Goal: Task Accomplishment & Management: Complete application form

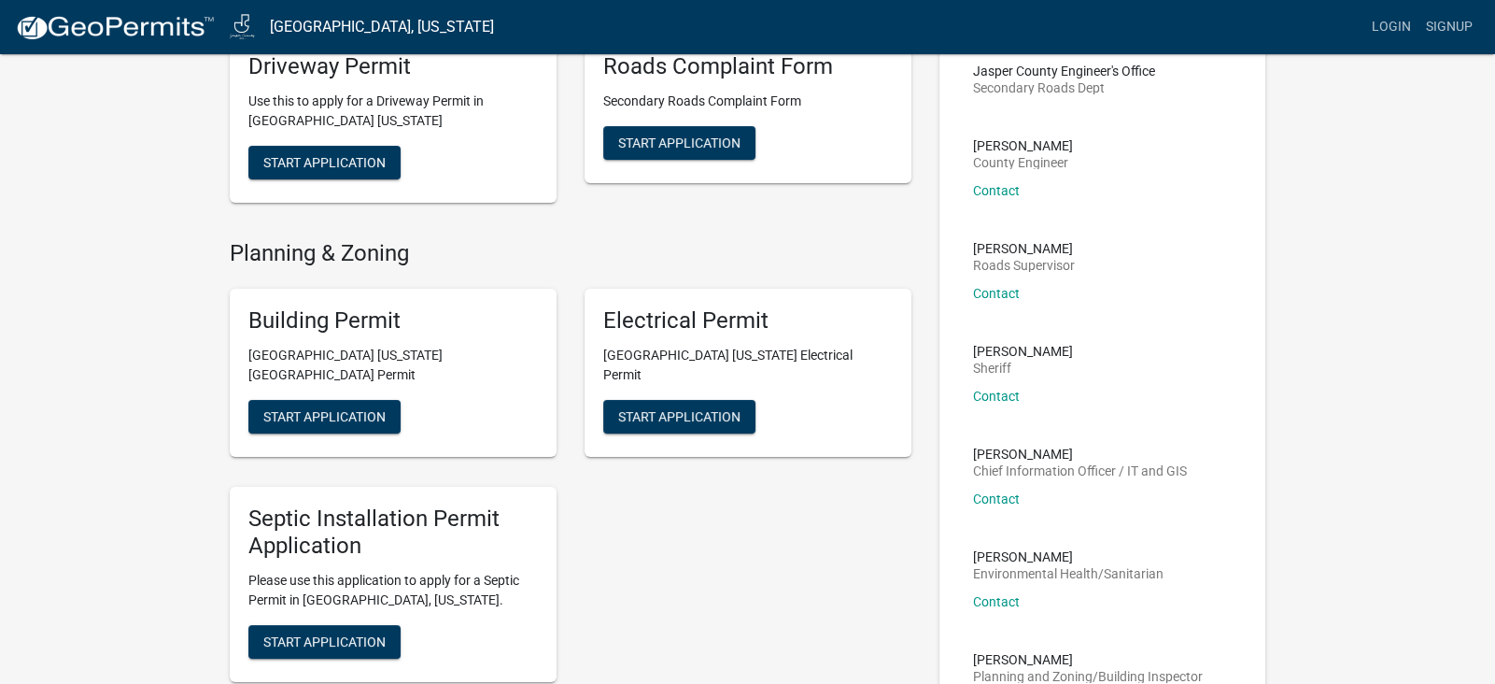
scroll to position [153, 0]
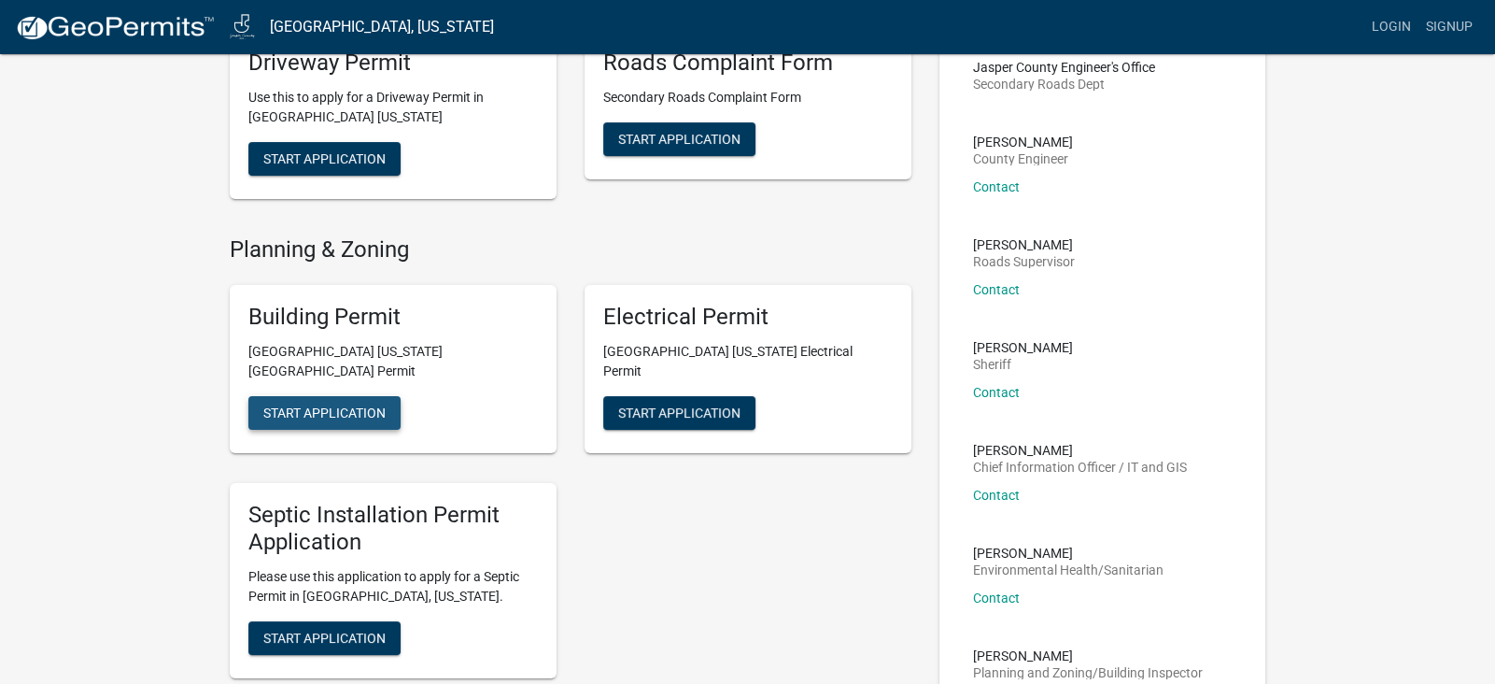
click at [316, 405] on span "Start Application" at bounding box center [324, 412] width 122 height 15
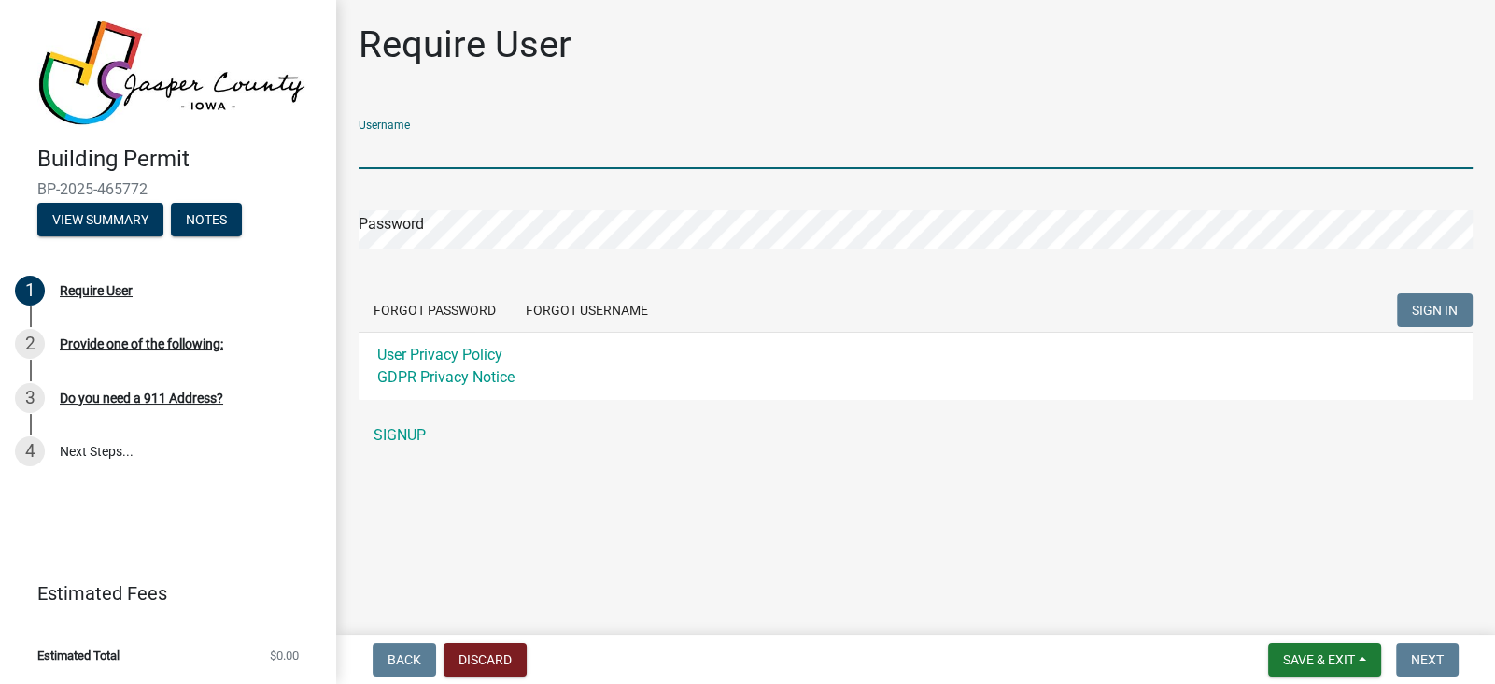
click at [450, 156] on input "Username" at bounding box center [916, 150] width 1114 height 38
type input "[EMAIL_ADDRESS][DOMAIN_NAME]"
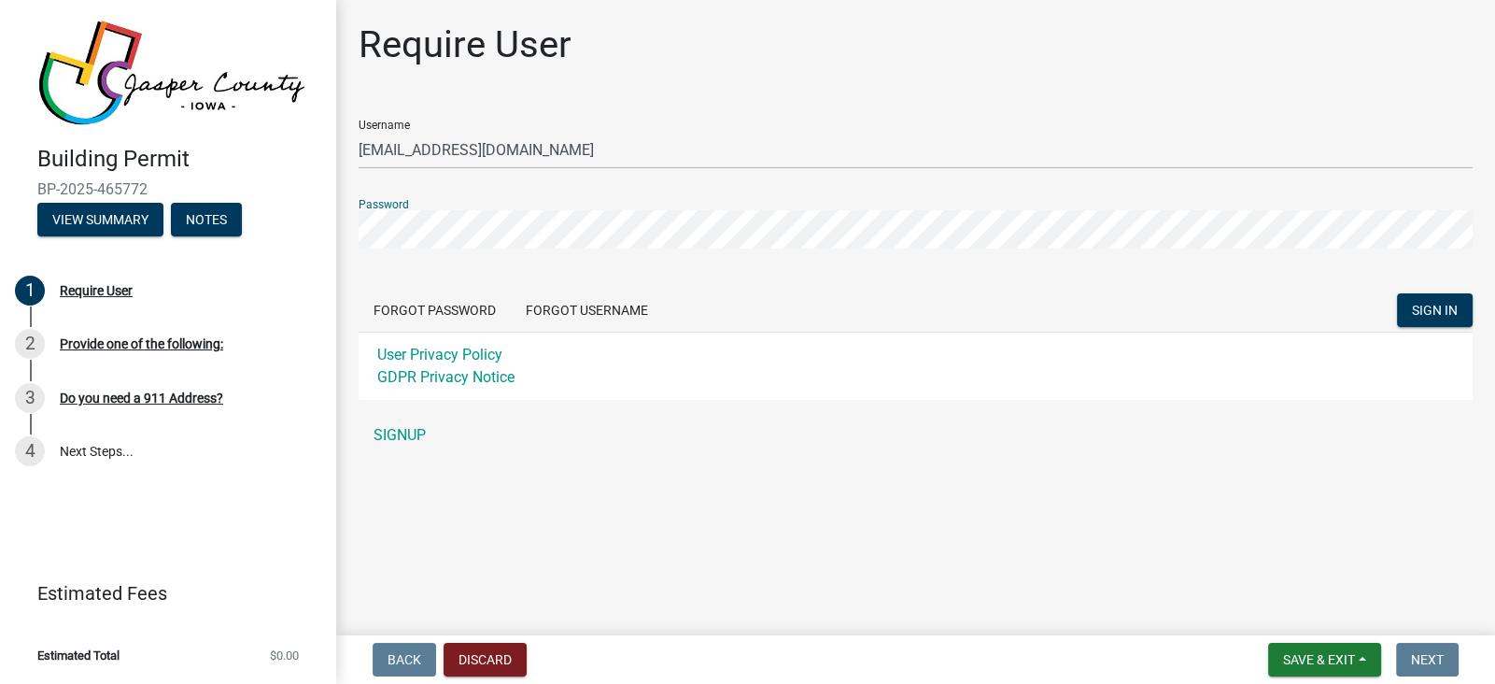
click at [1397, 293] on button "SIGN IN" at bounding box center [1435, 310] width 76 height 34
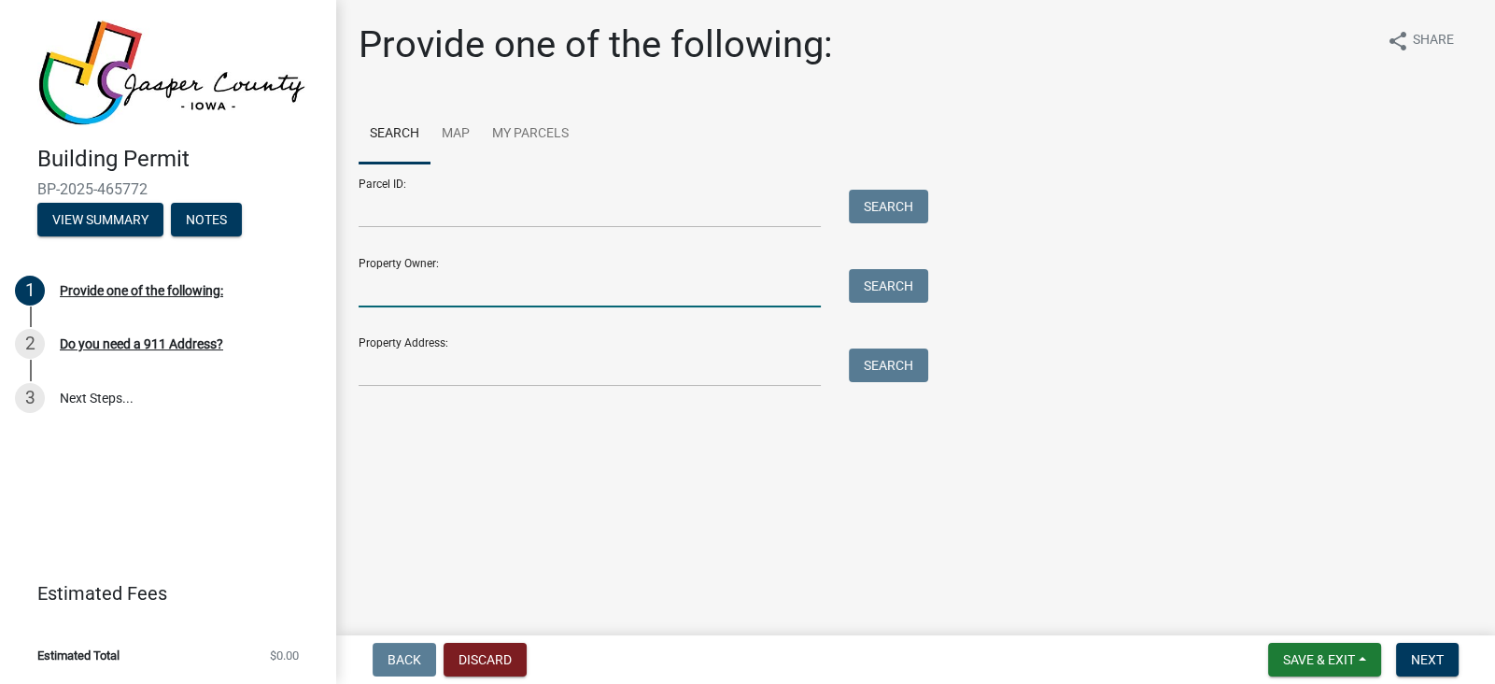
click at [451, 289] on input "Property Owner:" at bounding box center [590, 288] width 462 height 38
type input "[PERSON_NAME]"
click at [907, 297] on button "Search" at bounding box center [888, 286] width 79 height 34
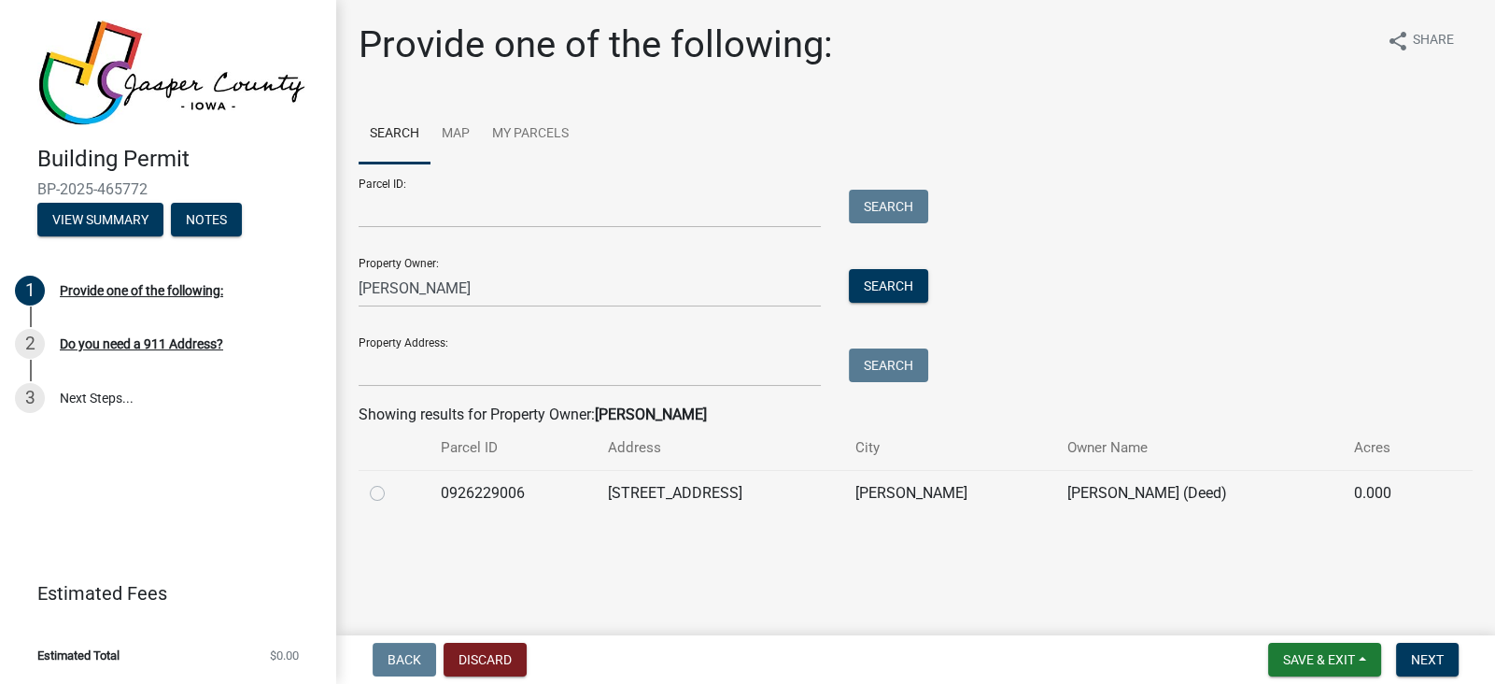
click at [392, 482] on label at bounding box center [392, 482] width 0 height 0
click at [392, 491] on input "radio" at bounding box center [398, 488] width 12 height 12
radio input "true"
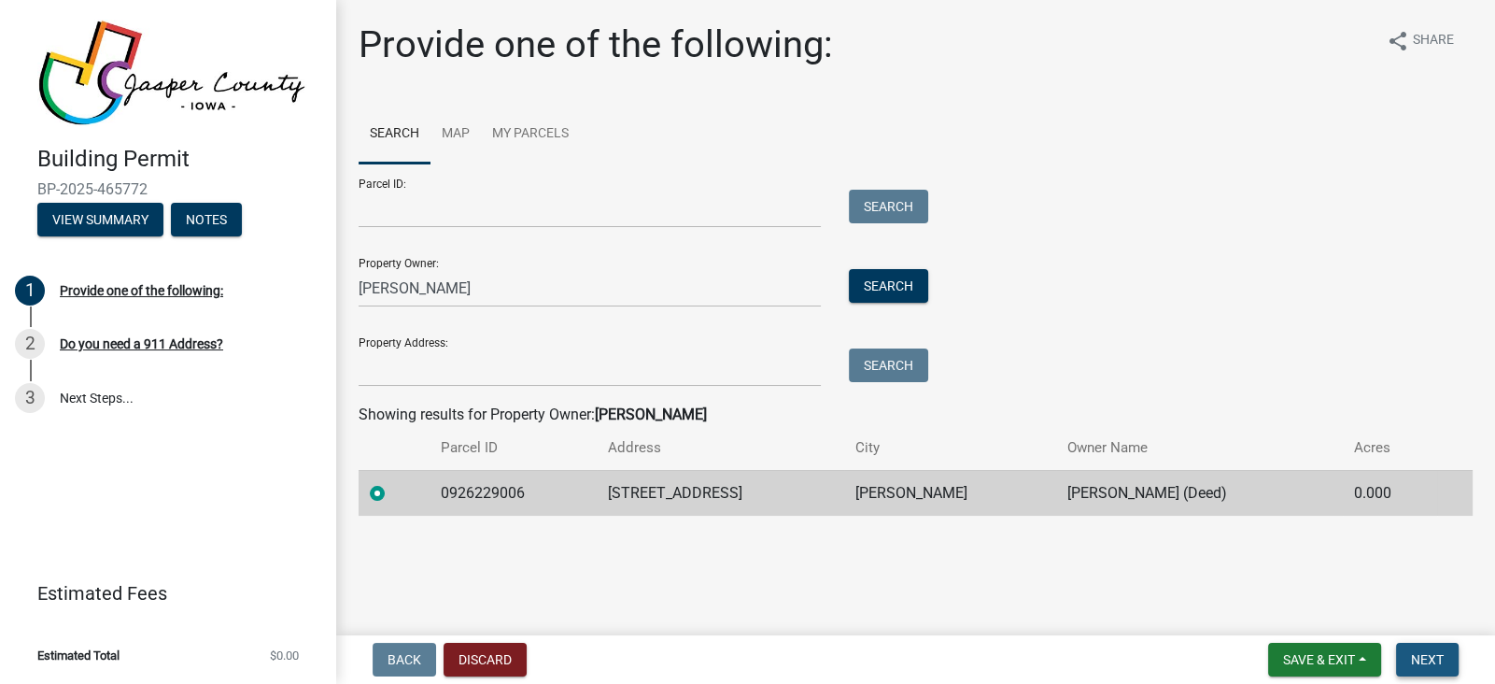
click at [1435, 656] on span "Next" at bounding box center [1427, 659] width 33 height 15
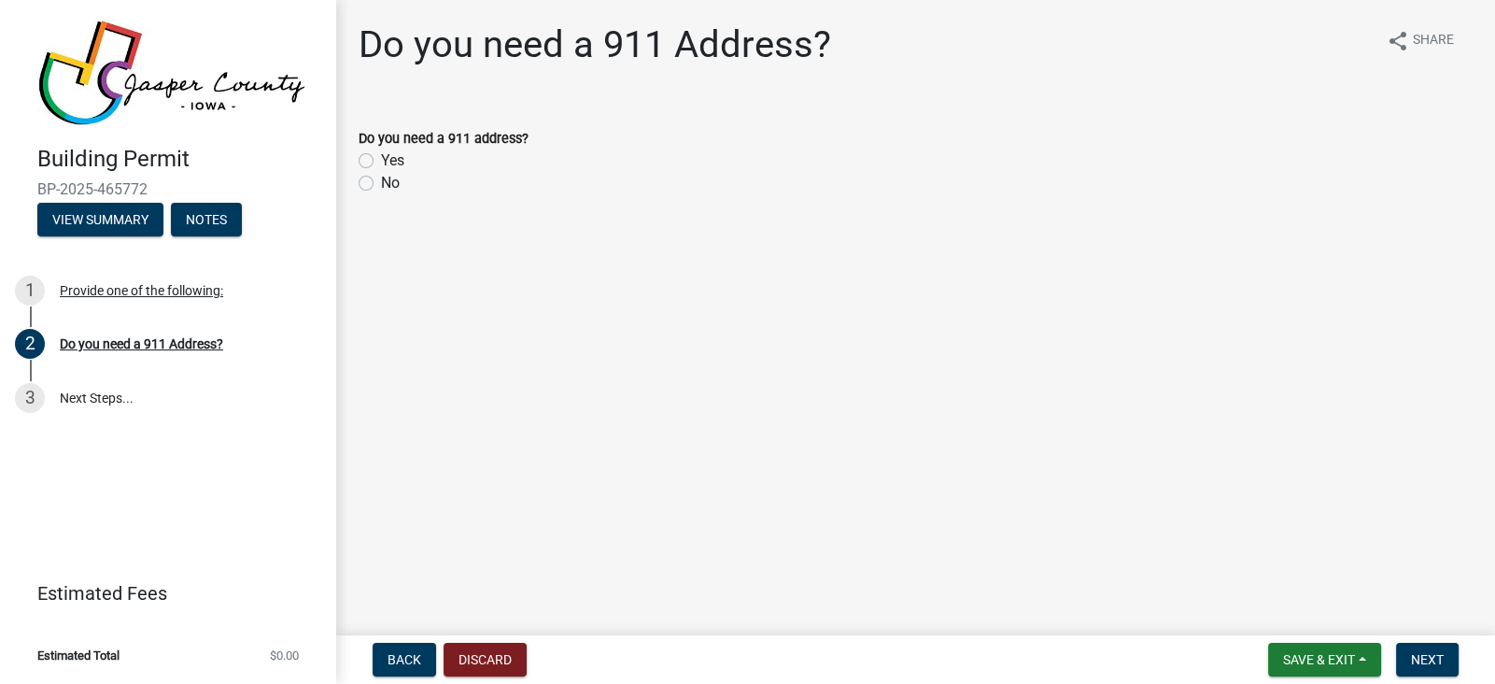
click at [381, 182] on label "No" at bounding box center [390, 183] width 19 height 22
click at [381, 182] on input "No" at bounding box center [387, 178] width 12 height 12
radio input "true"
click at [920, 513] on main "Do you need a 911 Address? share Share Do you need a 911 address? Yes No" at bounding box center [915, 314] width 1159 height 628
click at [1452, 662] on button "Next" at bounding box center [1427, 659] width 63 height 34
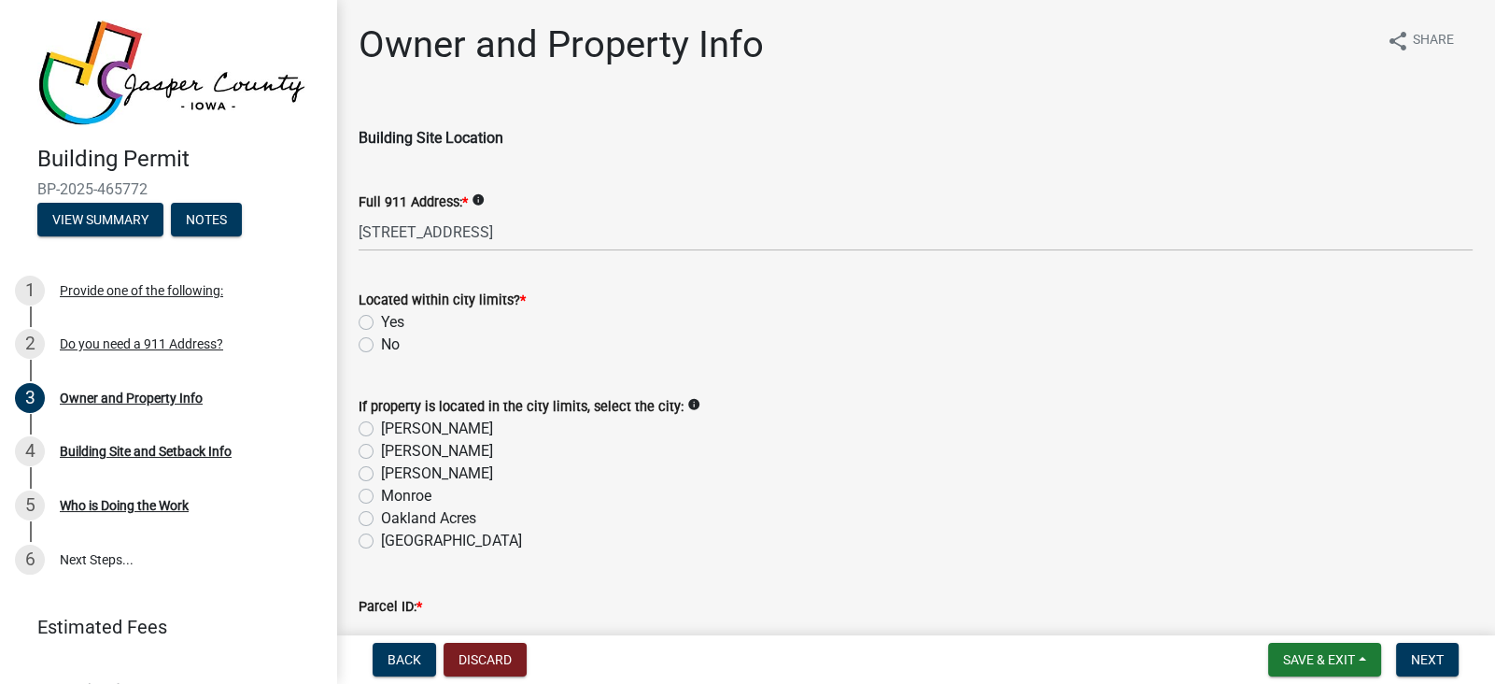
click at [381, 320] on label "Yes" at bounding box center [392, 322] width 23 height 22
click at [381, 320] on input "Yes" at bounding box center [387, 317] width 12 height 12
radio input "true"
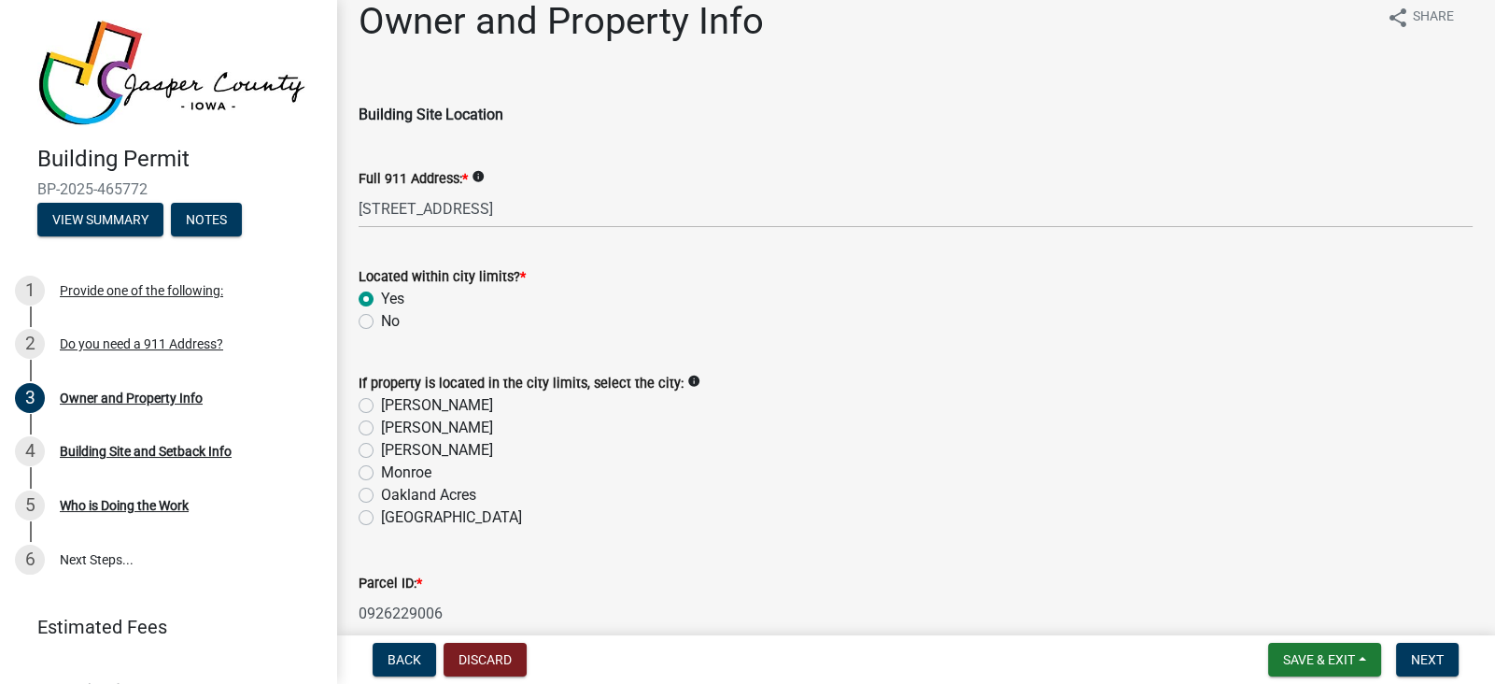
click at [381, 428] on label "[PERSON_NAME]" at bounding box center [437, 427] width 112 height 22
click at [381, 428] on input "[PERSON_NAME]" at bounding box center [387, 422] width 12 height 12
radio input "true"
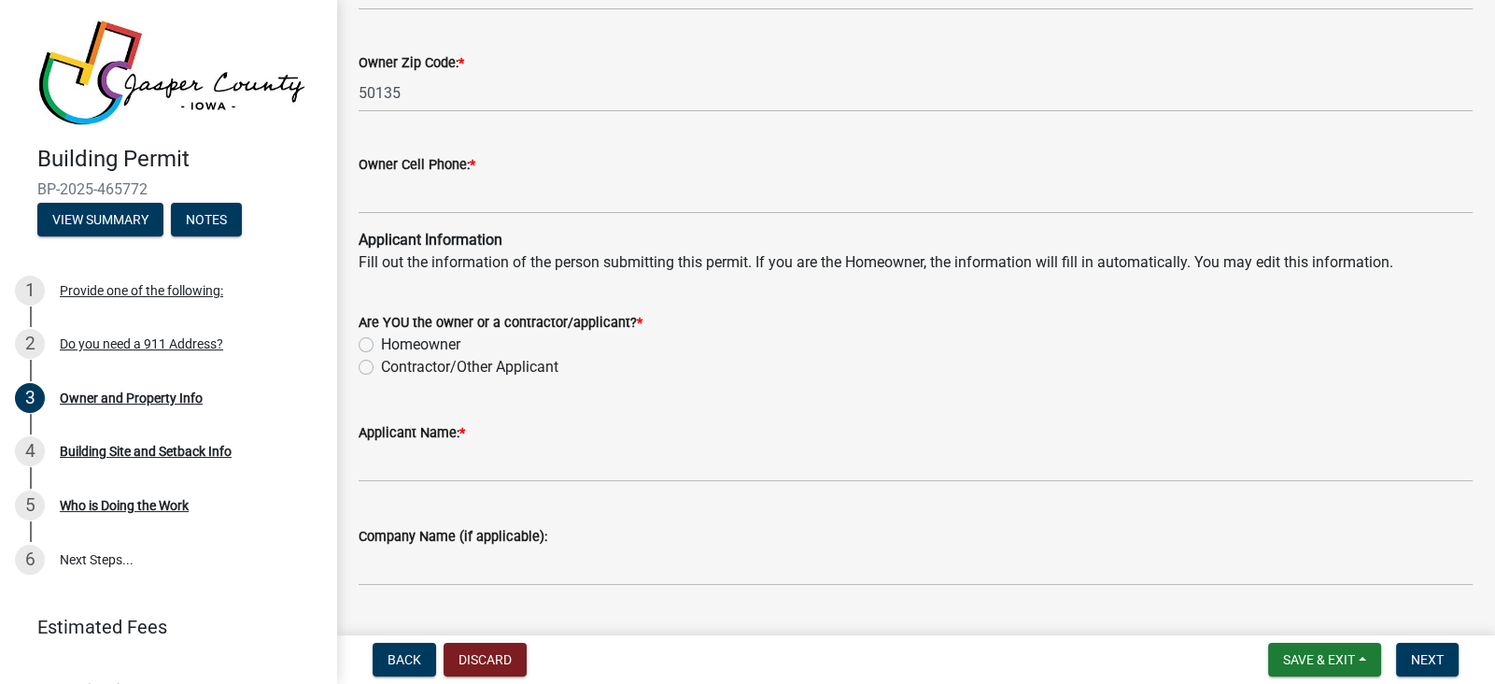
scroll to position [1622, 0]
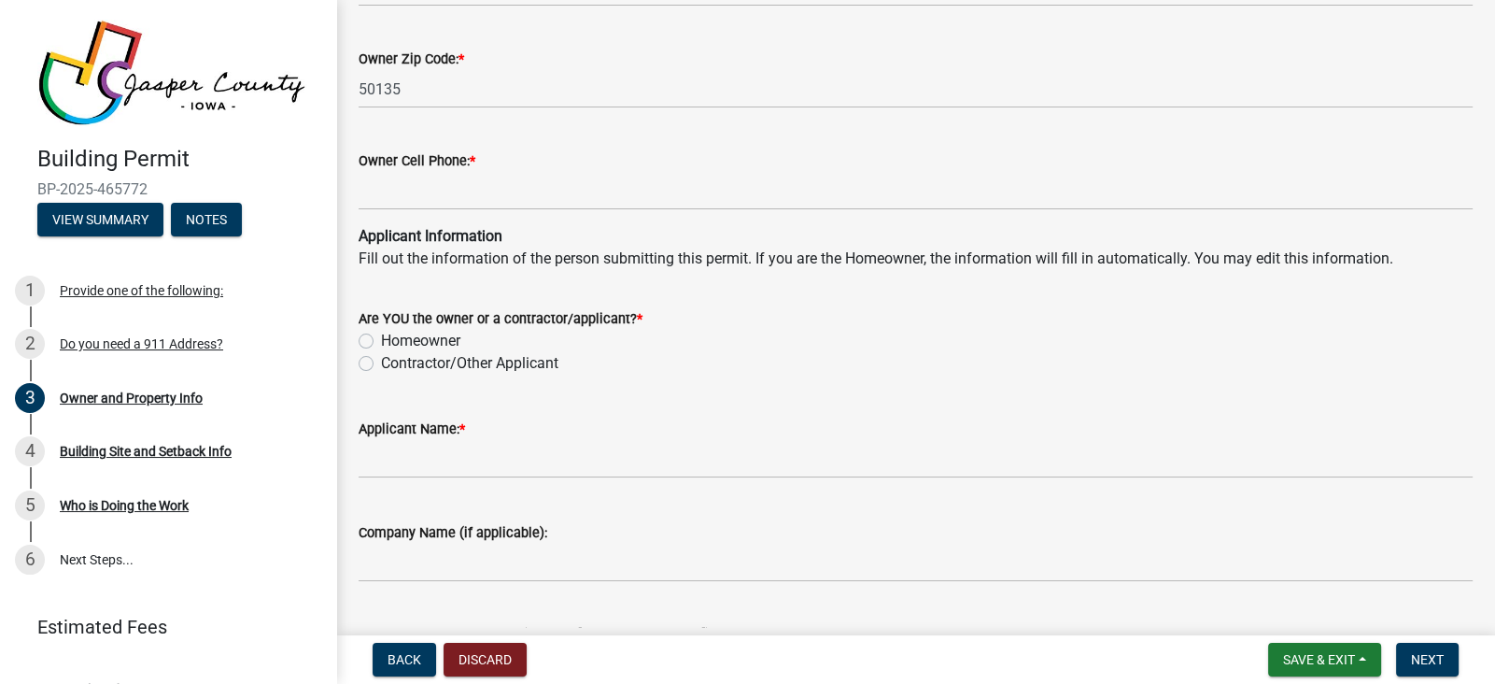
click at [381, 361] on label "Contractor/Other Applicant" at bounding box center [469, 363] width 177 height 22
click at [381, 361] on input "Contractor/Other Applicant" at bounding box center [387, 358] width 12 height 12
radio input "true"
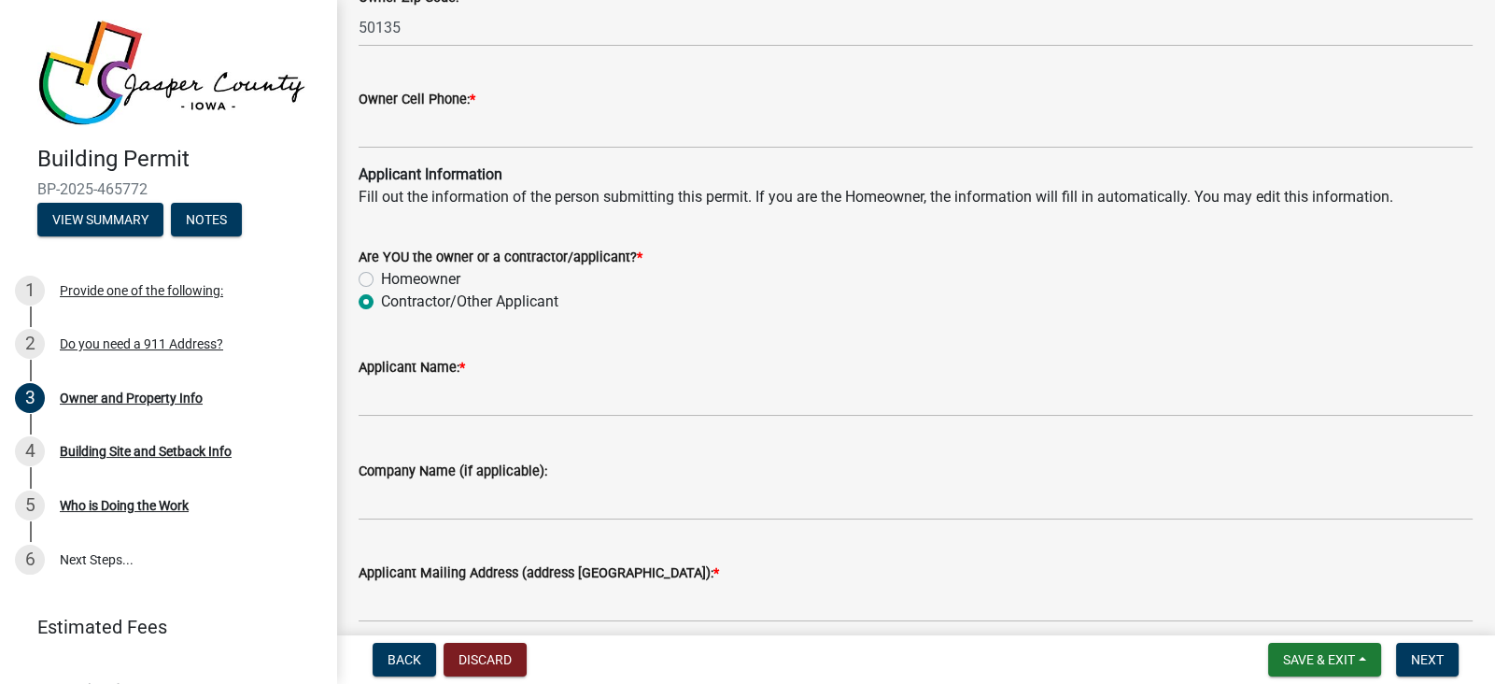
scroll to position [1685, 0]
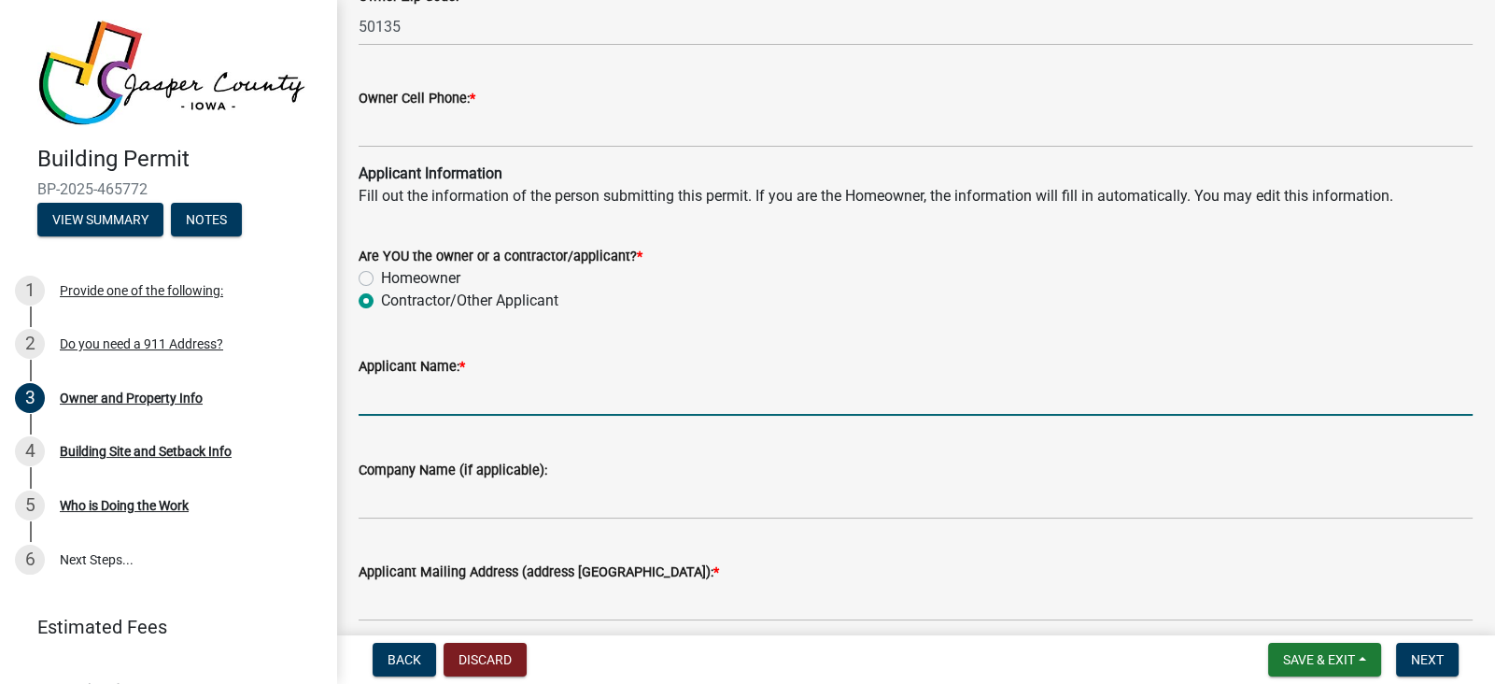
click at [710, 402] on input "Applicant Name: *" at bounding box center [916, 396] width 1114 height 38
type input "[PERSON_NAME]"
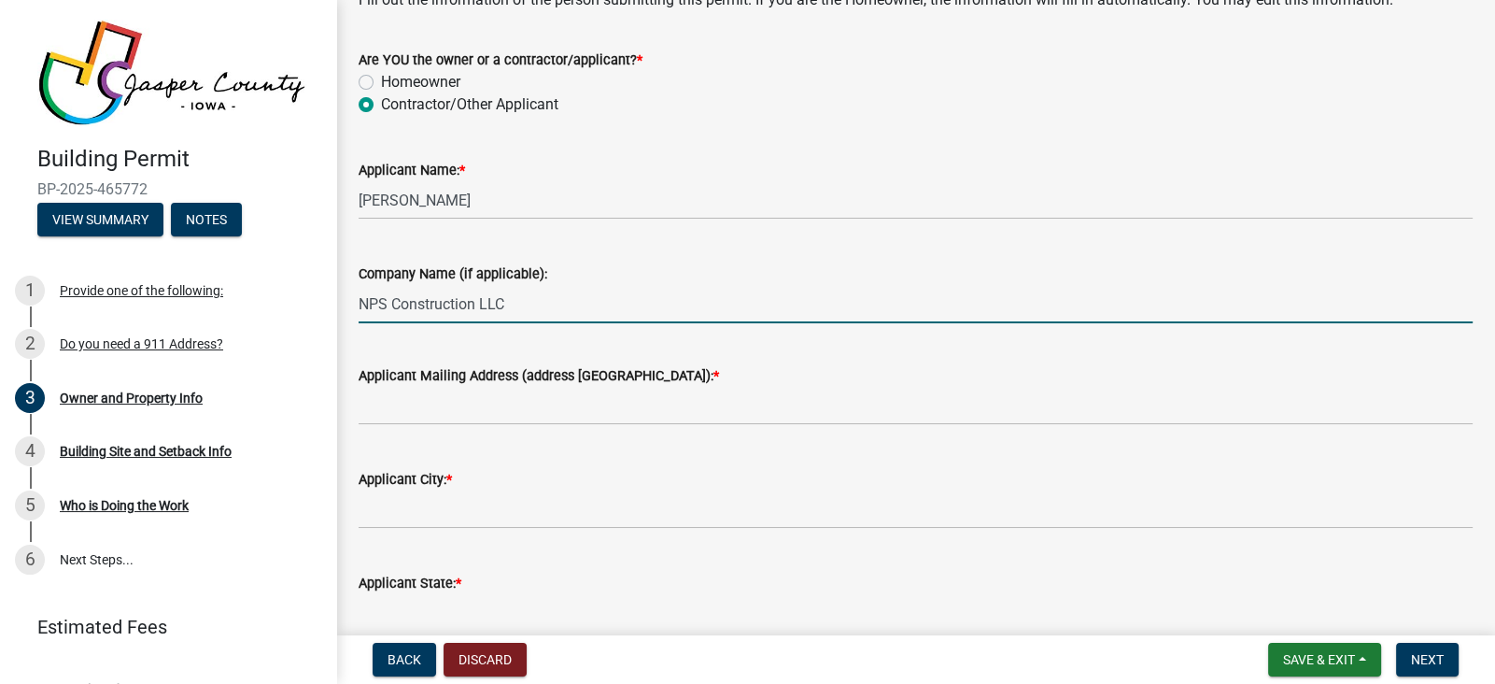
scroll to position [1882, 0]
type input "NPS Construction LLC"
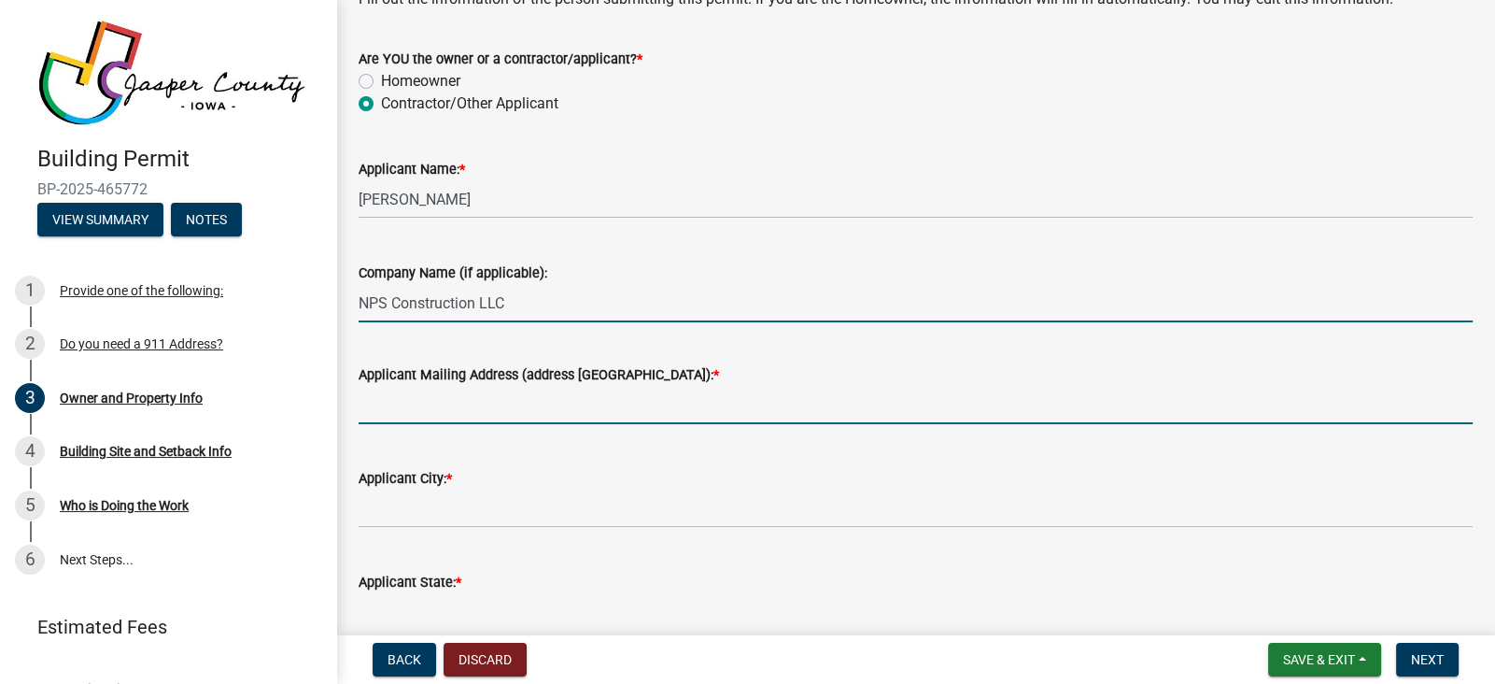
click at [603, 399] on input "Applicant Mailing Address (address [GEOGRAPHIC_DATA]): *" at bounding box center [916, 405] width 1114 height 38
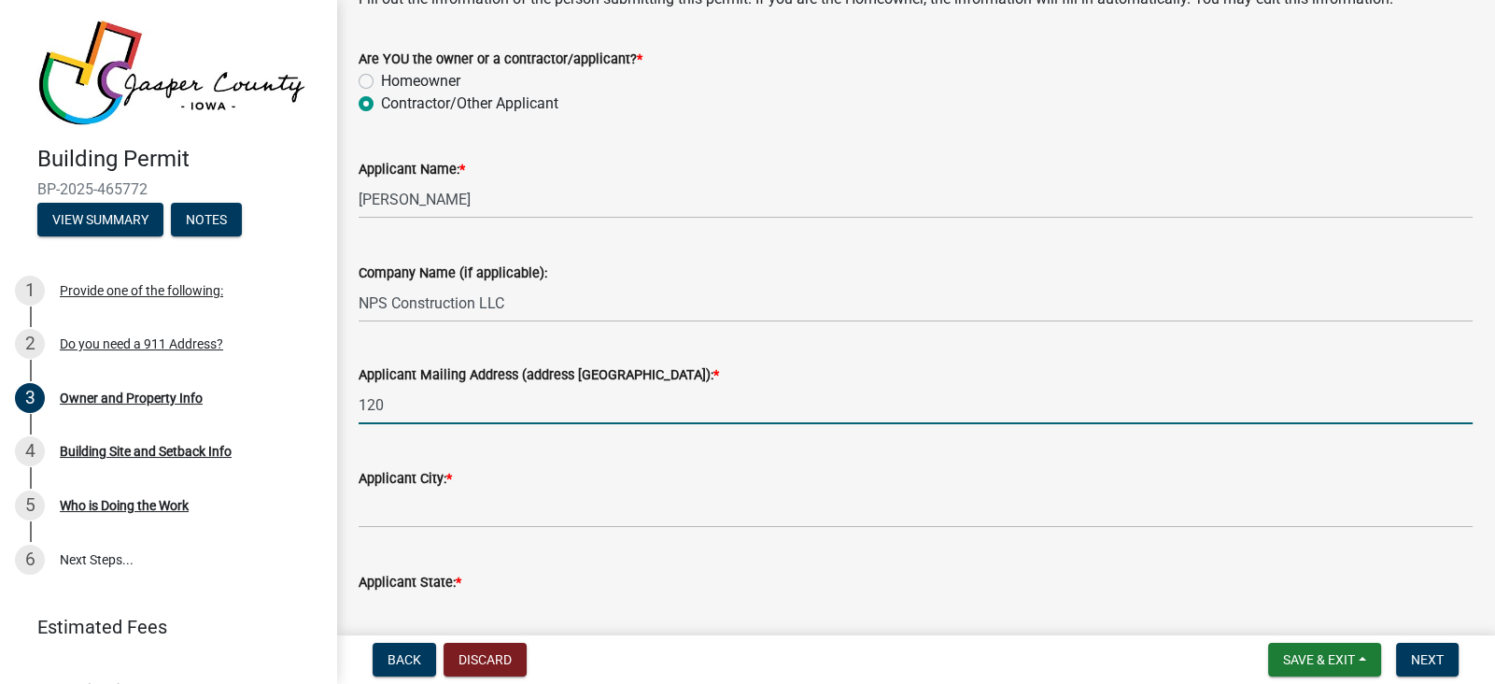
type input "[STREET_ADDRESS]"
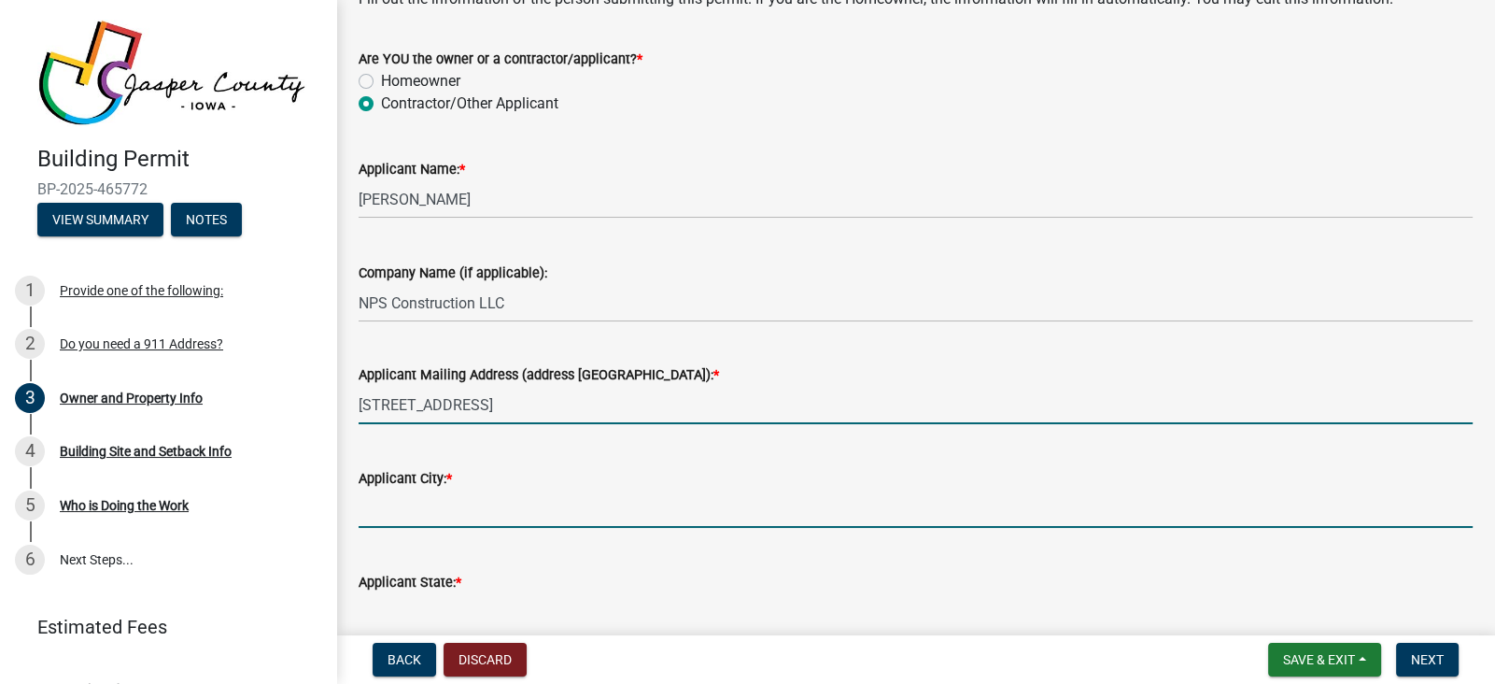
type input "[PERSON_NAME]"
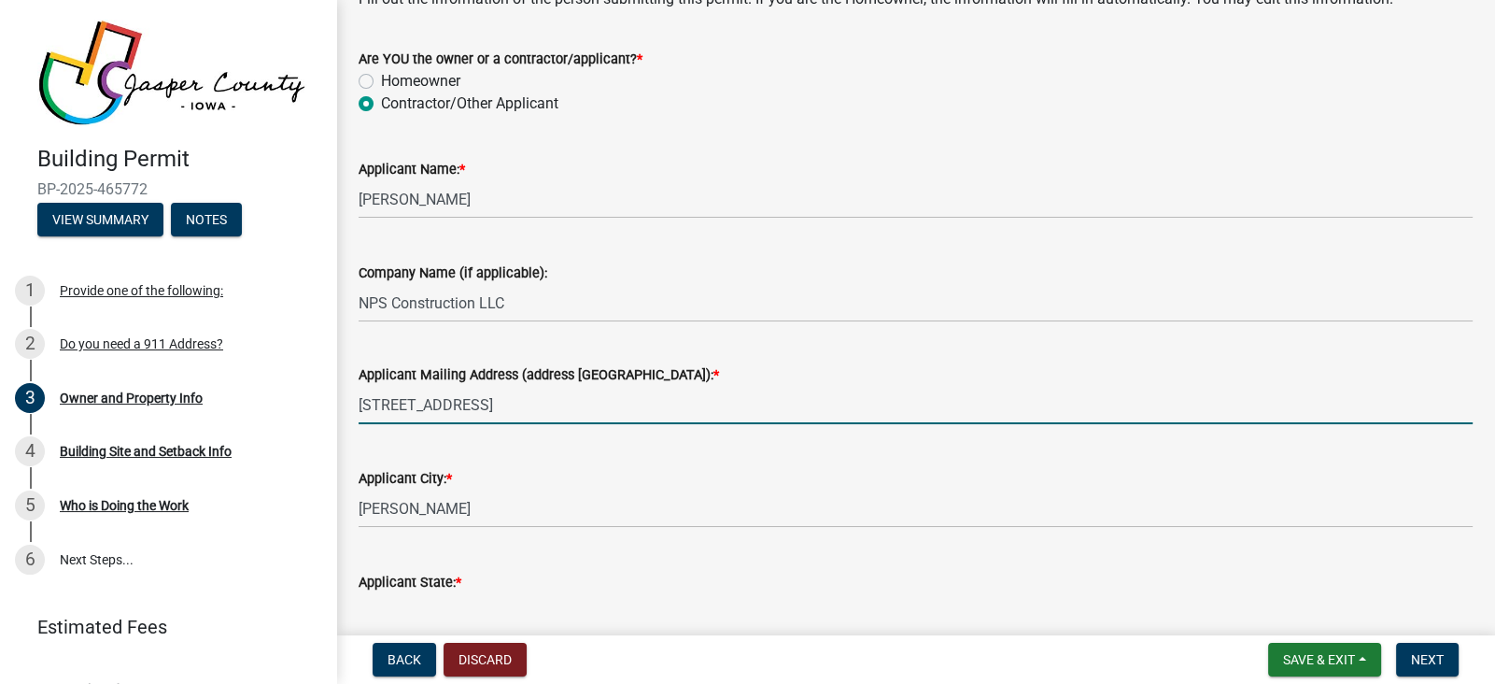
type input "[US_STATE]"
type input "50208"
type input "[EMAIL_ADDRESS][DOMAIN_NAME]"
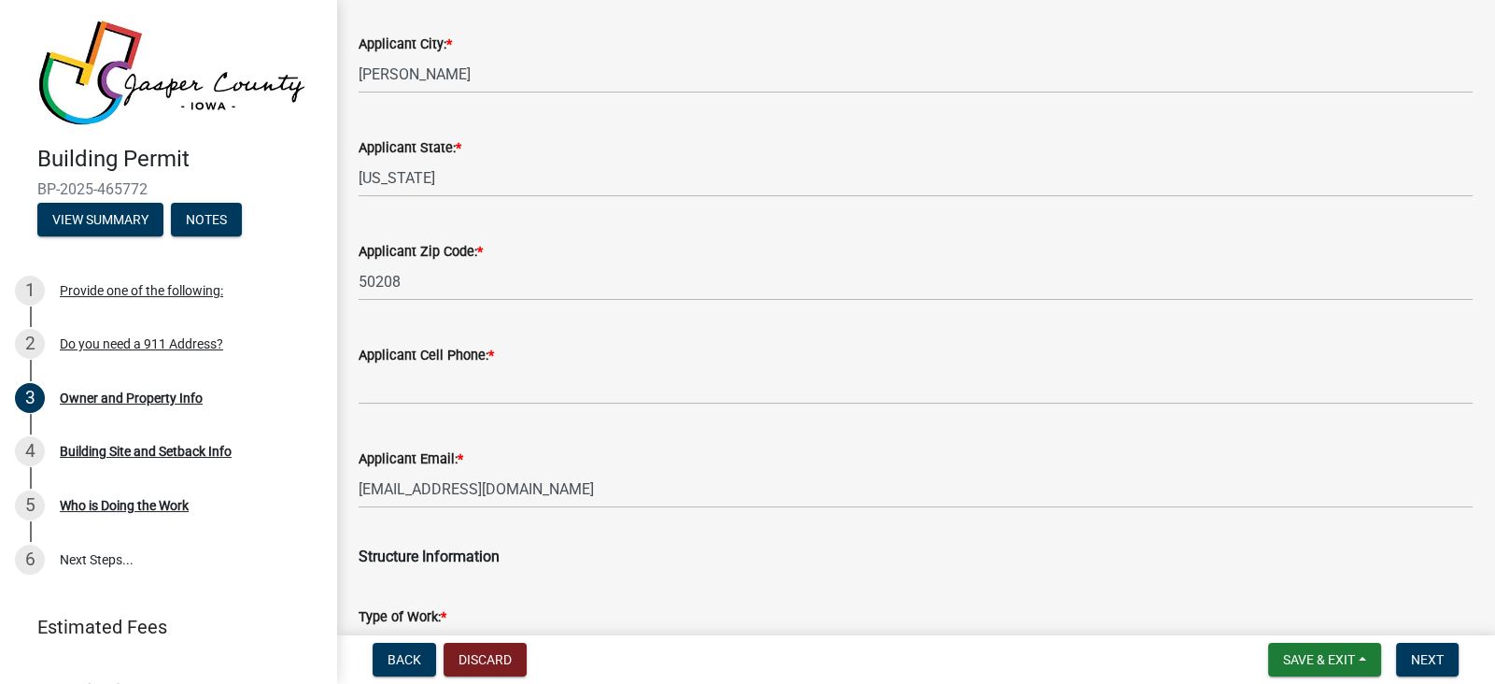
scroll to position [2319, 0]
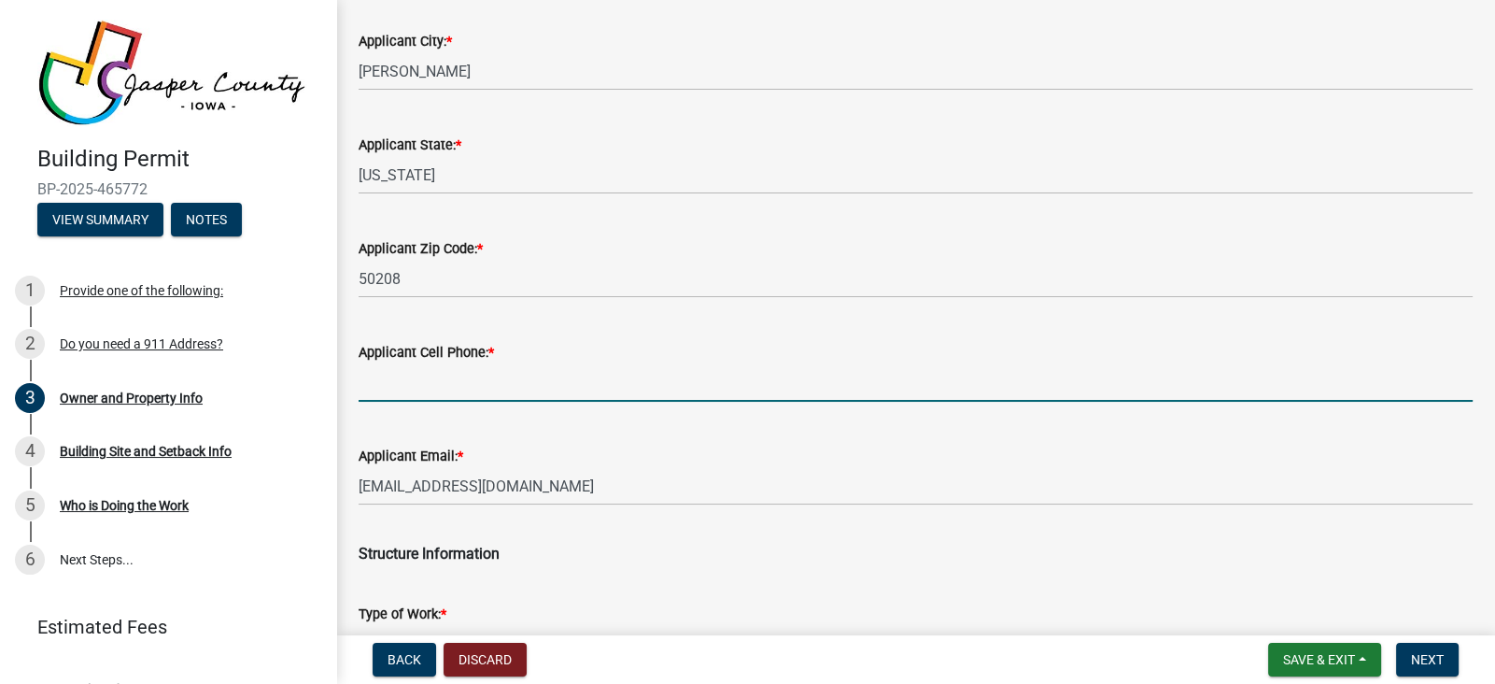
click at [530, 383] on input "Applicant Cell Phone: *" at bounding box center [916, 382] width 1114 height 38
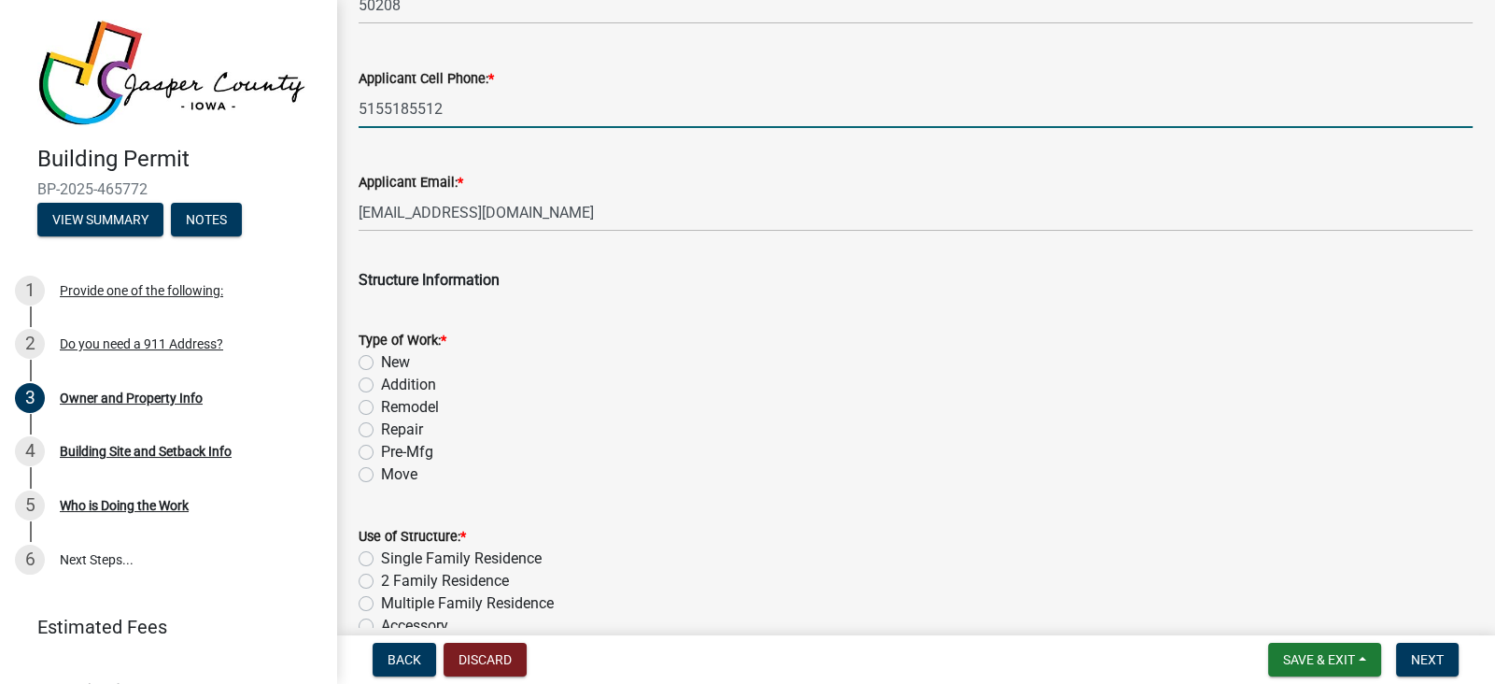
scroll to position [2593, 0]
type input "5155185512"
click at [381, 407] on label "Remodel" at bounding box center [410, 406] width 58 height 22
click at [381, 407] on input "Remodel" at bounding box center [387, 401] width 12 height 12
radio input "true"
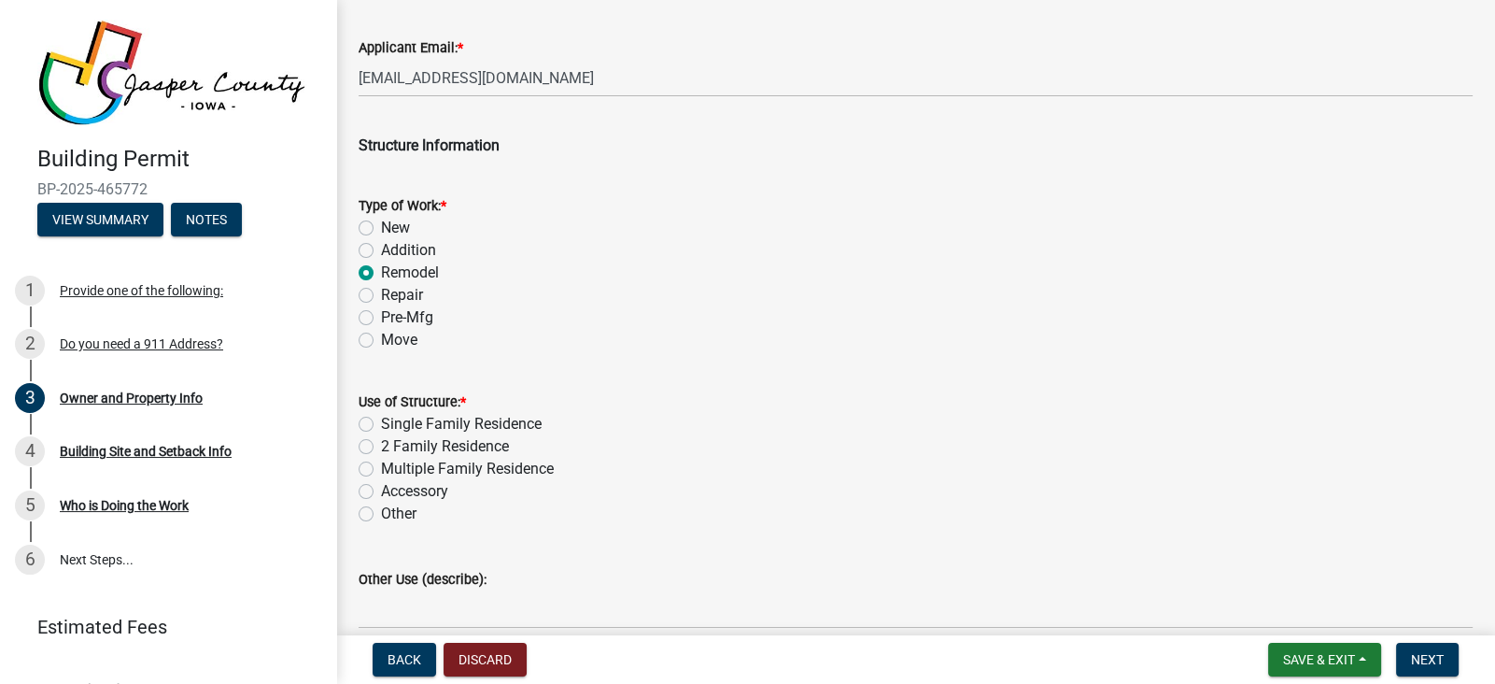
scroll to position [2747, 0]
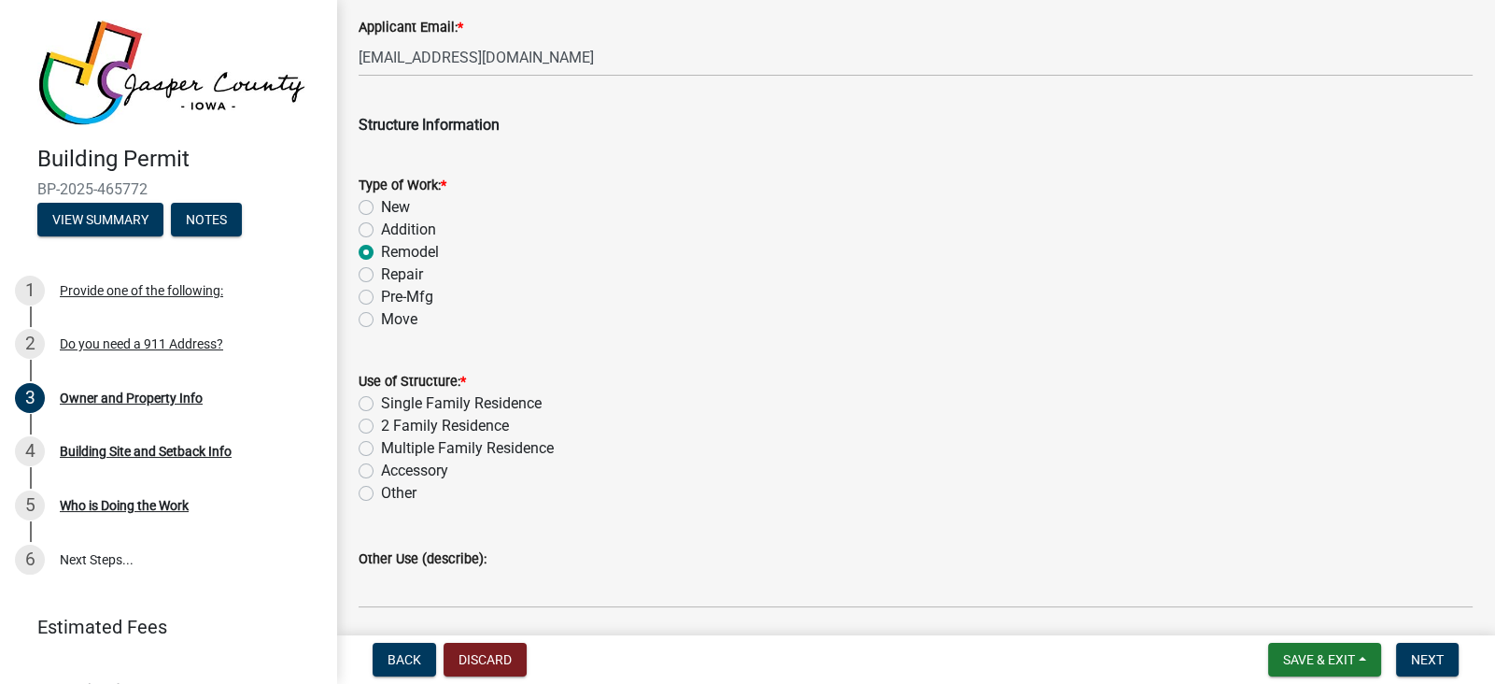
click at [381, 400] on label "Single Family Residence" at bounding box center [461, 403] width 161 height 22
click at [381, 400] on input "Single Family Residence" at bounding box center [387, 398] width 12 height 12
radio input "true"
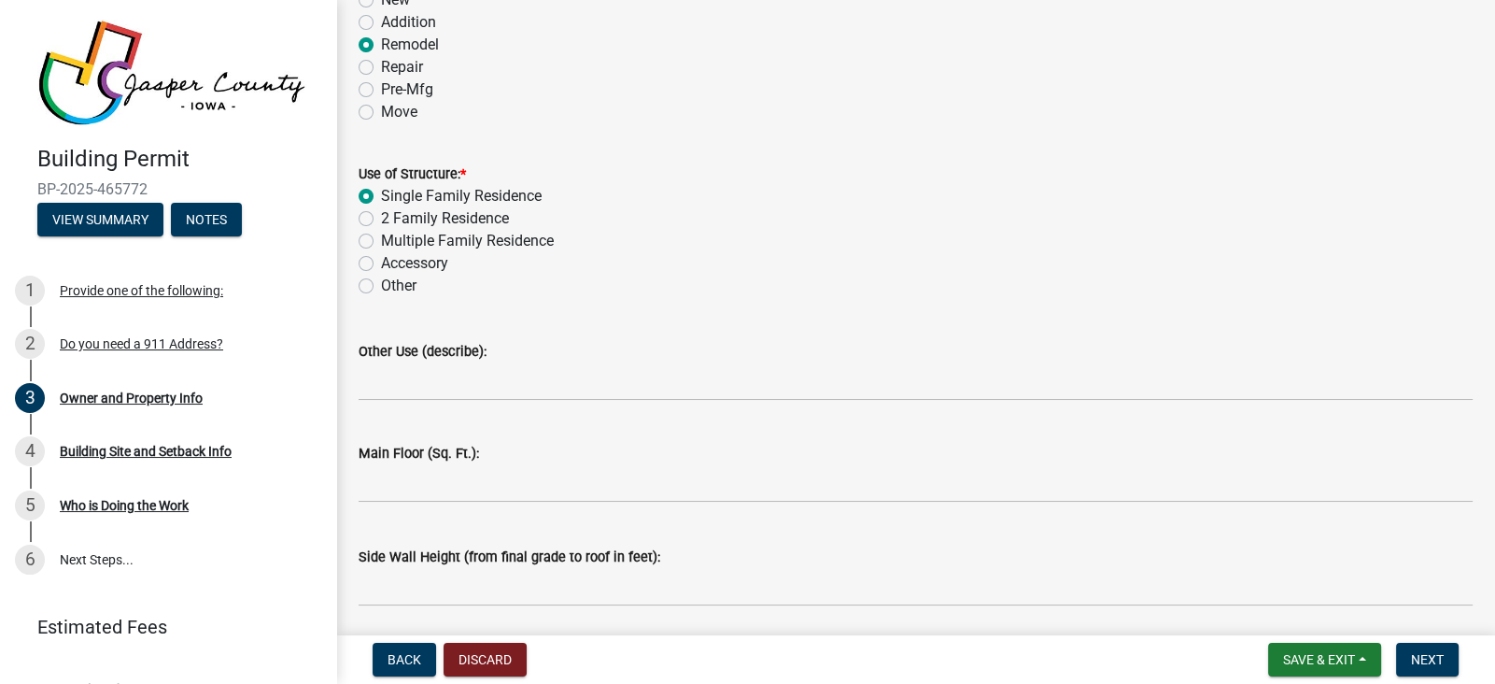
scroll to position [2954, 0]
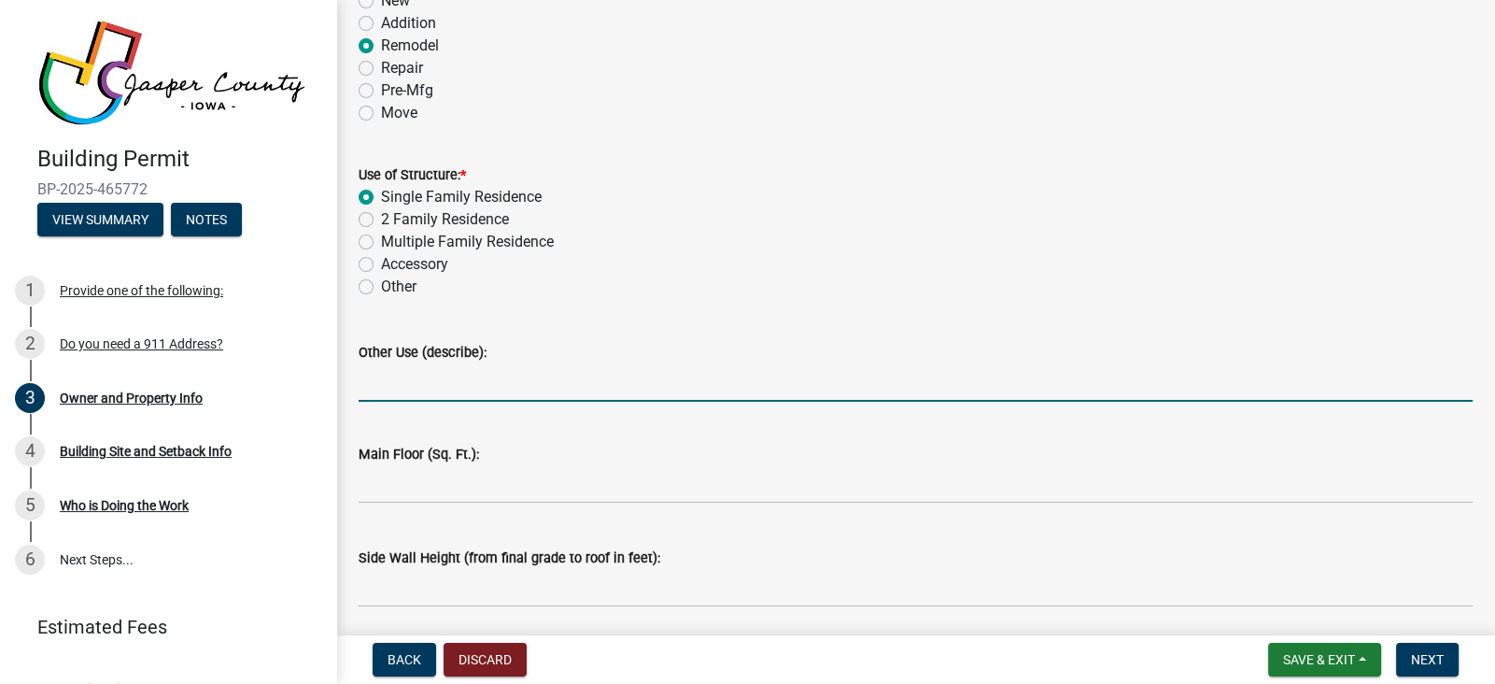
click at [414, 387] on input "Other Use (describe):" at bounding box center [916, 382] width 1114 height 38
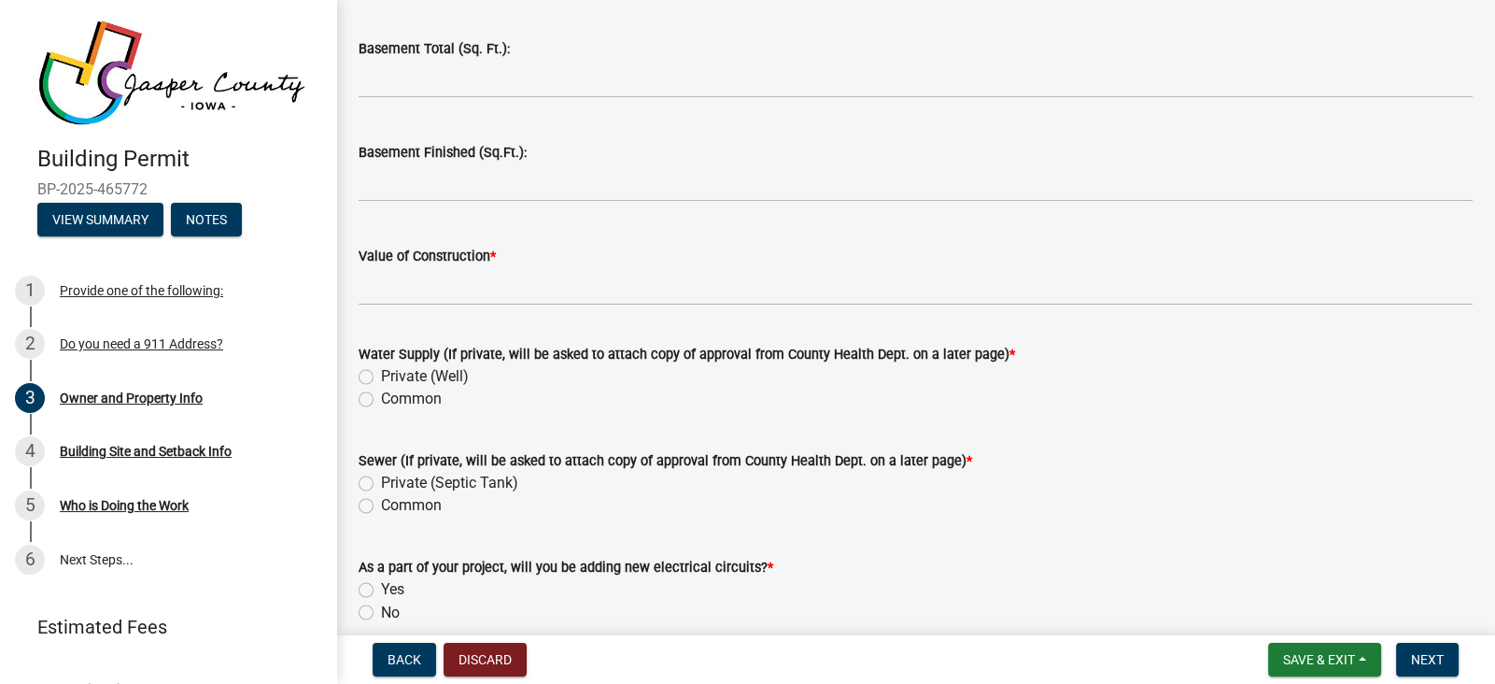
scroll to position [3881, 0]
type input "Building a larger deck with stairs and a ramp for elderly dogs"
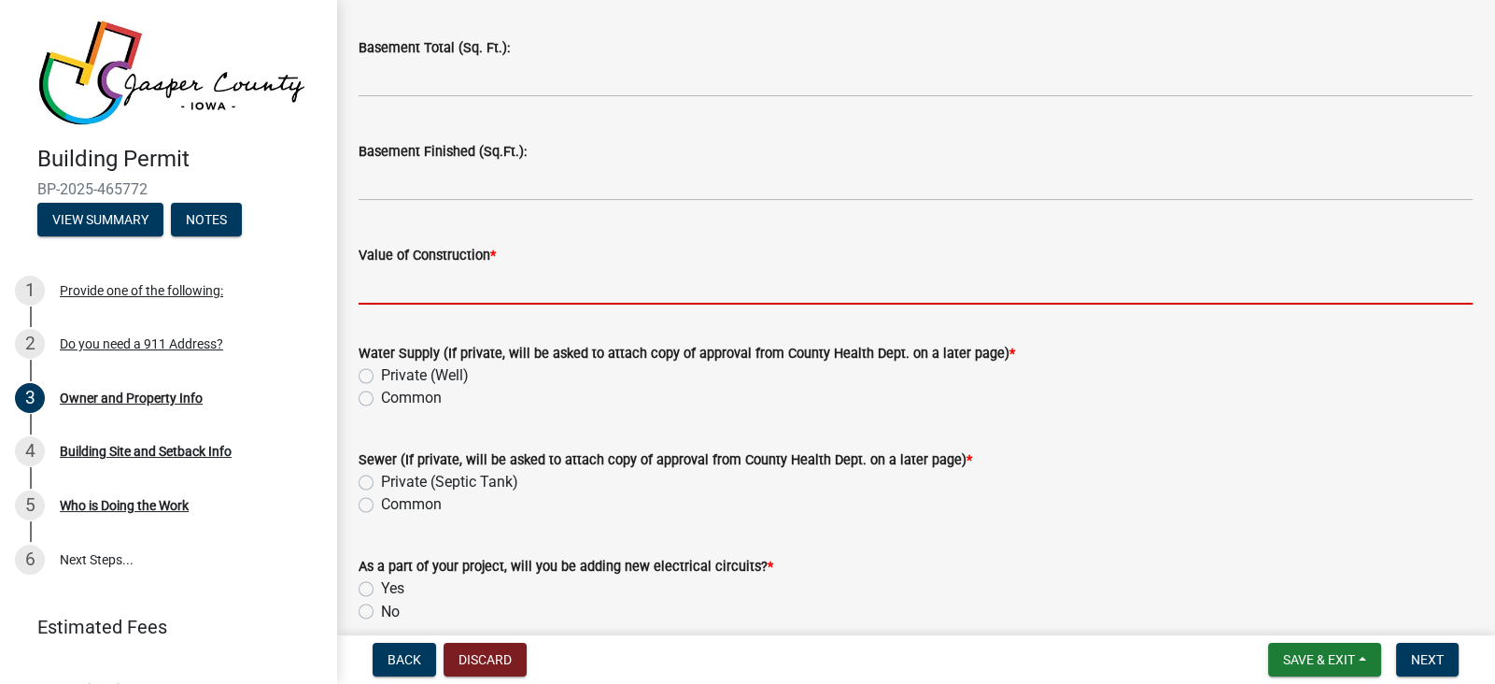
click at [424, 279] on input "Value of Construction *" at bounding box center [916, 285] width 1114 height 38
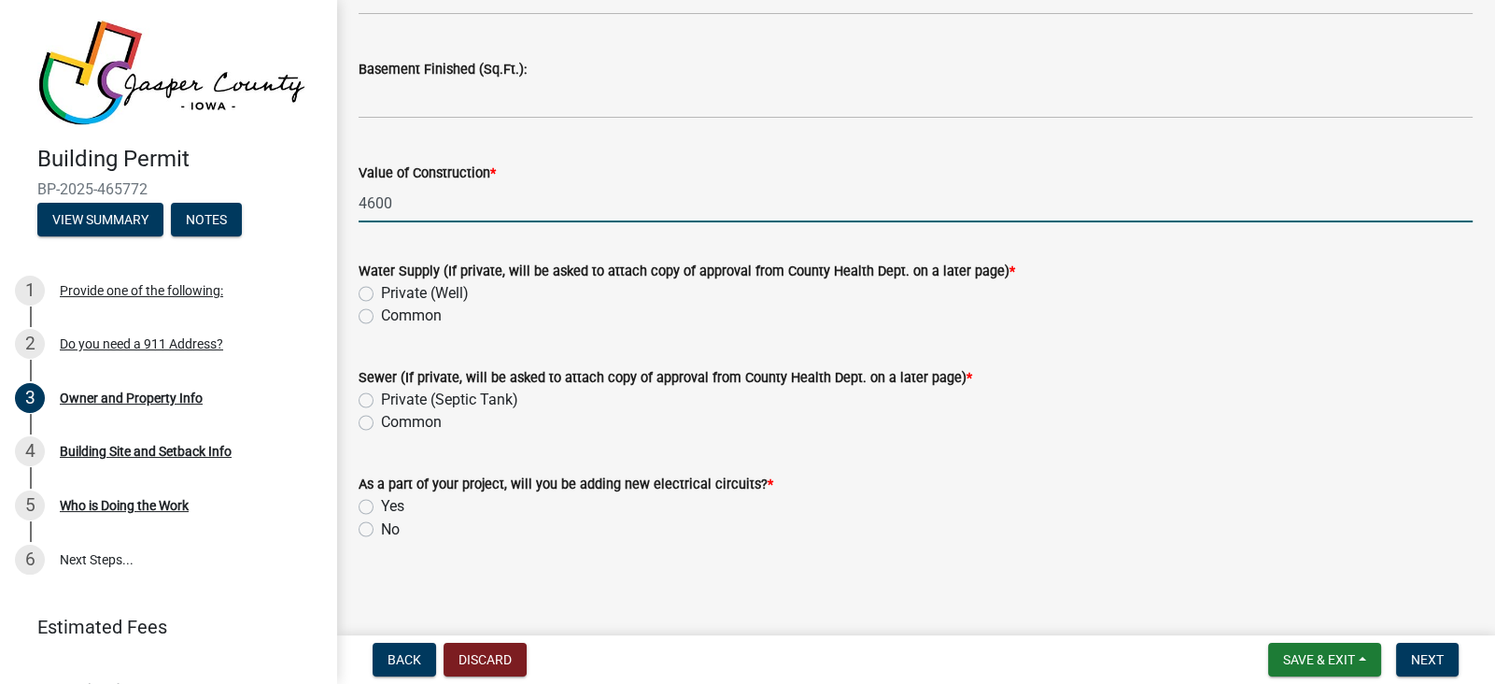
scroll to position [3964, 0]
type input "4600"
click at [381, 317] on label "Common" at bounding box center [411, 314] width 61 height 22
click at [381, 316] on input "Common" at bounding box center [387, 309] width 12 height 12
radio input "true"
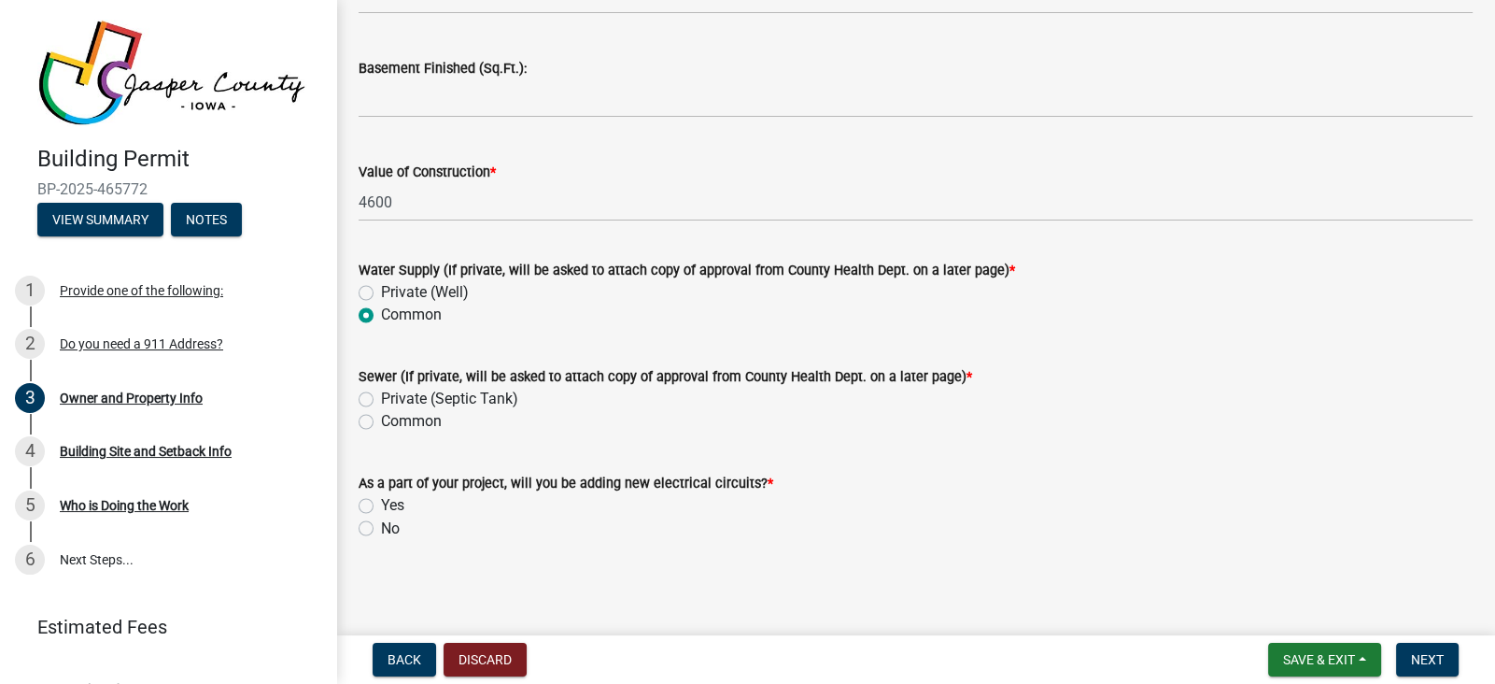
click at [381, 418] on label "Common" at bounding box center [411, 421] width 61 height 22
click at [381, 418] on input "Common" at bounding box center [387, 416] width 12 height 12
radio input "true"
click at [381, 526] on label "No" at bounding box center [390, 527] width 19 height 22
click at [381, 526] on input "No" at bounding box center [387, 522] width 12 height 12
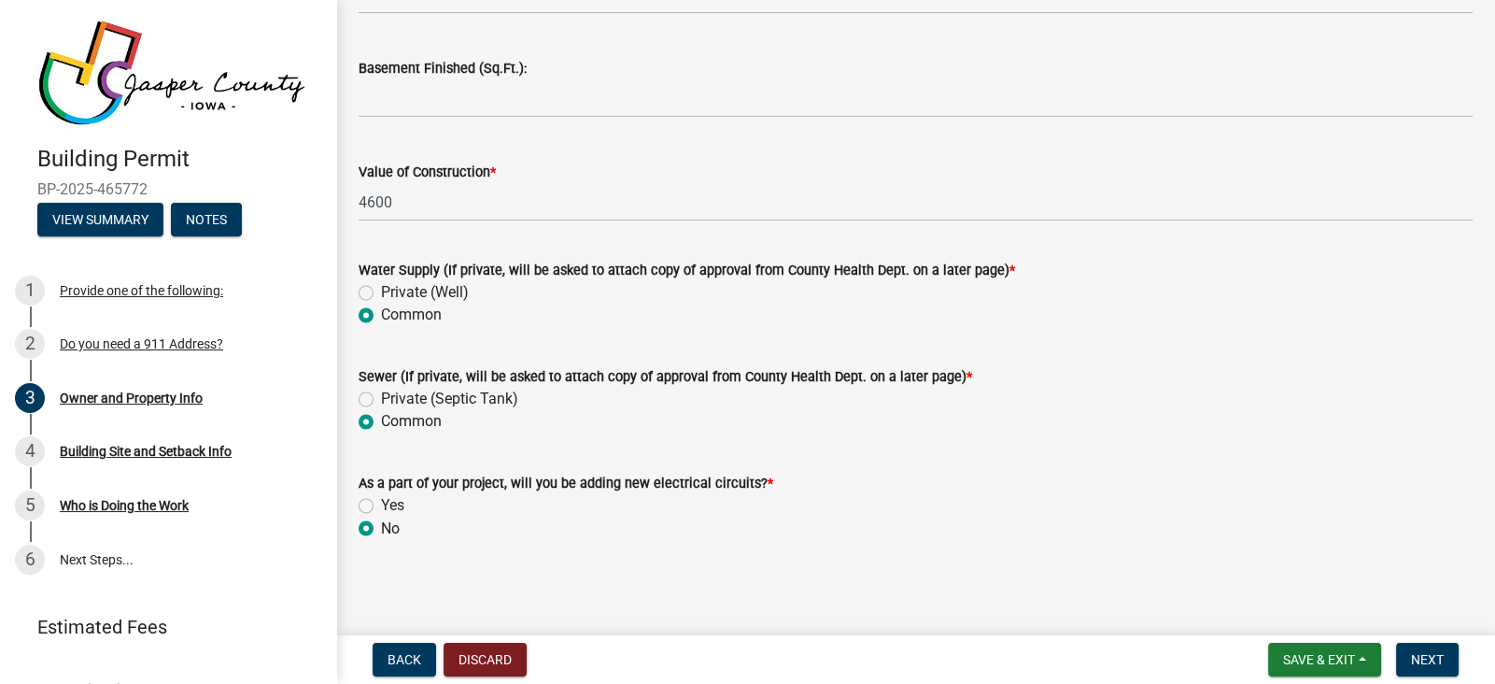
radio input "true"
click at [1446, 651] on button "Next" at bounding box center [1427, 659] width 63 height 34
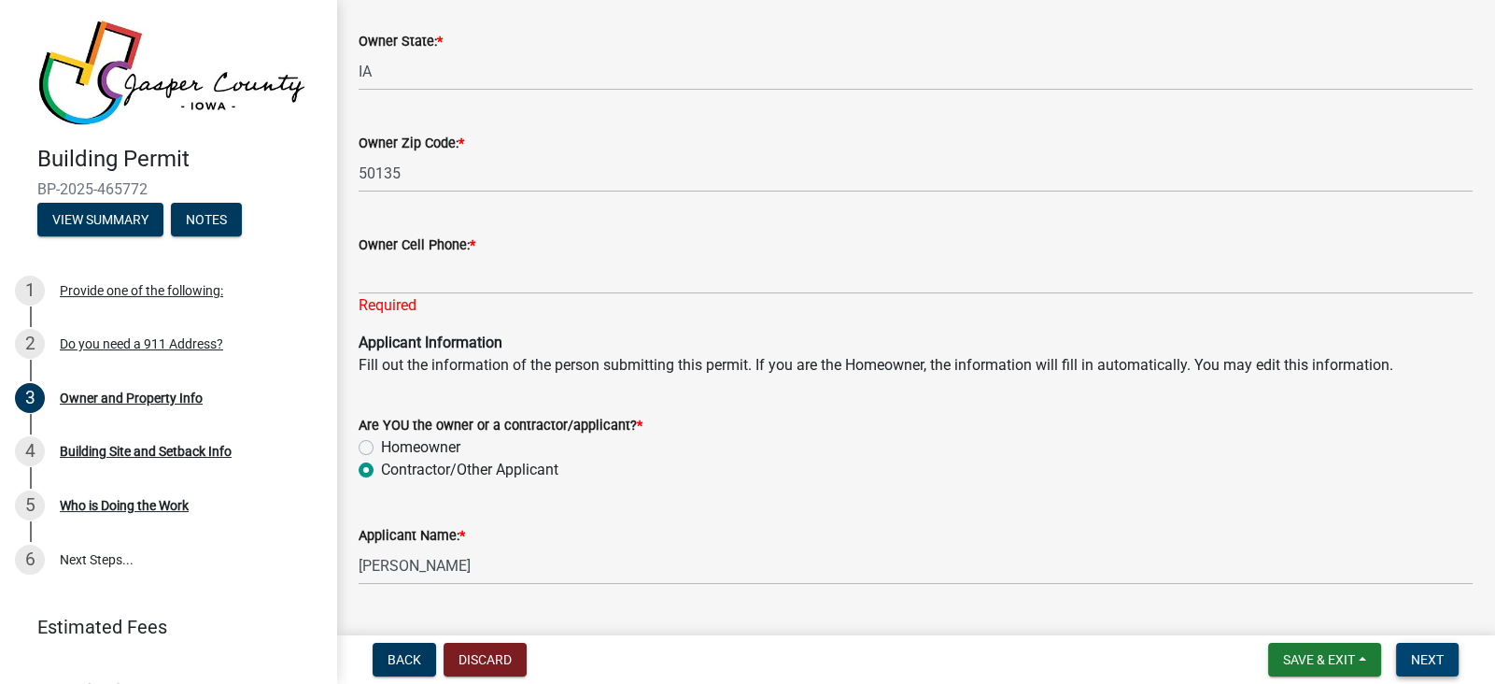
scroll to position [1535, 0]
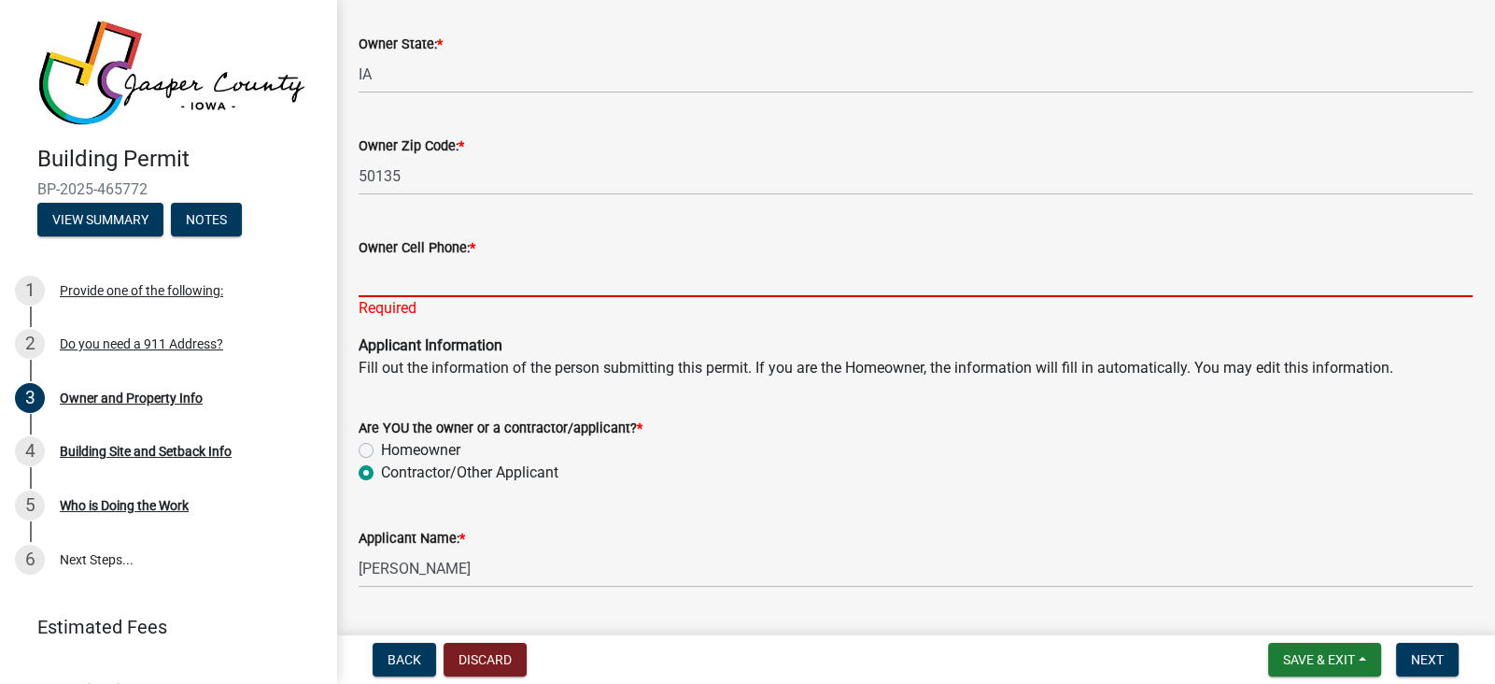
click at [747, 284] on input "Owner Cell Phone: *" at bounding box center [916, 278] width 1114 height 38
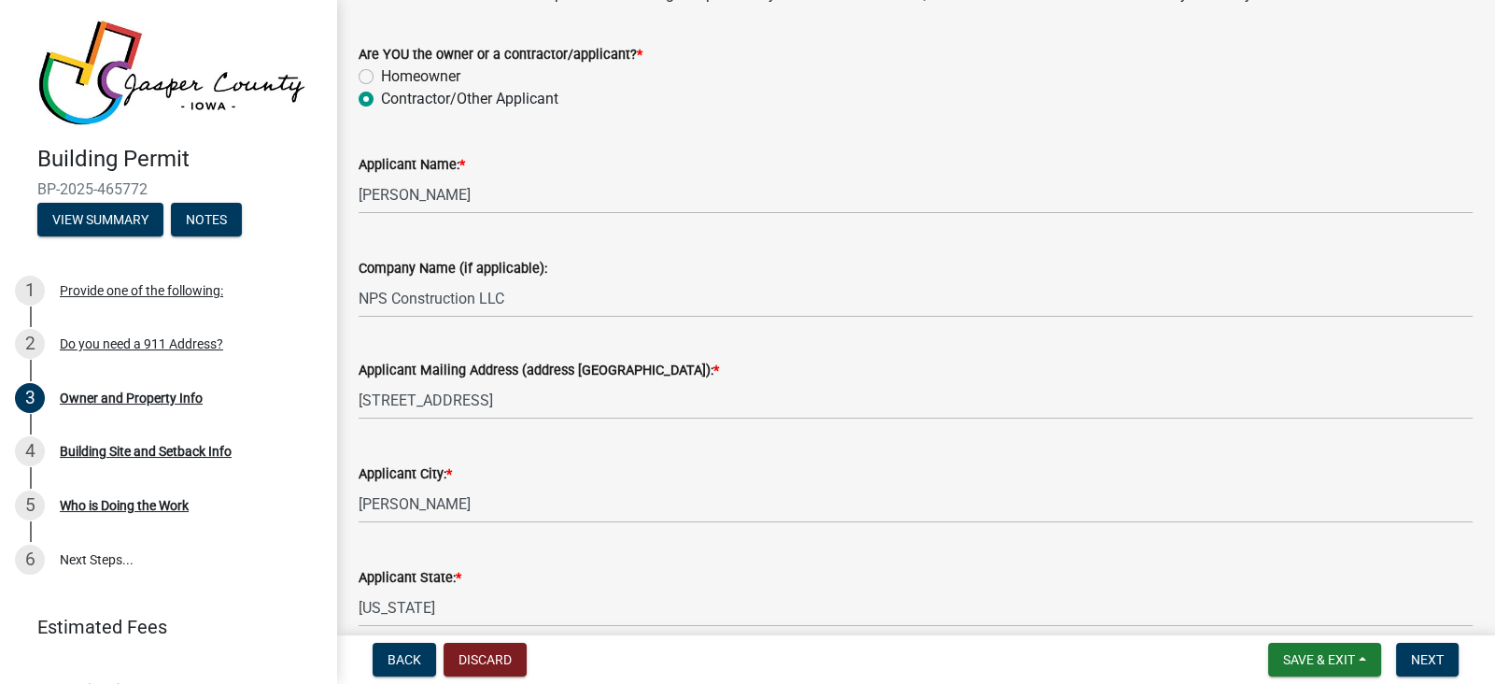
scroll to position [1905, 0]
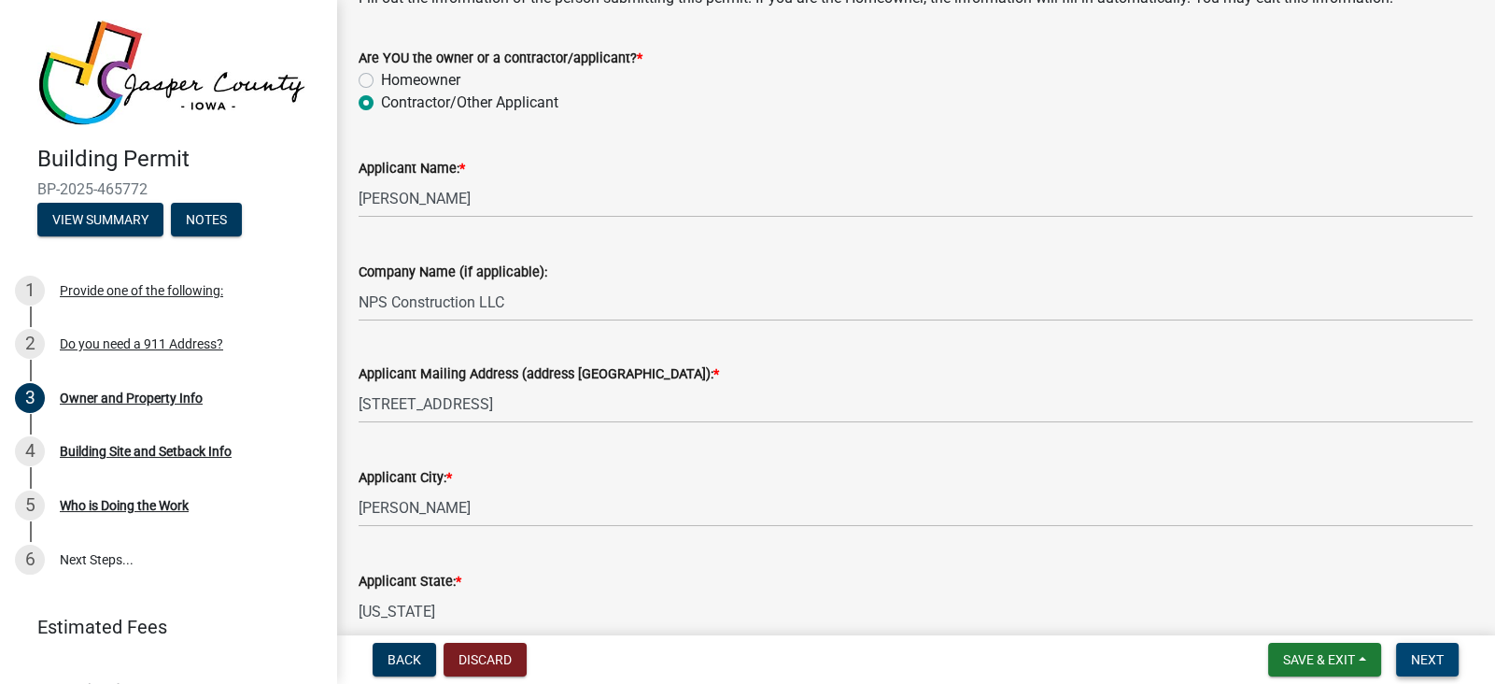
type input "6415212554"
click at [1434, 665] on span "Next" at bounding box center [1427, 659] width 33 height 15
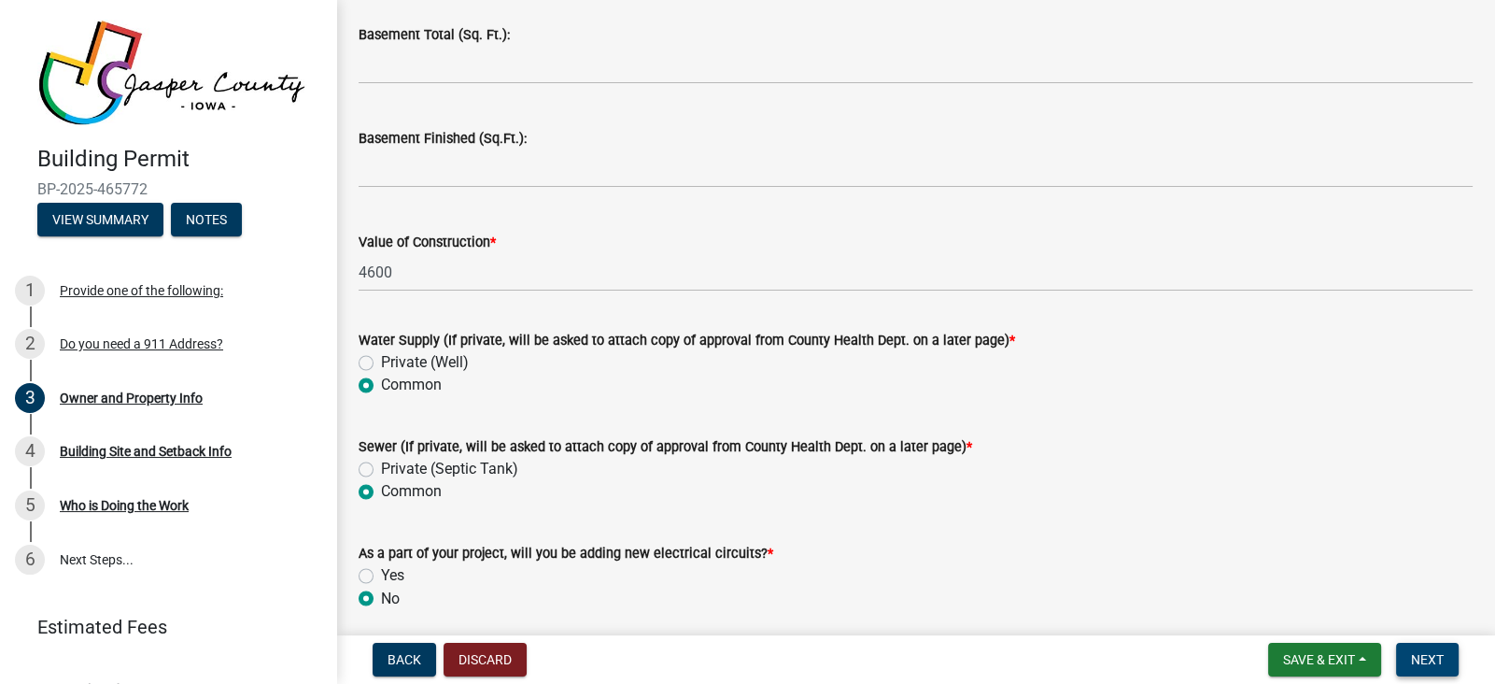
scroll to position [3964, 0]
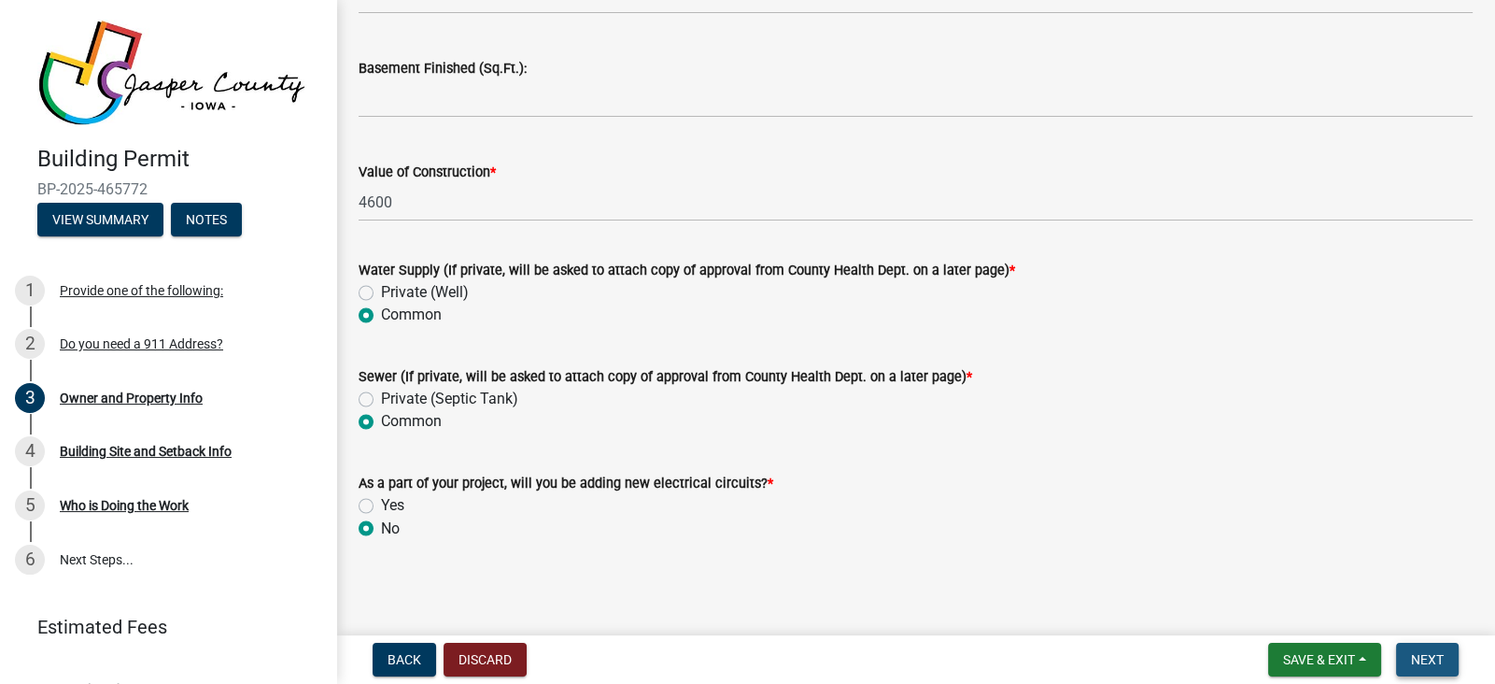
click at [1431, 652] on span "Next" at bounding box center [1427, 659] width 33 height 15
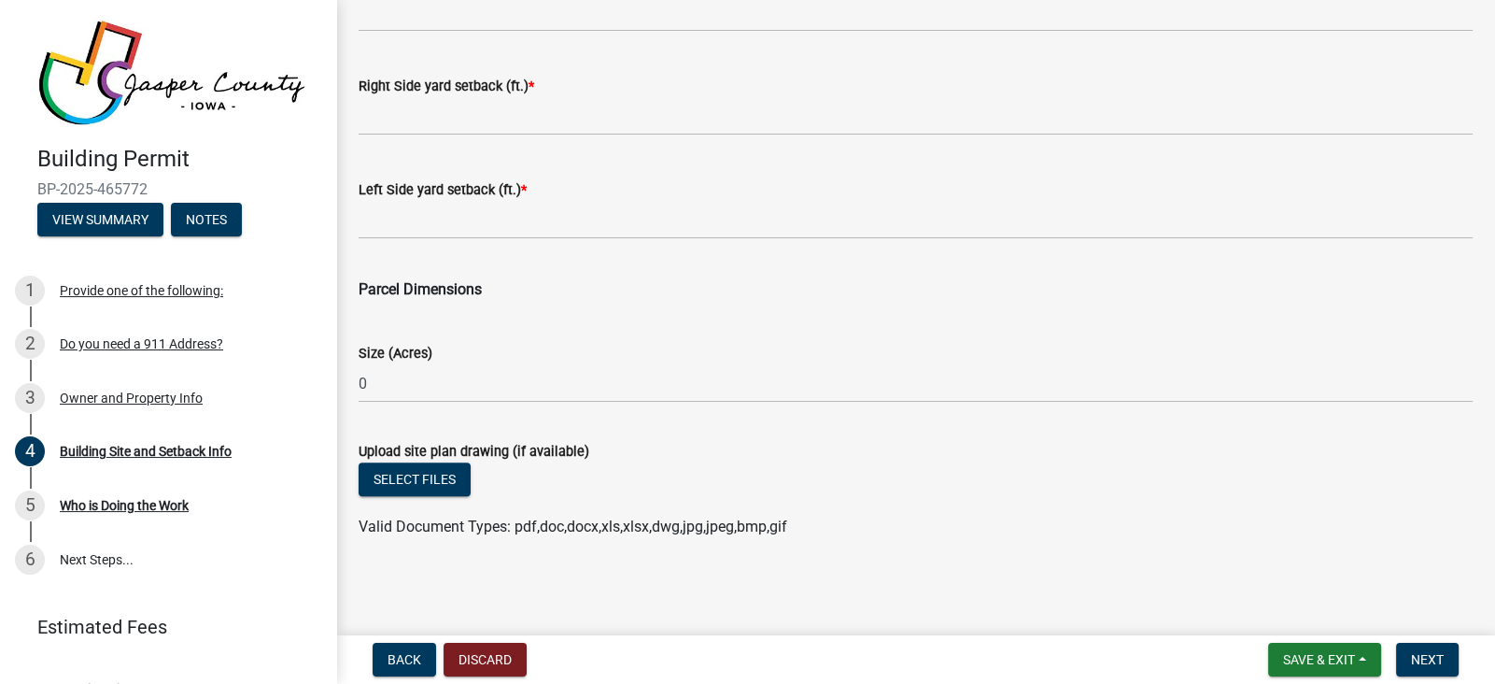
scroll to position [886, 0]
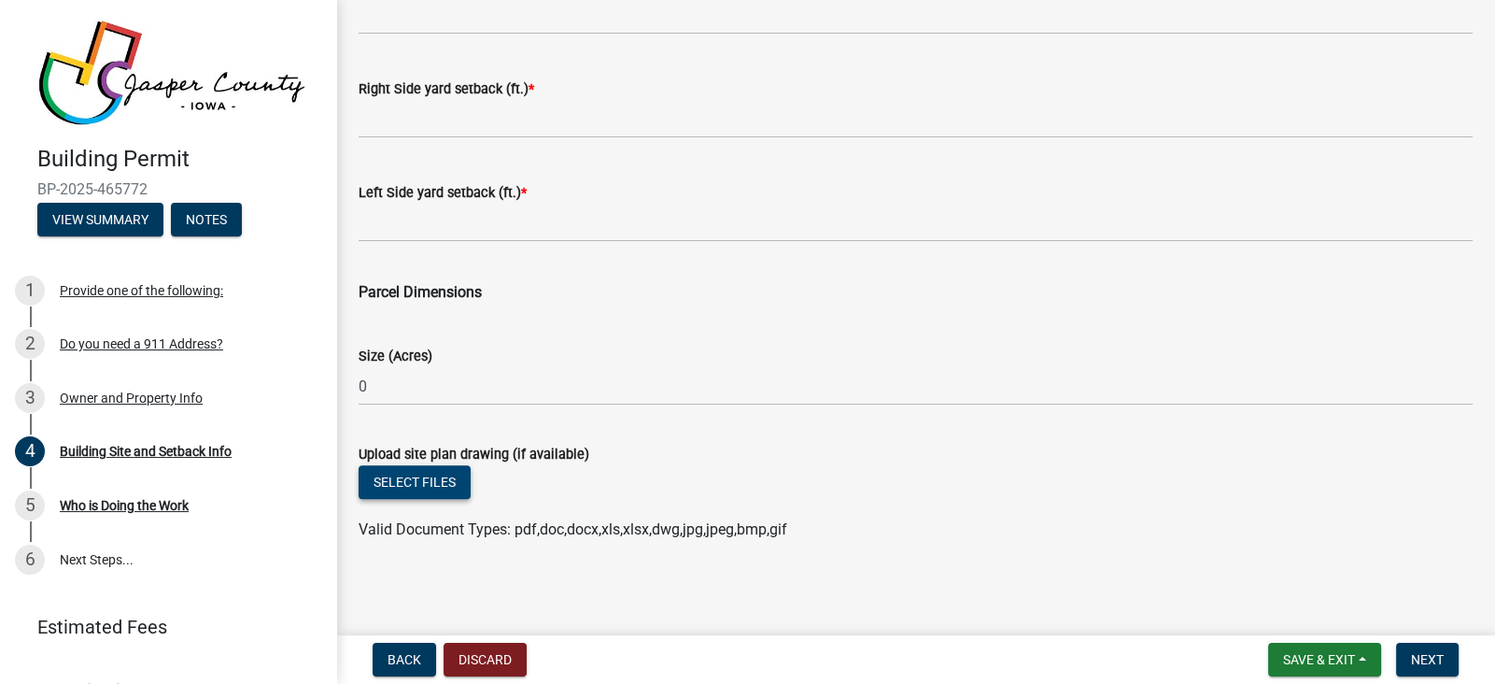
click at [426, 484] on button "Select files" at bounding box center [415, 482] width 112 height 34
click at [423, 488] on button "Select files" at bounding box center [415, 482] width 112 height 34
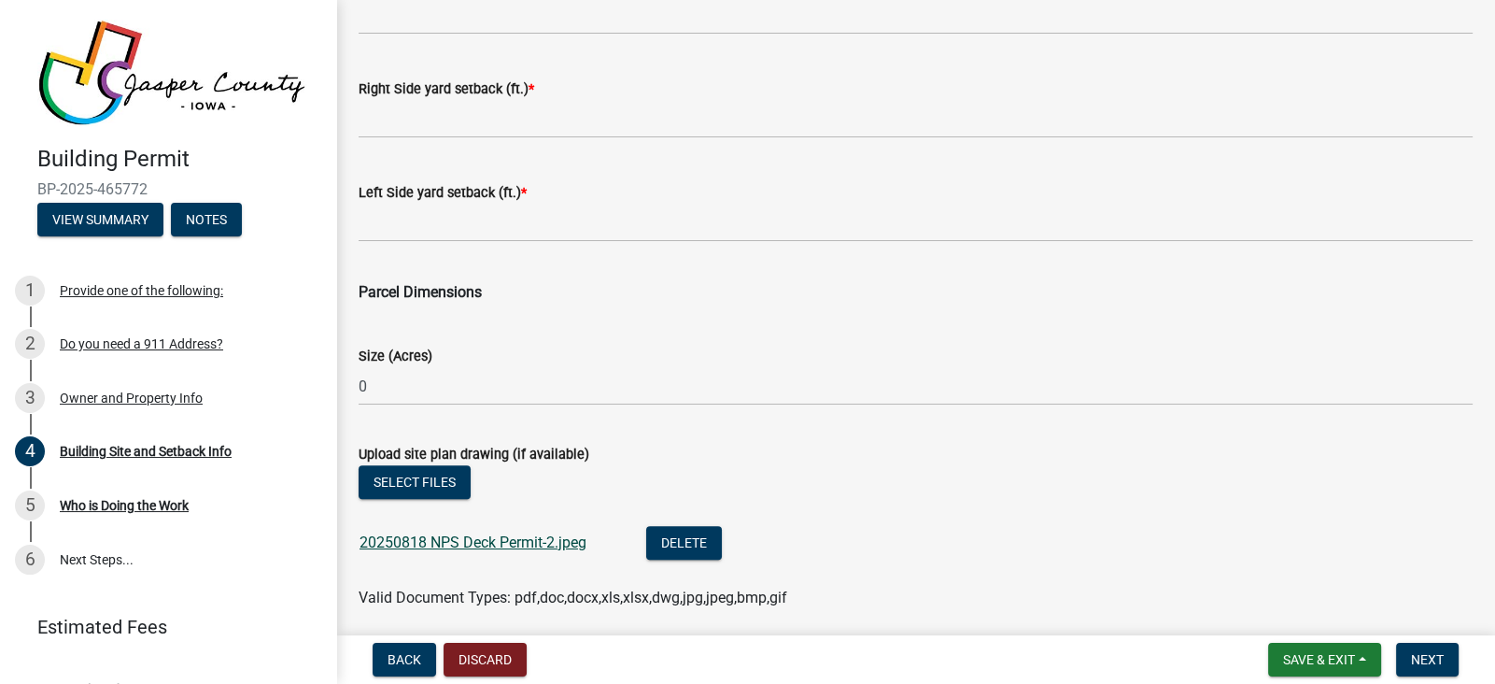
click at [513, 536] on link "20250818 NPS Deck Permit-2.jpeg" at bounding box center [473, 542] width 227 height 18
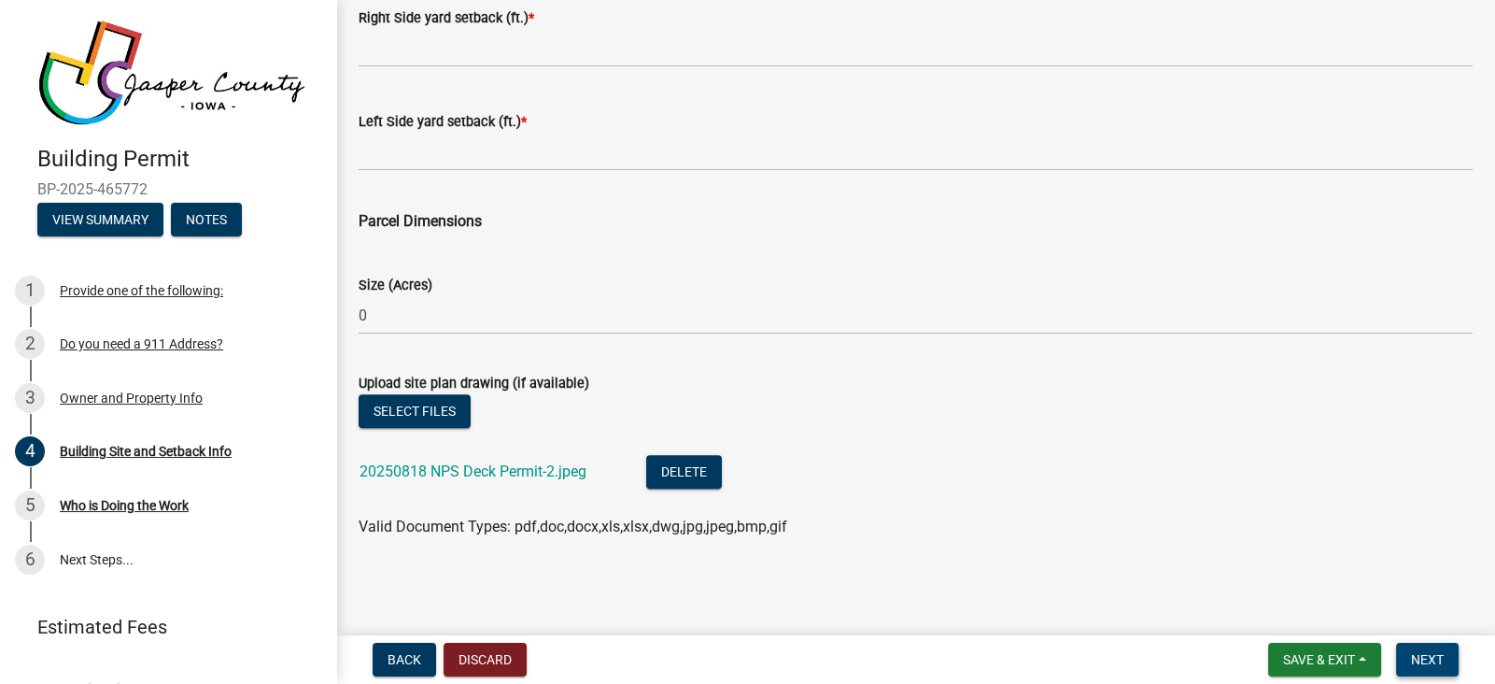
click at [1429, 658] on span "Next" at bounding box center [1427, 659] width 33 height 15
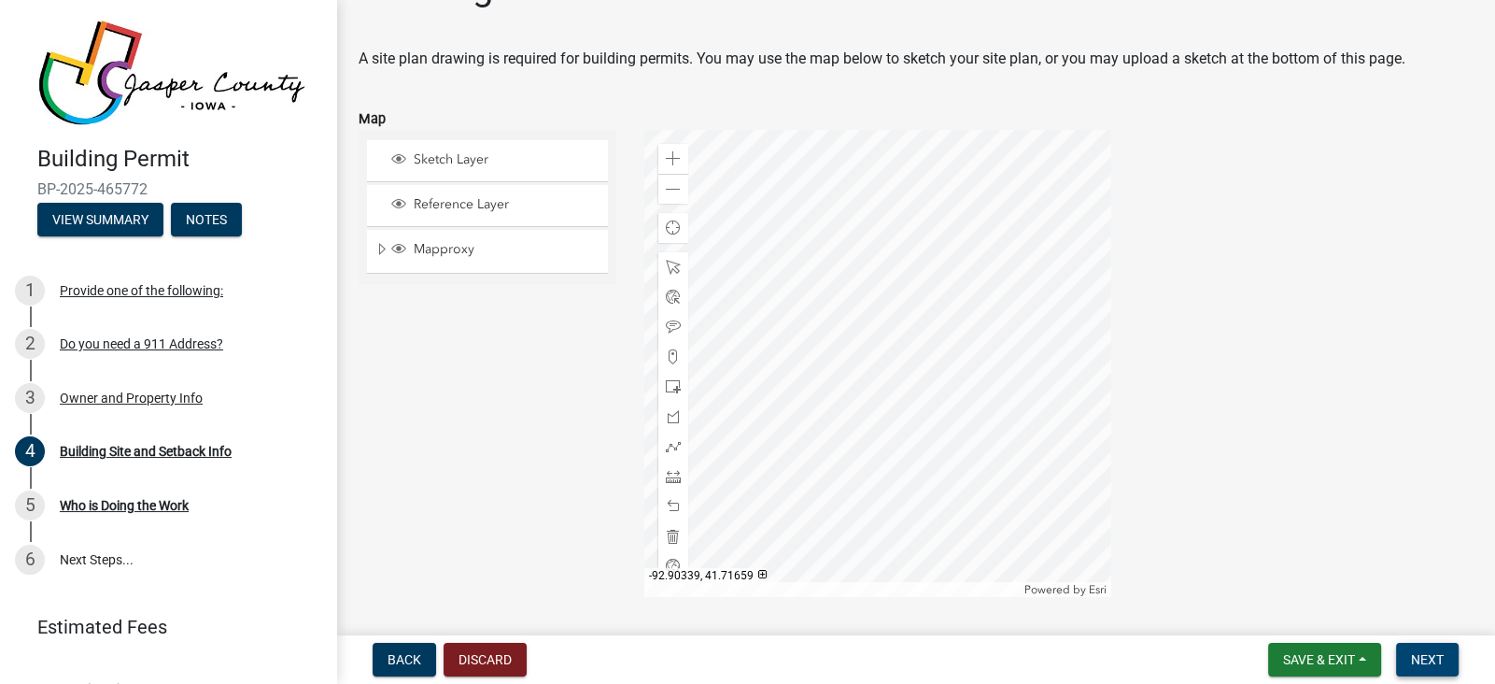
scroll to position [62, 0]
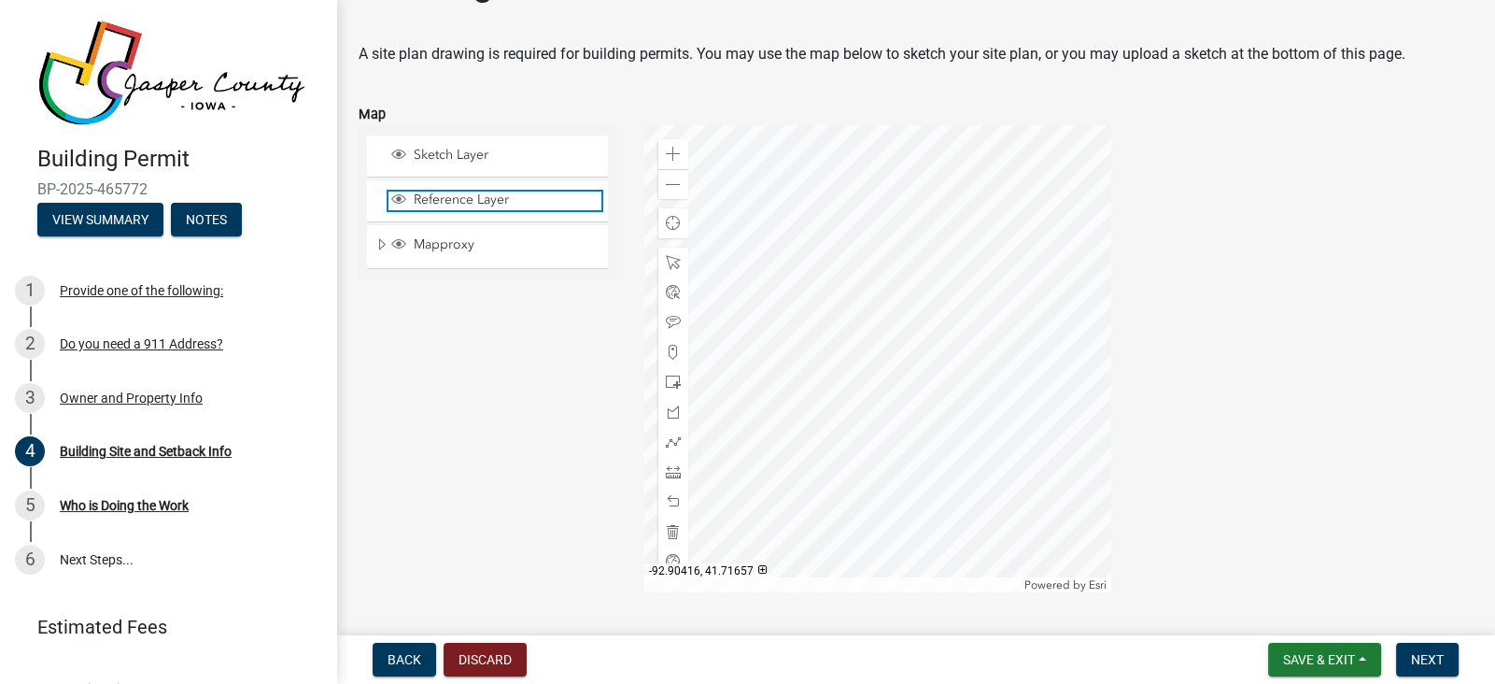
click at [444, 205] on span "Reference Layer" at bounding box center [505, 199] width 192 height 17
click at [447, 159] on span "Sketch Layer" at bounding box center [505, 155] width 192 height 17
click at [441, 240] on span "Mapproxy" at bounding box center [505, 244] width 192 height 17
click at [442, 202] on span "Reference Layer" at bounding box center [505, 199] width 192 height 17
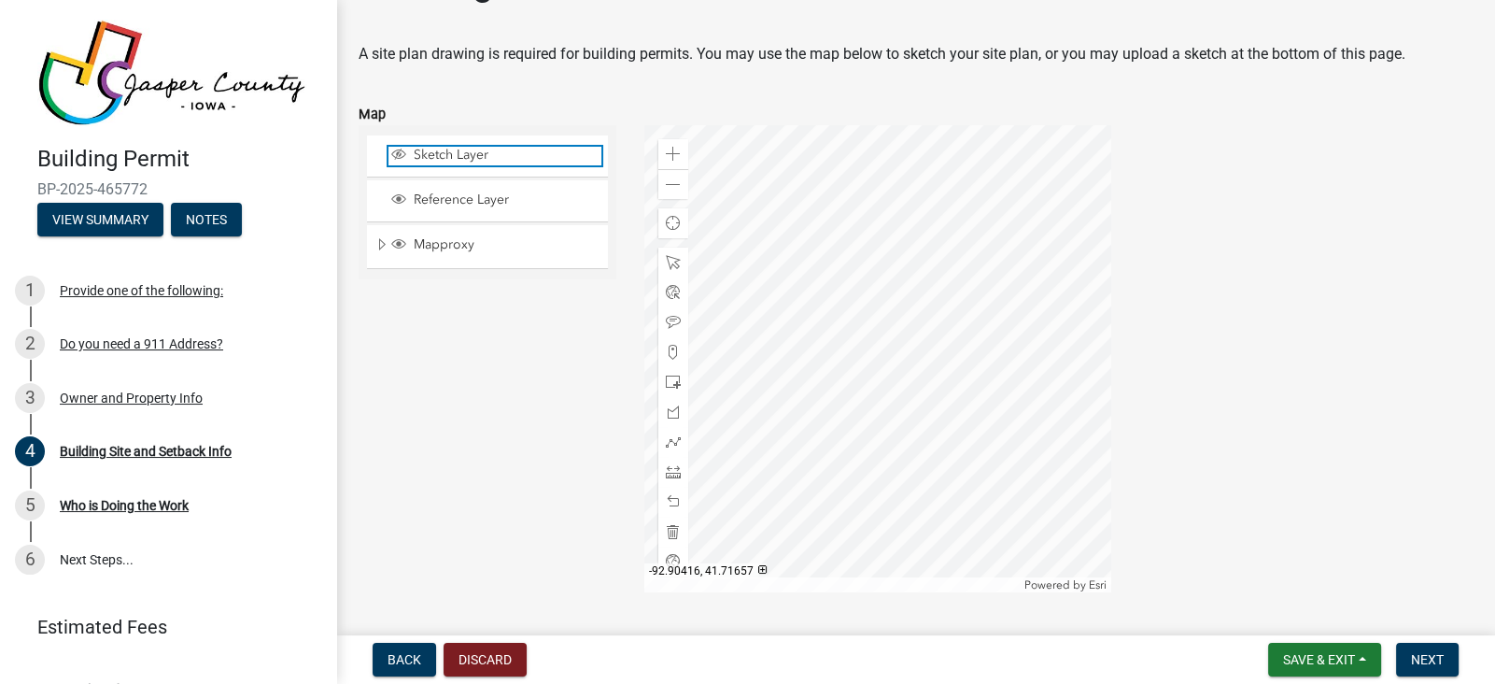
click at [444, 150] on span "Sketch Layer" at bounding box center [505, 155] width 192 height 17
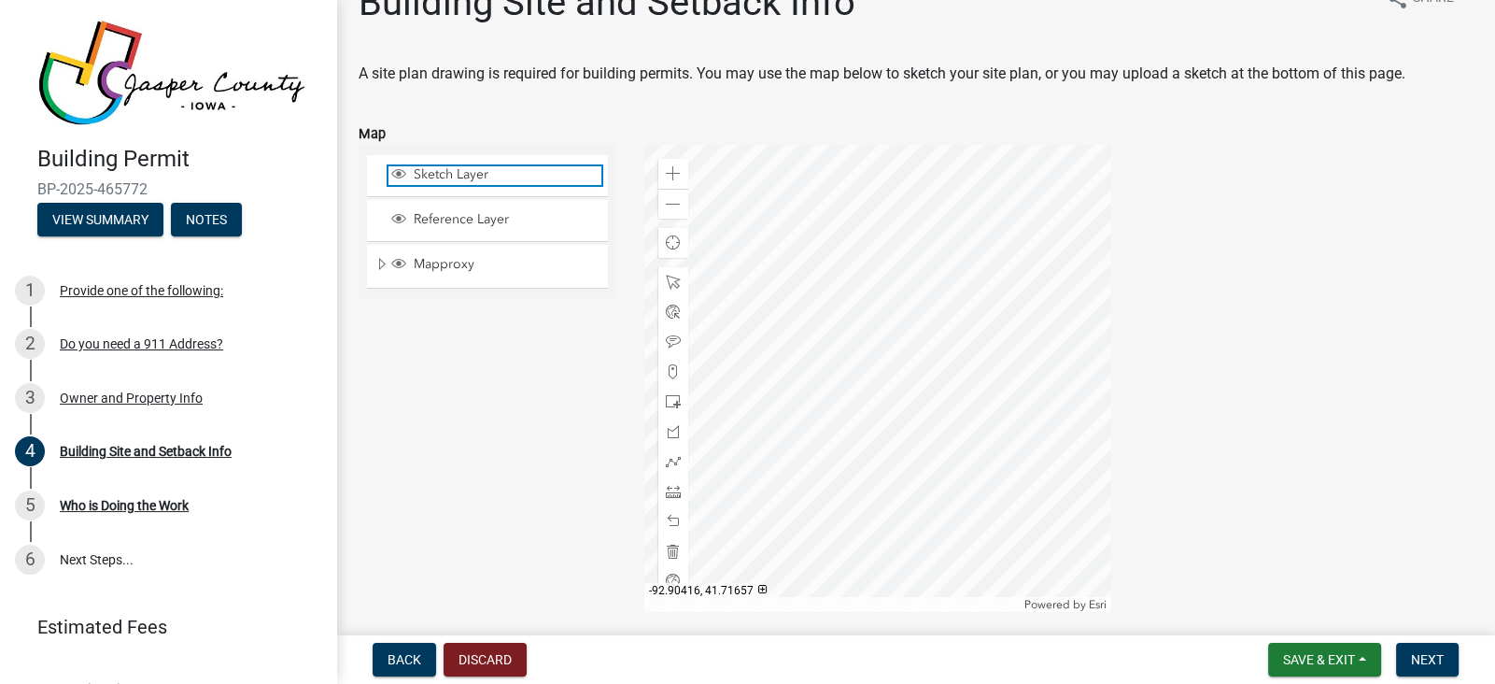
scroll to position [49, 0]
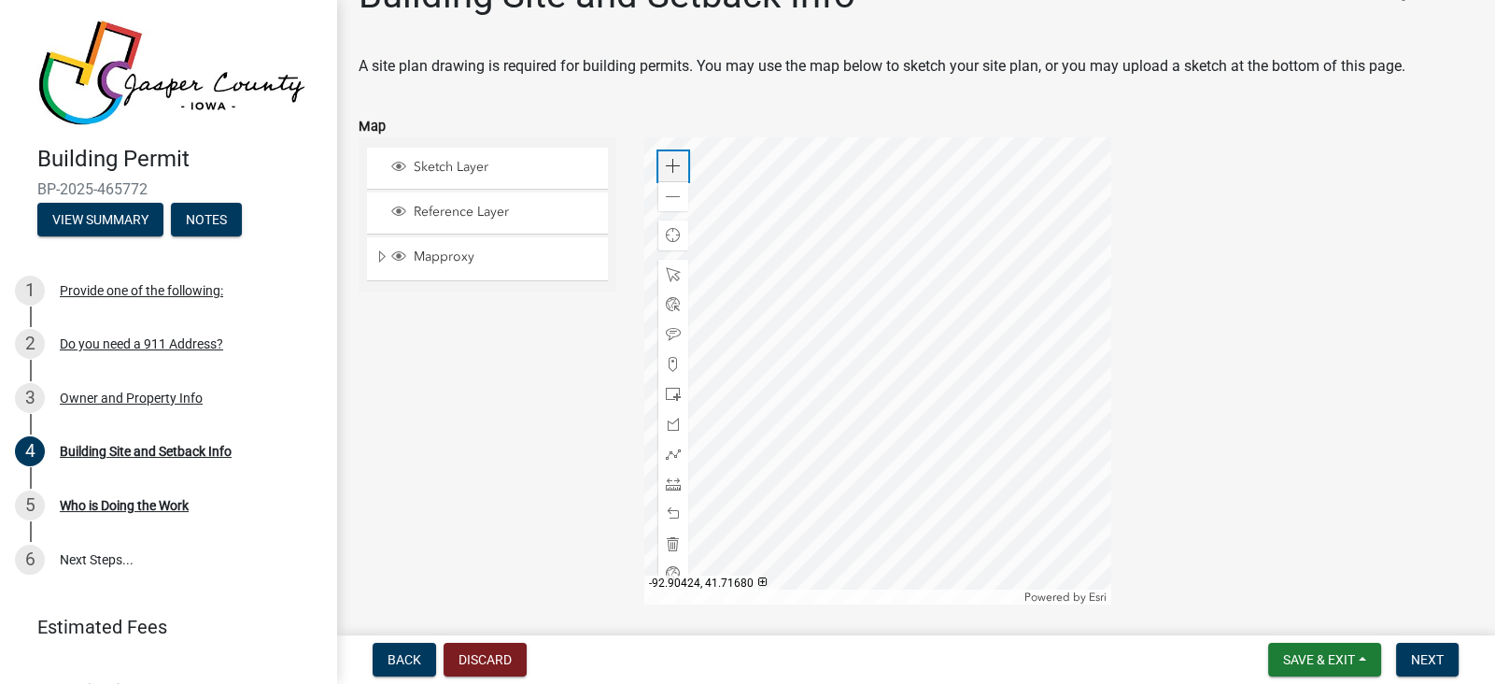
click at [682, 166] on div "Zoom in" at bounding box center [673, 166] width 30 height 30
click at [980, 272] on div at bounding box center [877, 370] width 467 height 467
click at [1257, 473] on div "Zoom in Zoom out Find my location Powered by Esri [GEOGRAPHIC_DATA] Loading..." at bounding box center [1058, 370] width 856 height 467
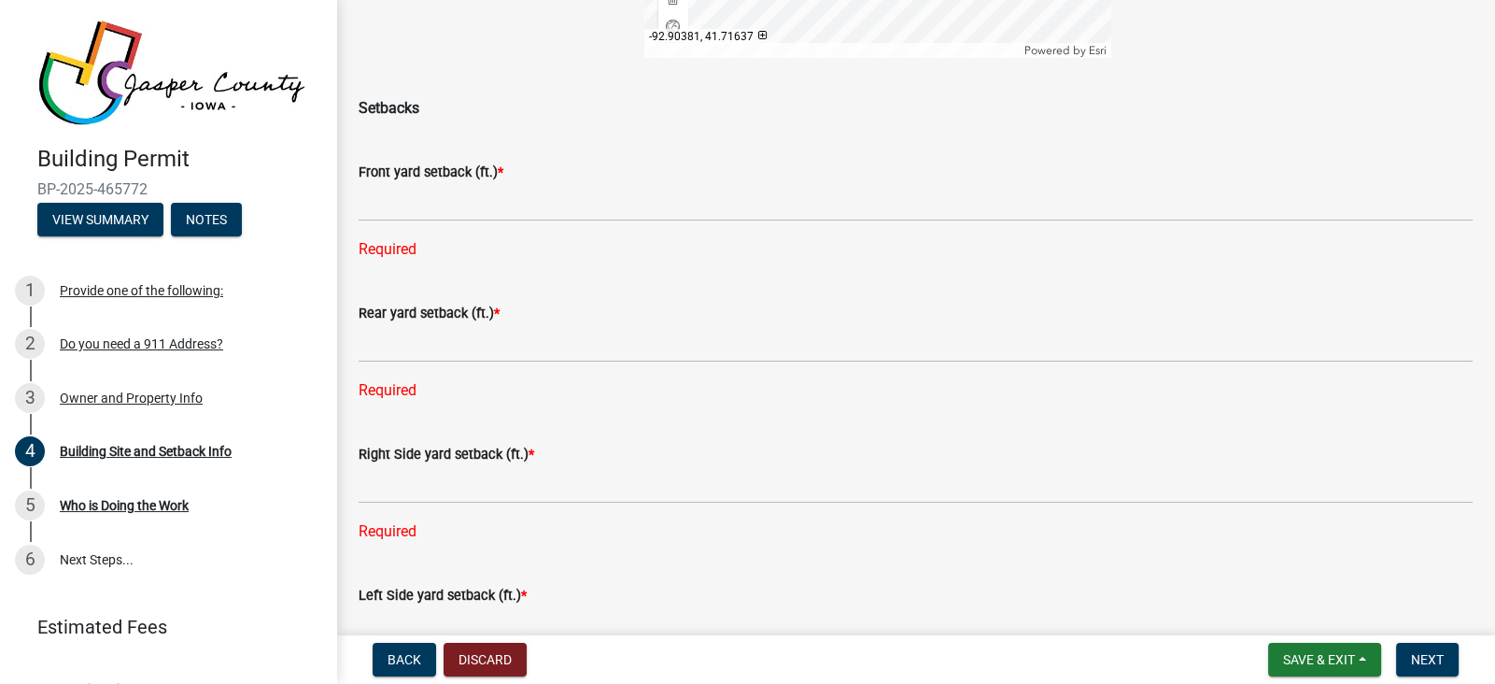
scroll to position [604, 0]
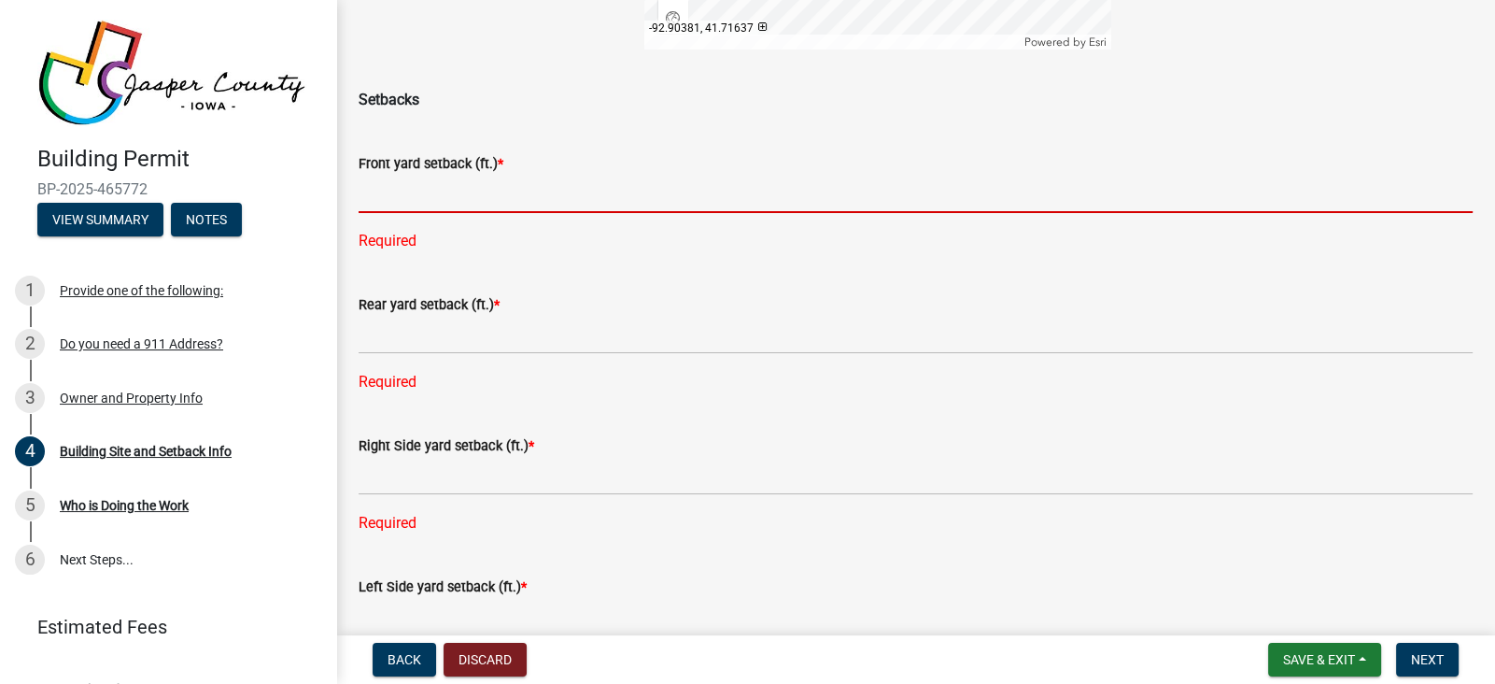
click at [481, 203] on input "text" at bounding box center [916, 194] width 1114 height 38
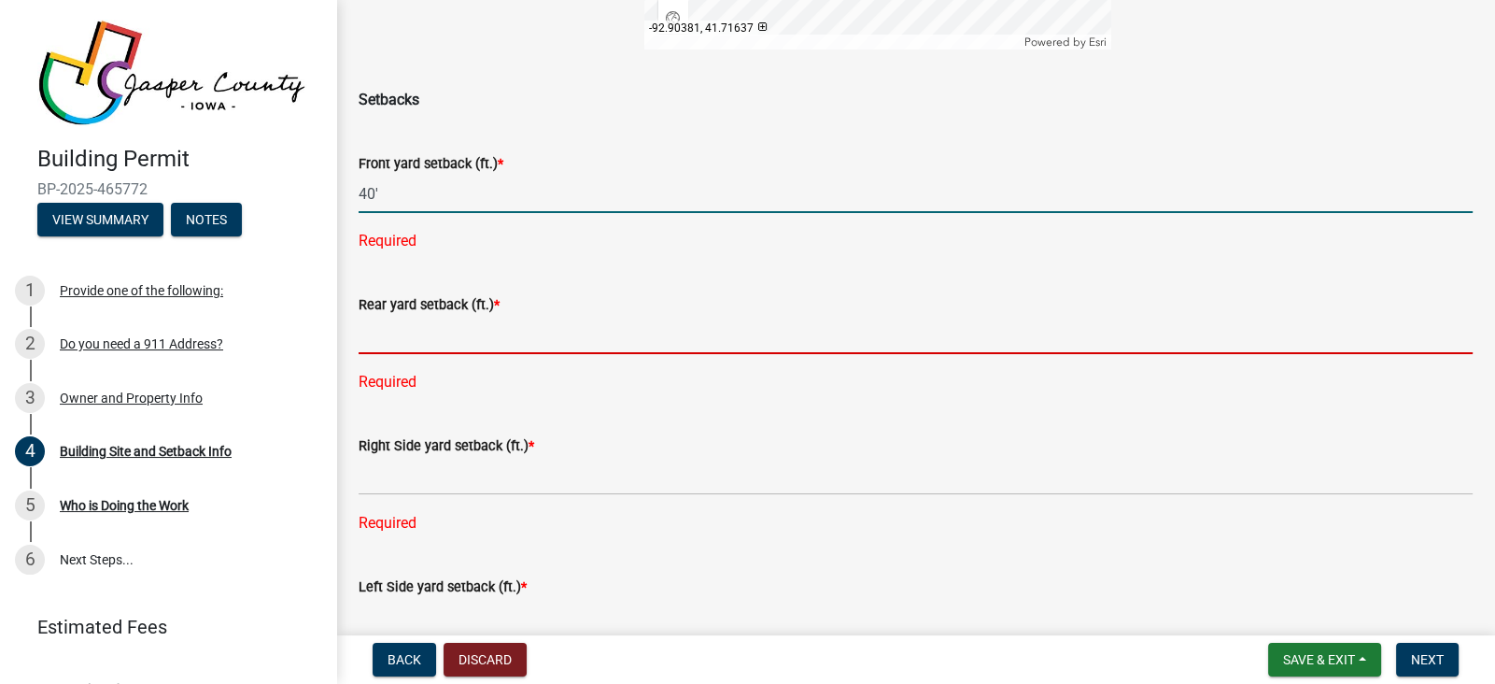
type input "40"
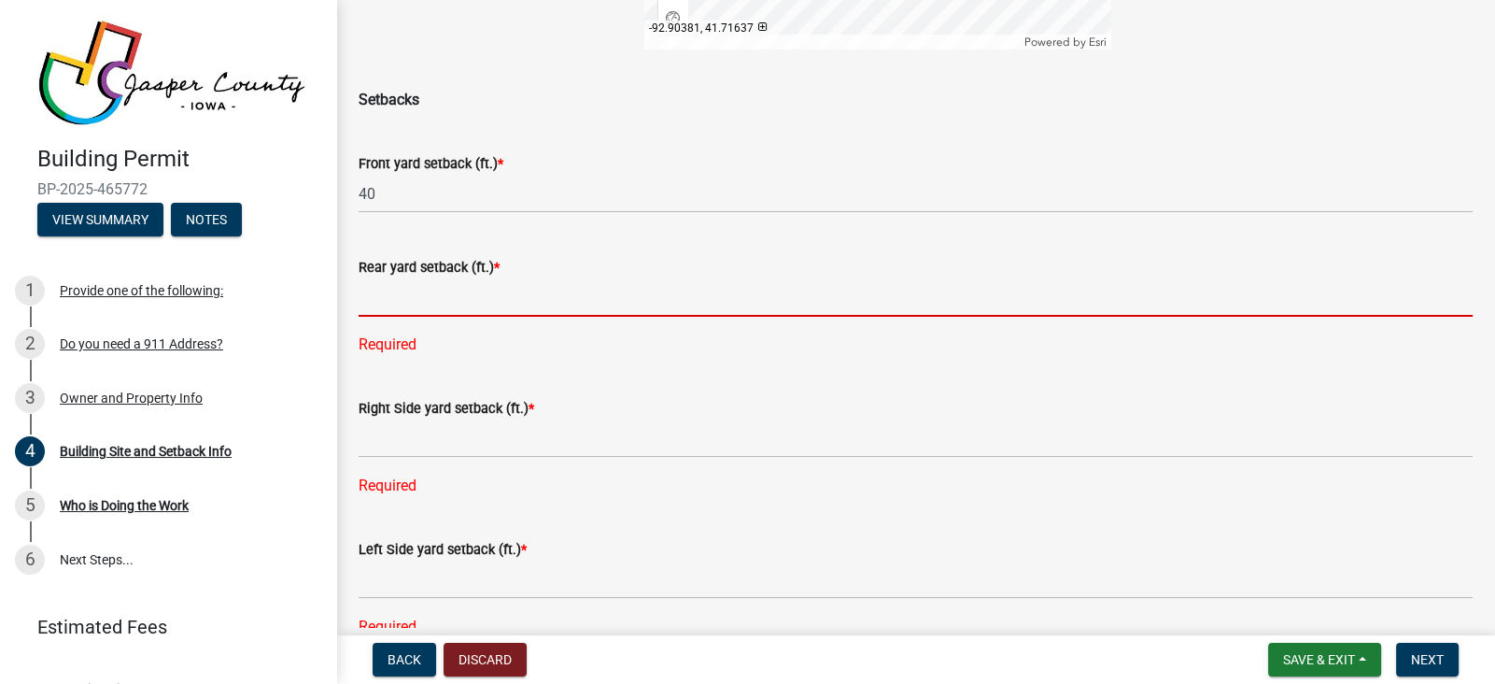
click at [473, 330] on div "Rear yard setback (ft.) * Required" at bounding box center [916, 293] width 1114 height 126
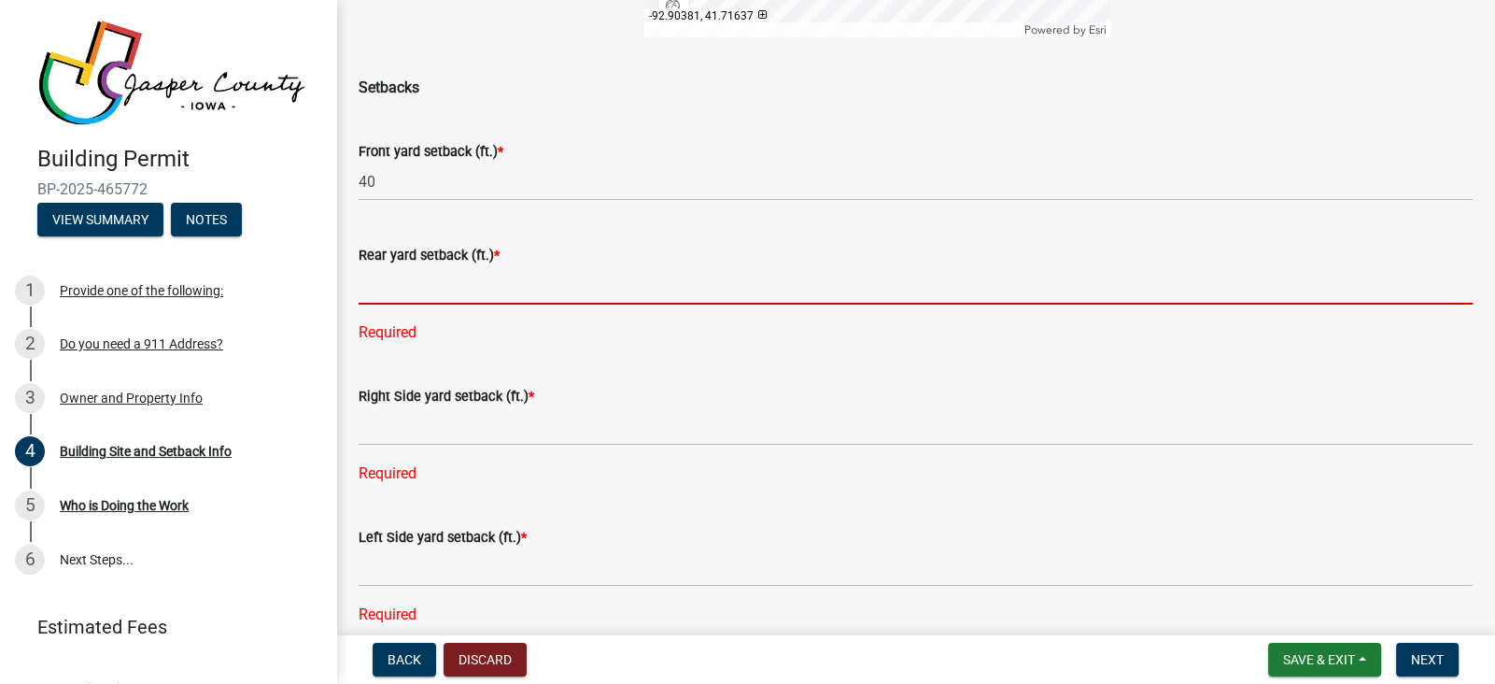
scroll to position [616, 0]
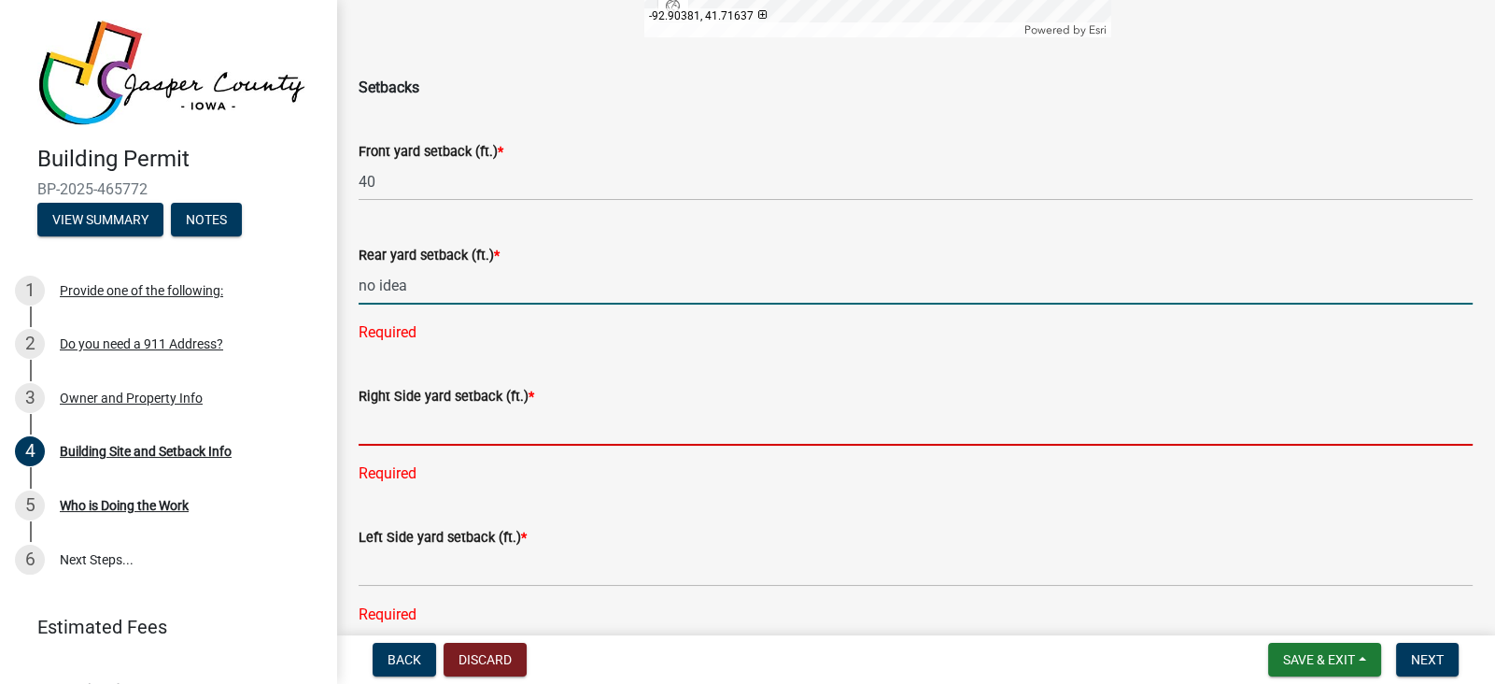
type input "0"
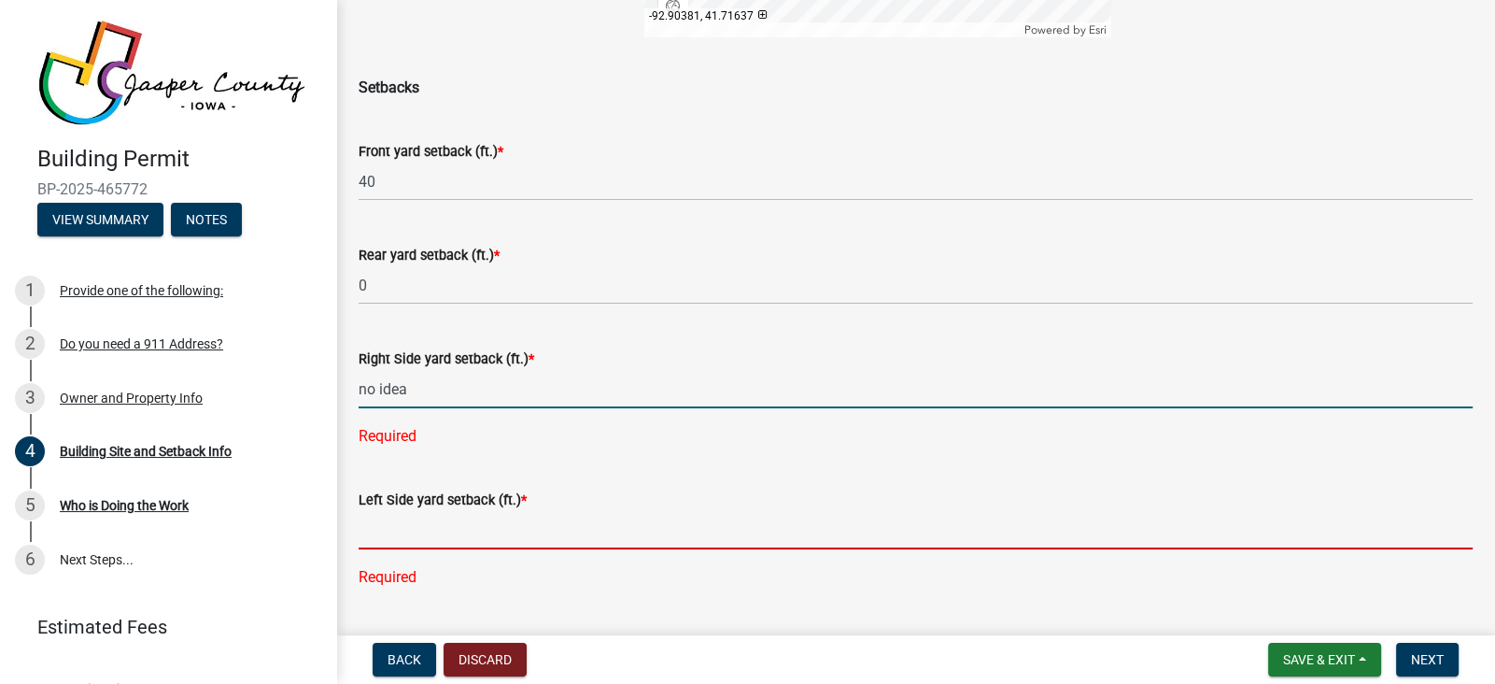
type input "0"
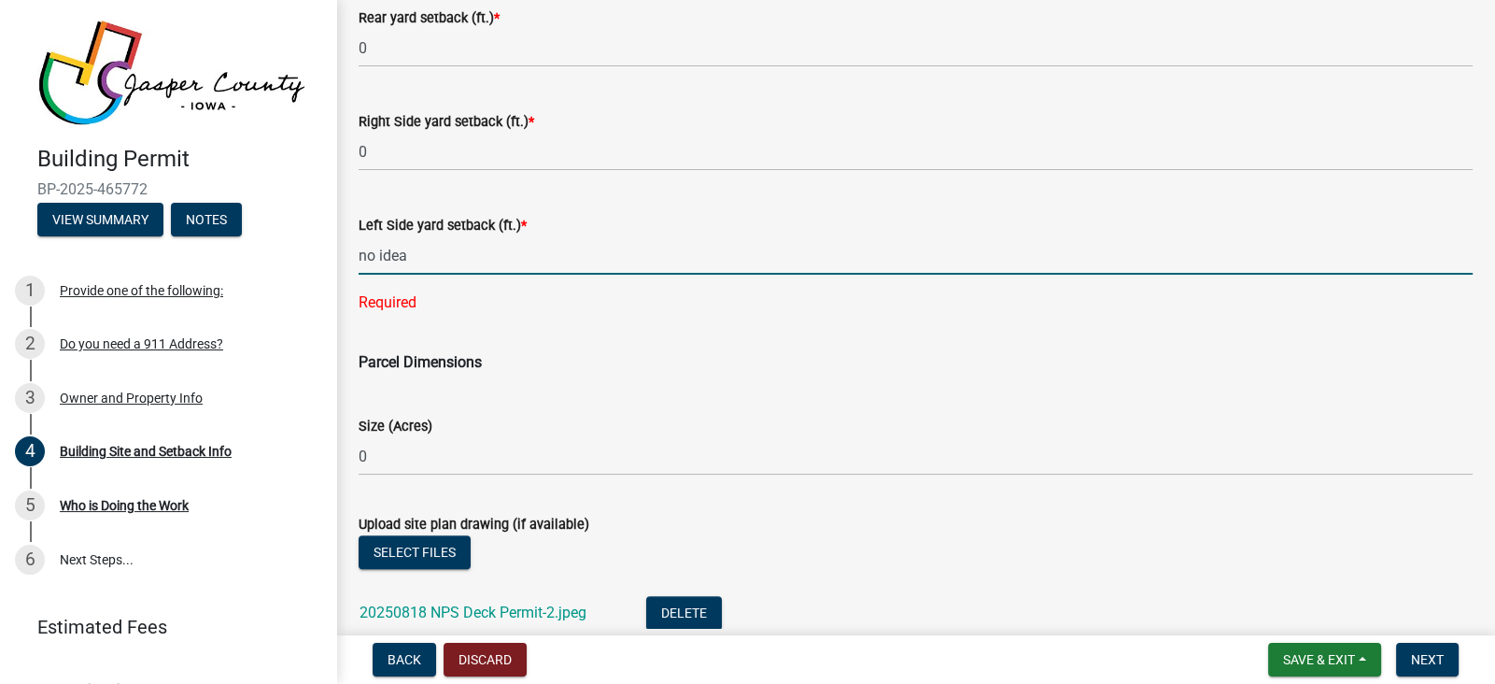
scroll to position [994, 0]
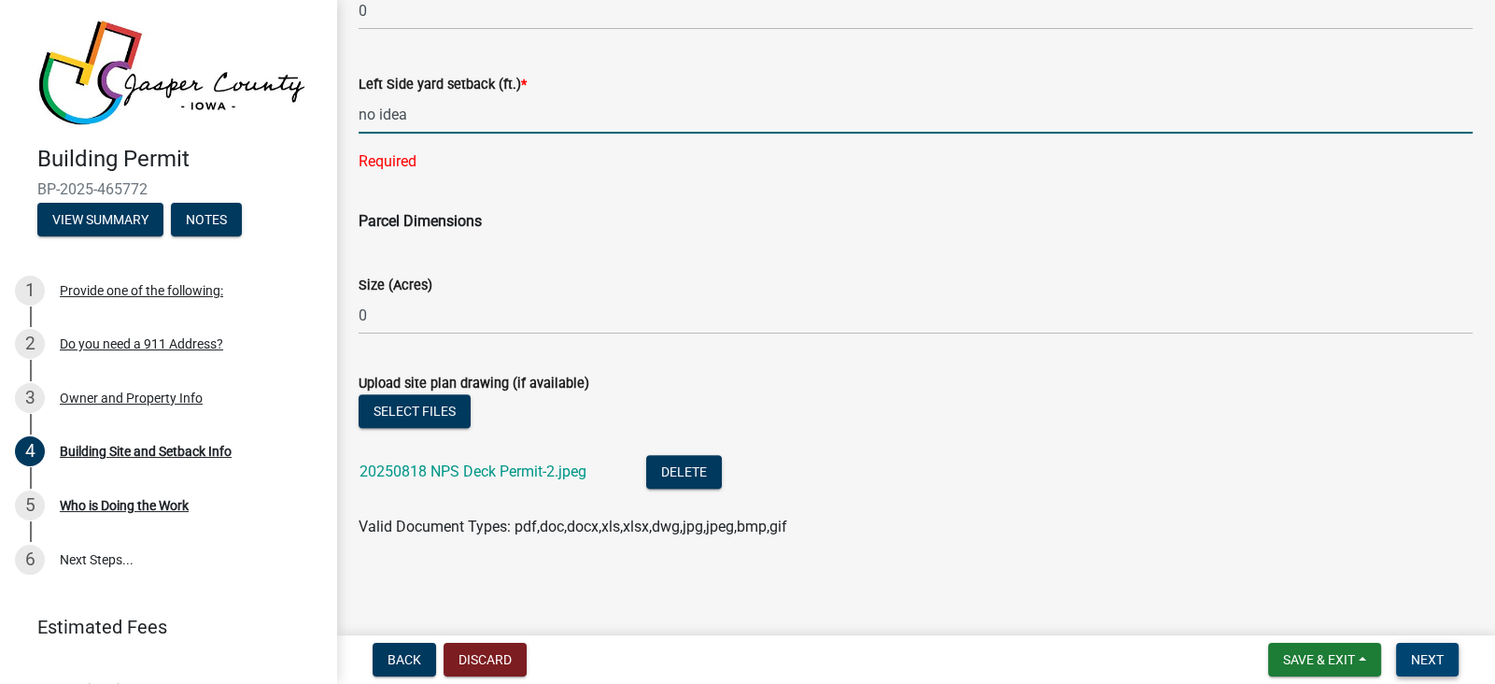
type input "0"
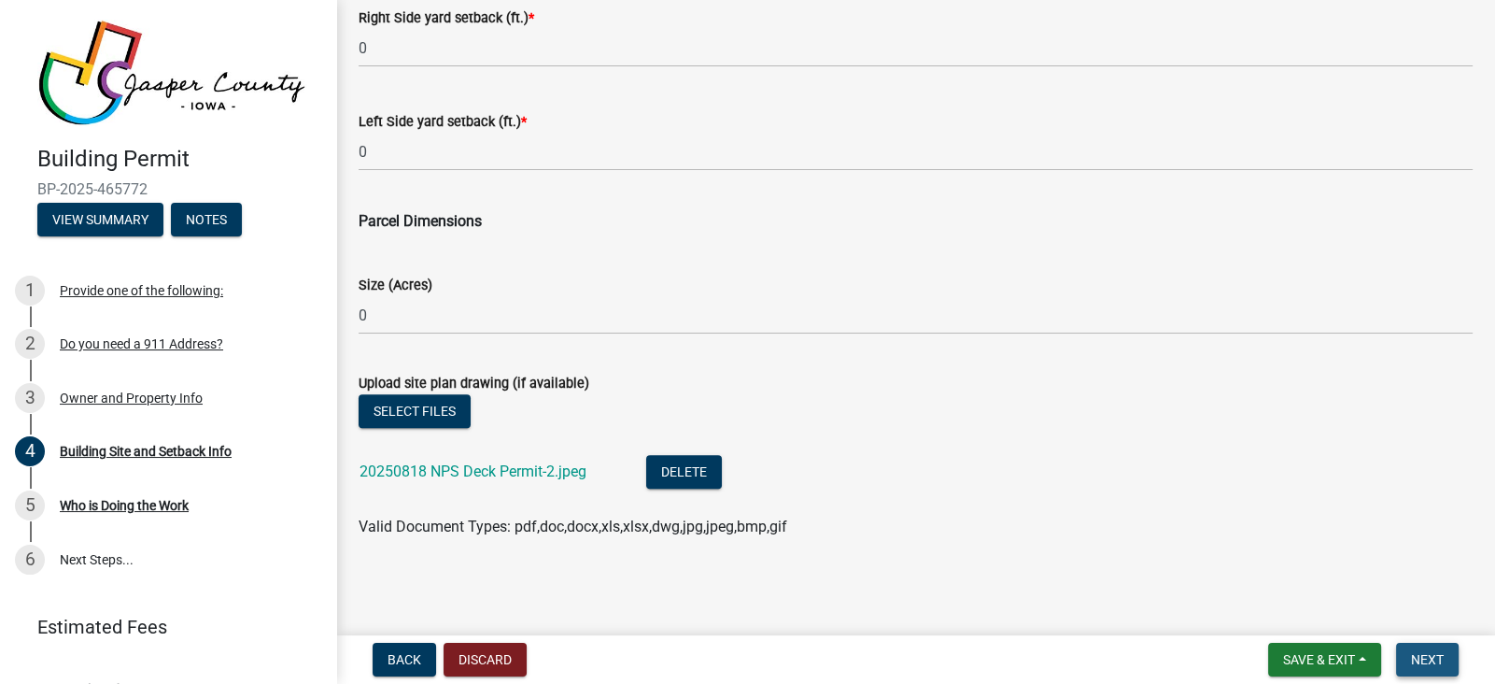
click at [1445, 661] on button "Next" at bounding box center [1427, 659] width 63 height 34
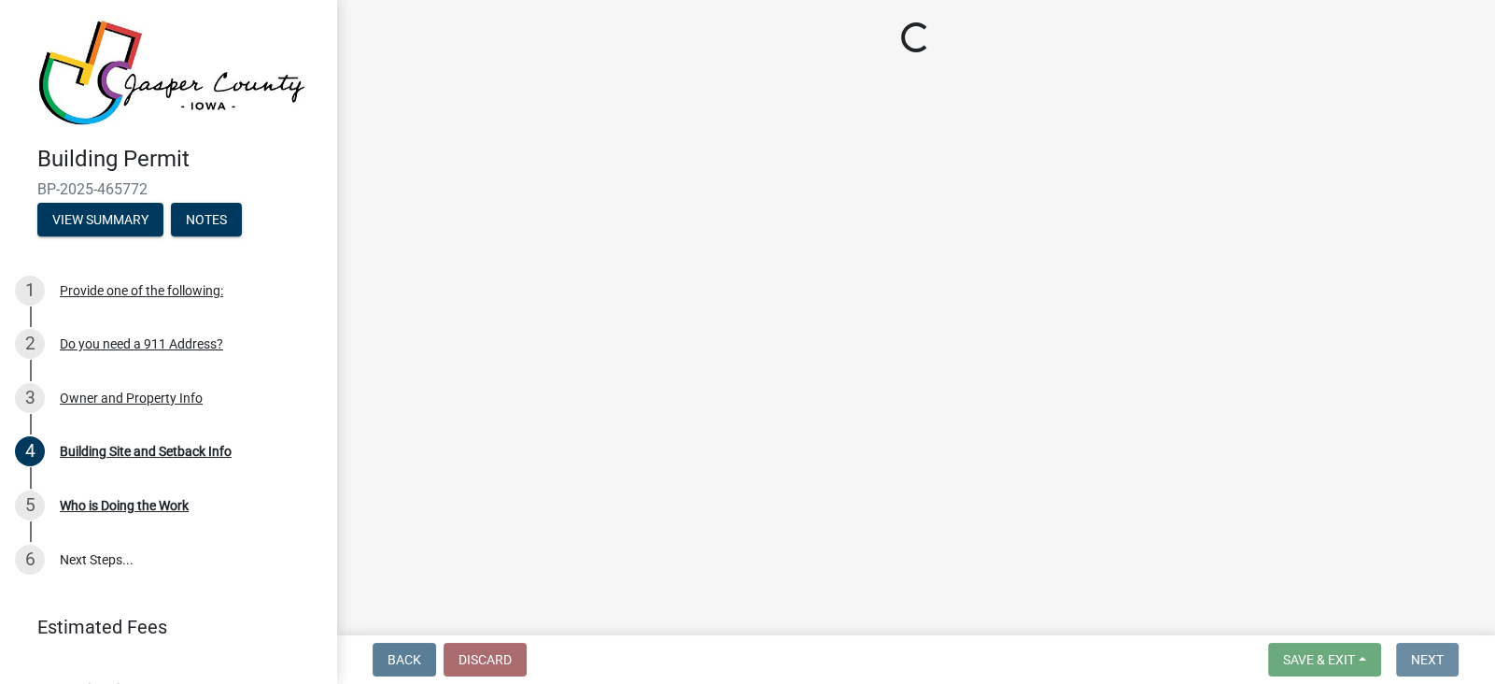
scroll to position [0, 0]
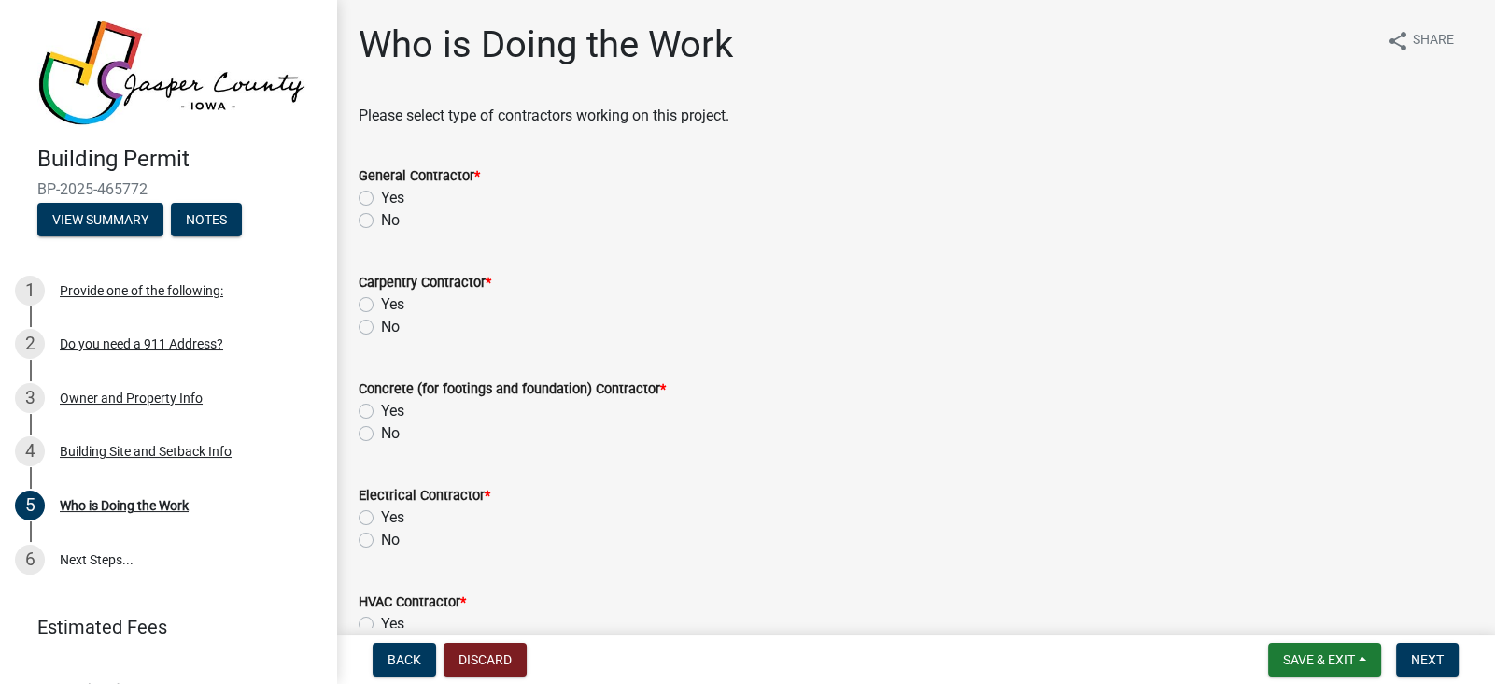
click at [381, 199] on label "Yes" at bounding box center [392, 198] width 23 height 22
click at [381, 199] on input "Yes" at bounding box center [387, 193] width 12 height 12
radio input "true"
click at [381, 305] on label "Yes" at bounding box center [392, 304] width 23 height 22
click at [381, 305] on input "Yes" at bounding box center [387, 299] width 12 height 12
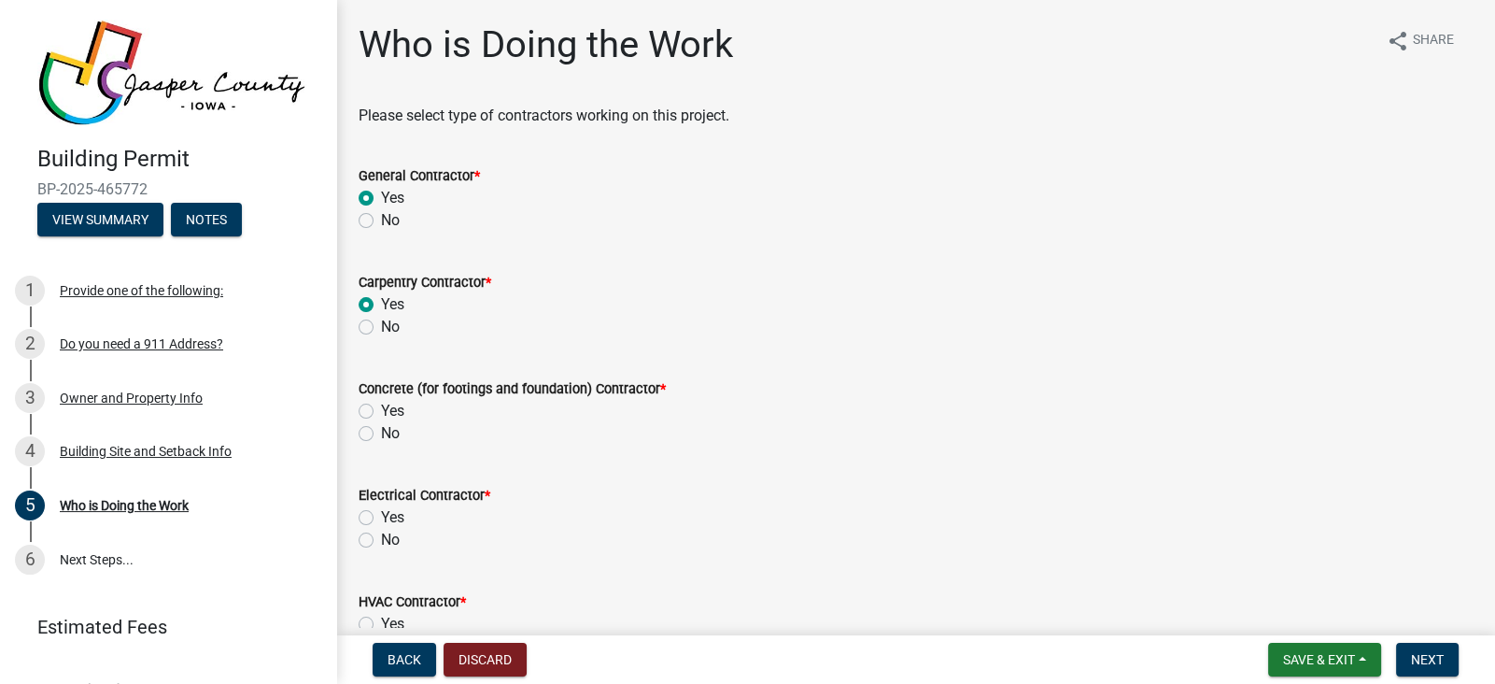
radio input "true"
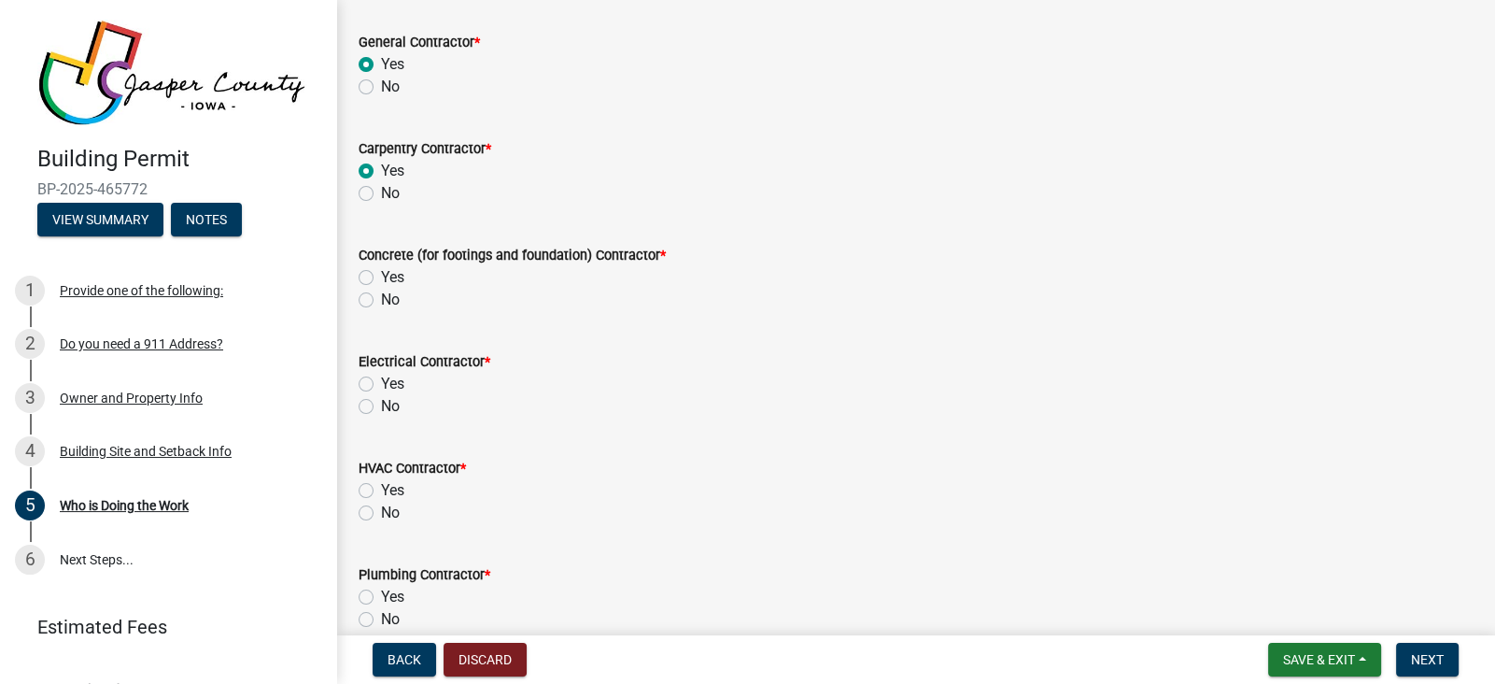
scroll to position [136, 0]
click at [381, 275] on label "Yes" at bounding box center [392, 274] width 23 height 22
click at [381, 275] on input "Yes" at bounding box center [387, 269] width 12 height 12
radio input "true"
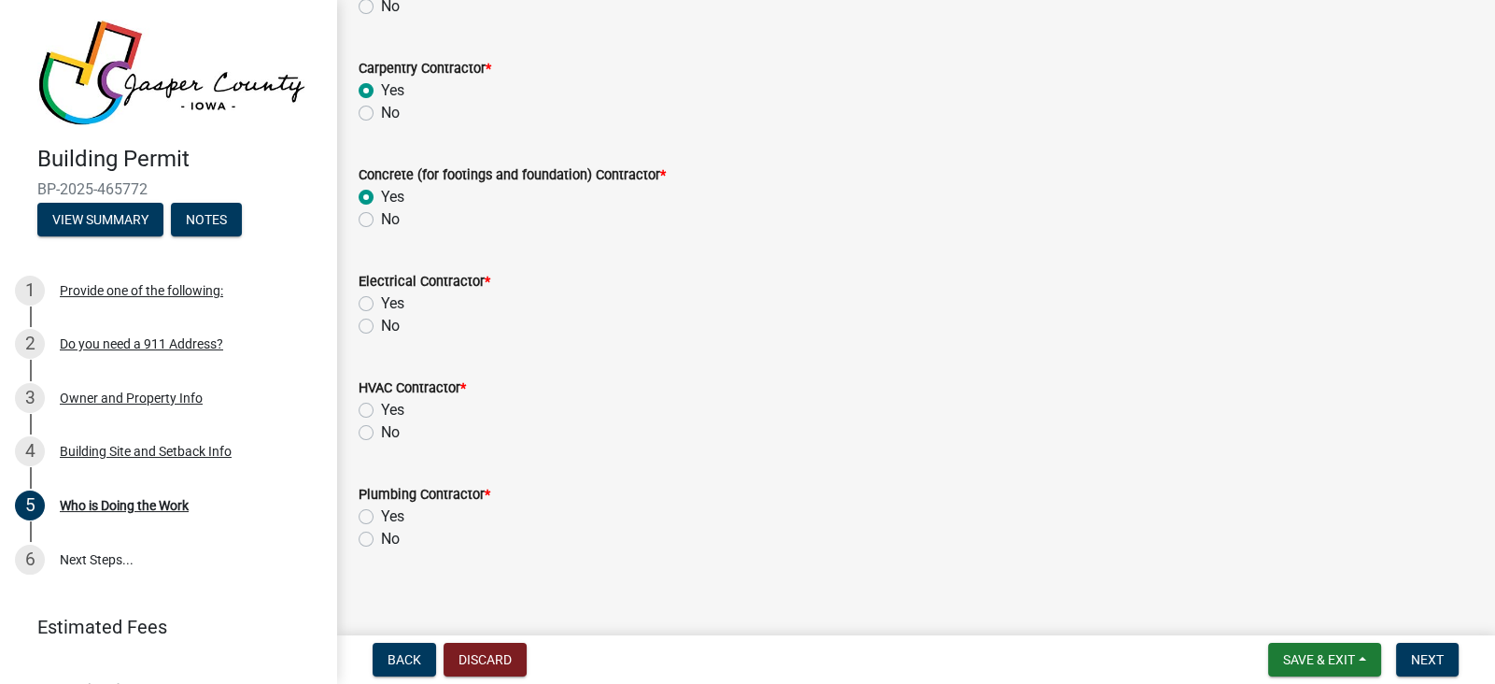
scroll to position [218, 0]
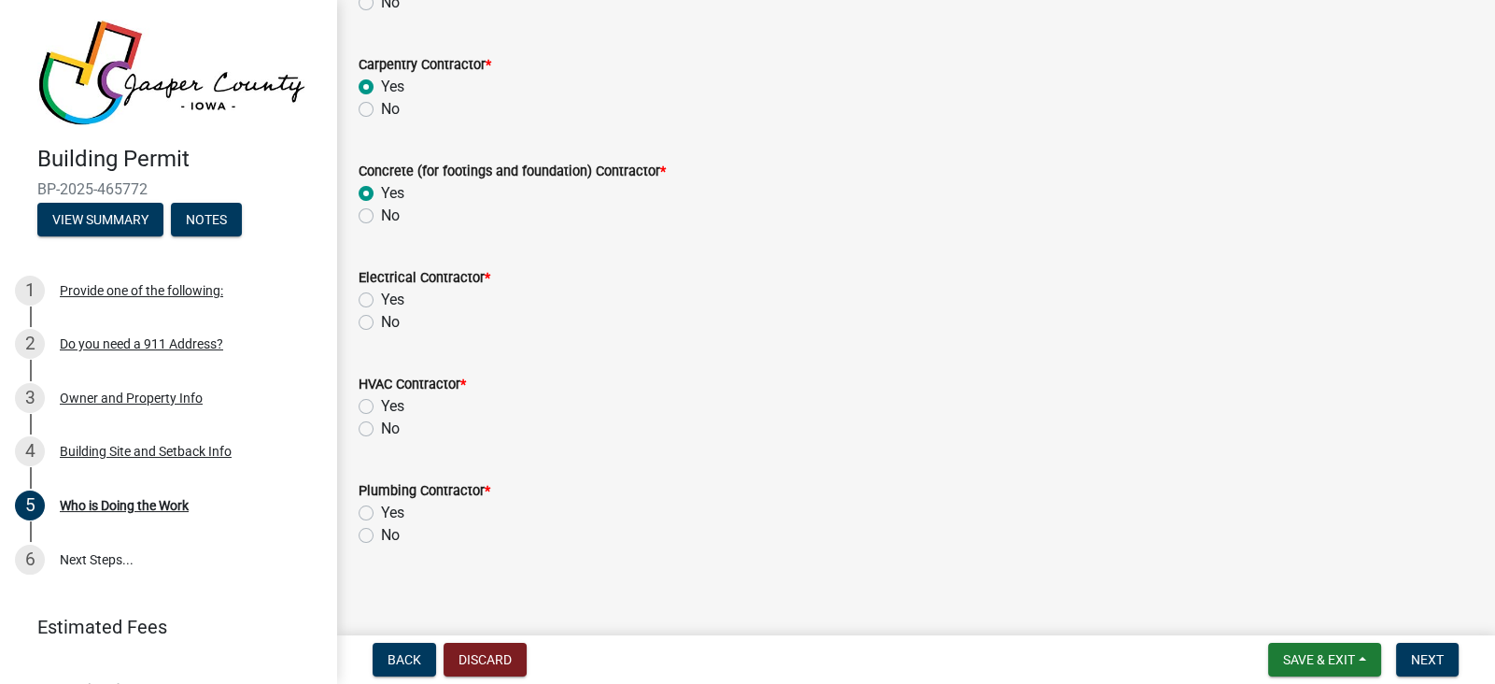
click at [381, 321] on label "No" at bounding box center [390, 322] width 19 height 22
click at [381, 321] on input "No" at bounding box center [387, 317] width 12 height 12
radio input "true"
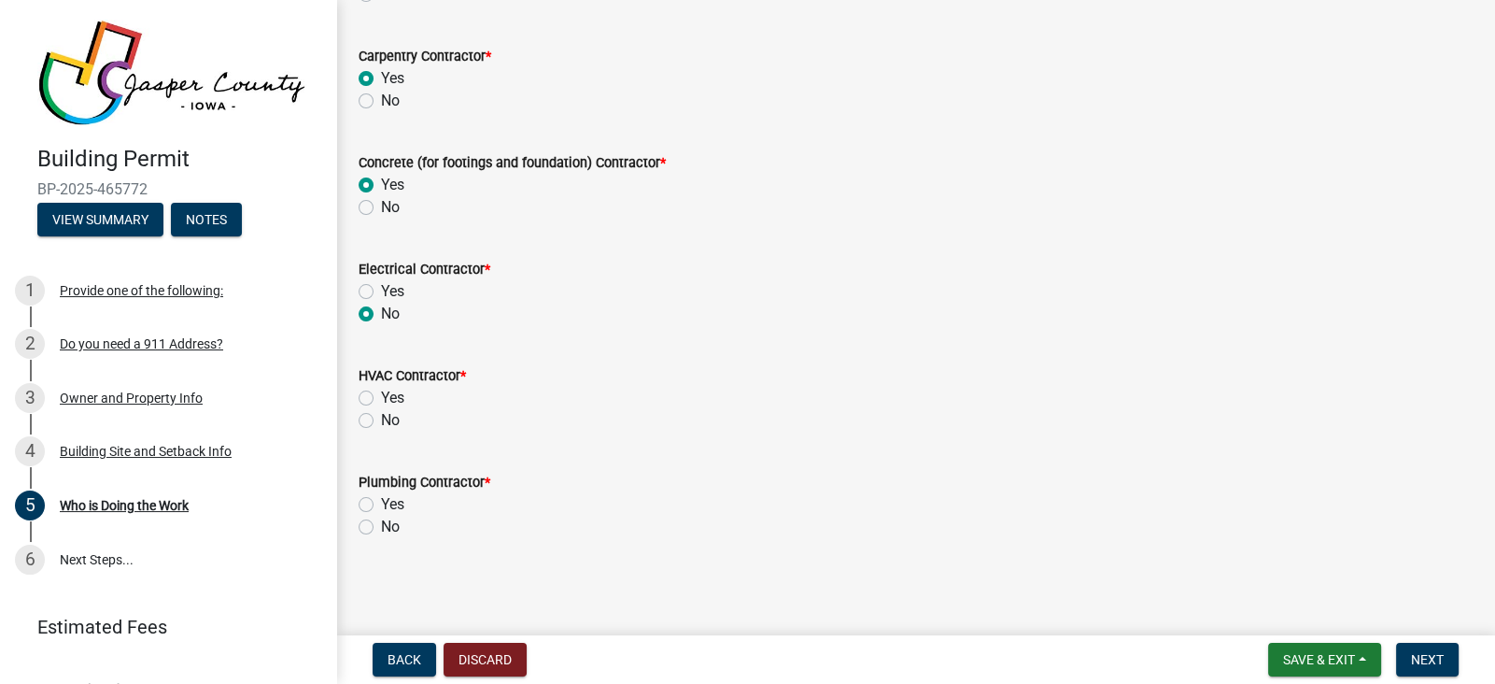
scroll to position [225, 0]
click at [381, 419] on label "No" at bounding box center [390, 421] width 19 height 22
click at [381, 419] on input "No" at bounding box center [387, 416] width 12 height 12
radio input "true"
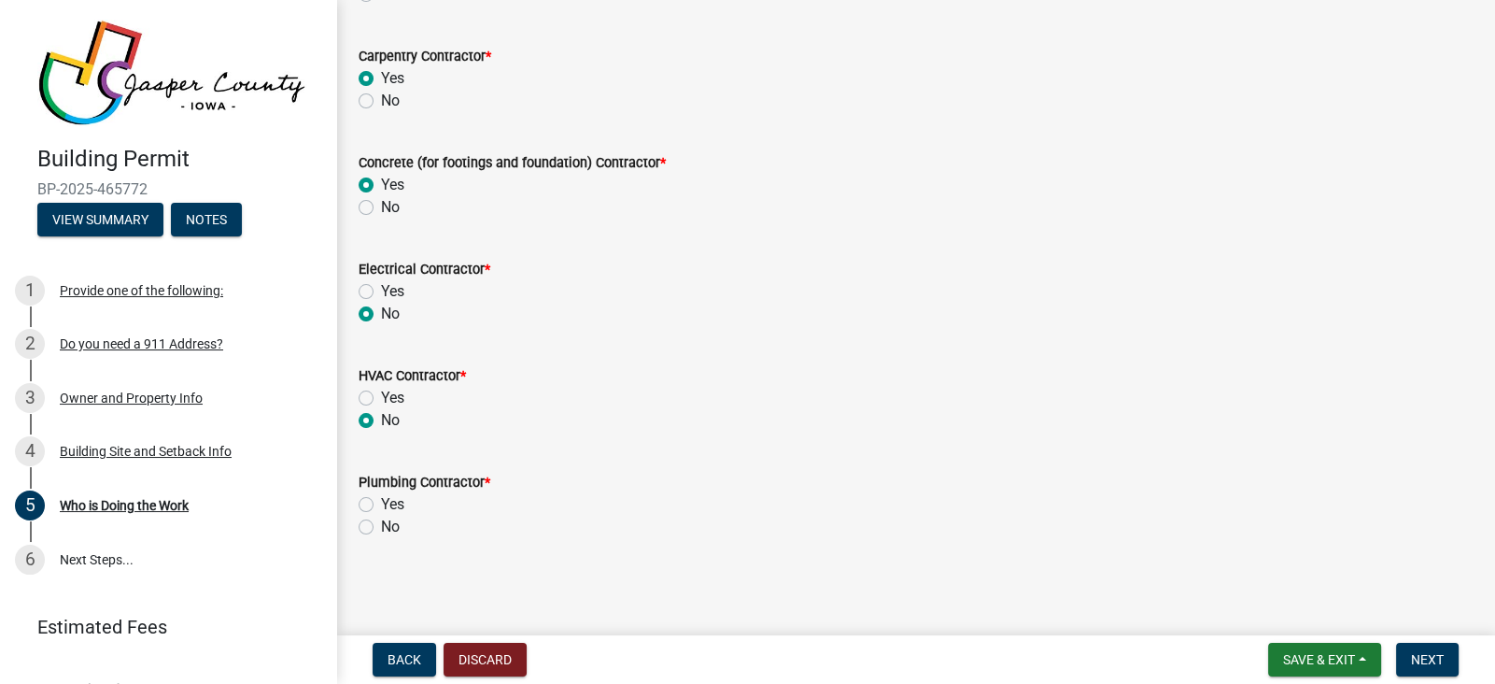
click at [381, 523] on label "No" at bounding box center [390, 526] width 19 height 22
click at [381, 523] on input "No" at bounding box center [387, 521] width 12 height 12
radio input "true"
click at [1445, 654] on button "Next" at bounding box center [1427, 659] width 63 height 34
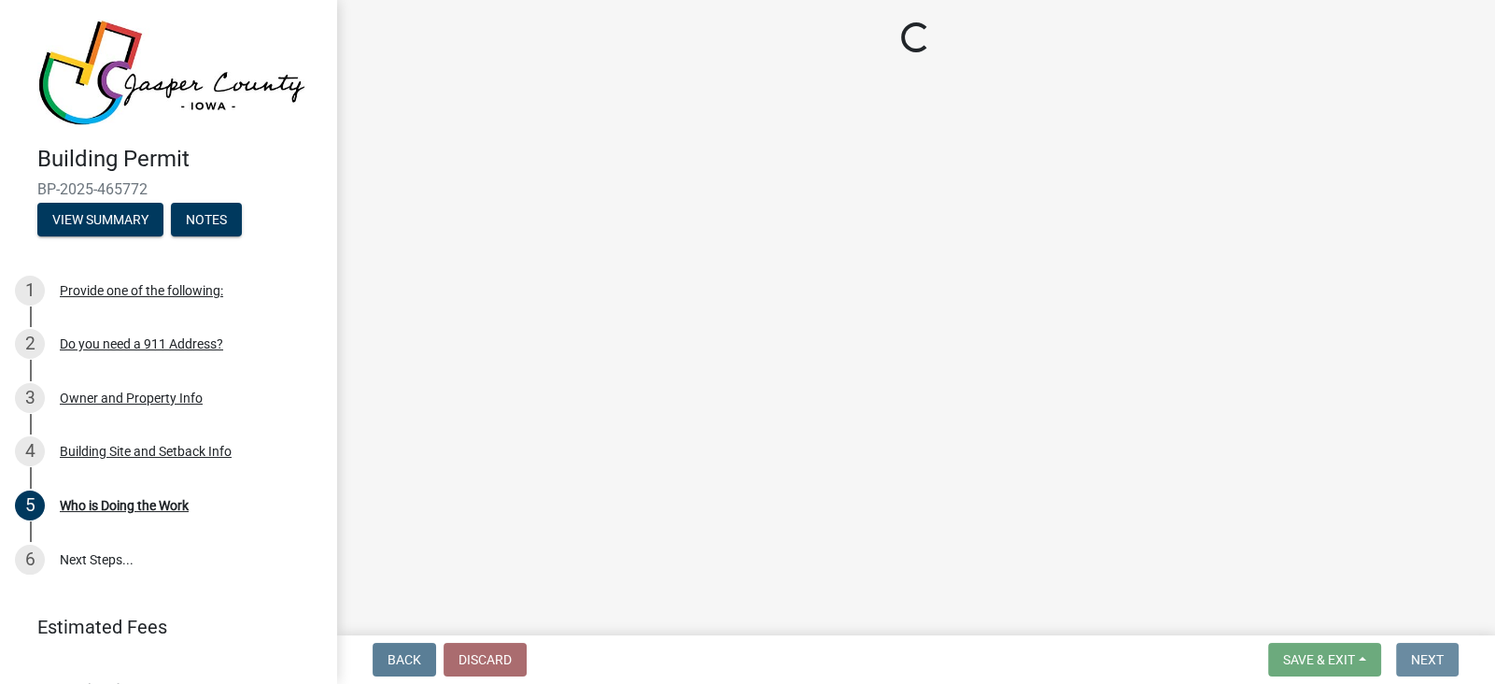
scroll to position [0, 0]
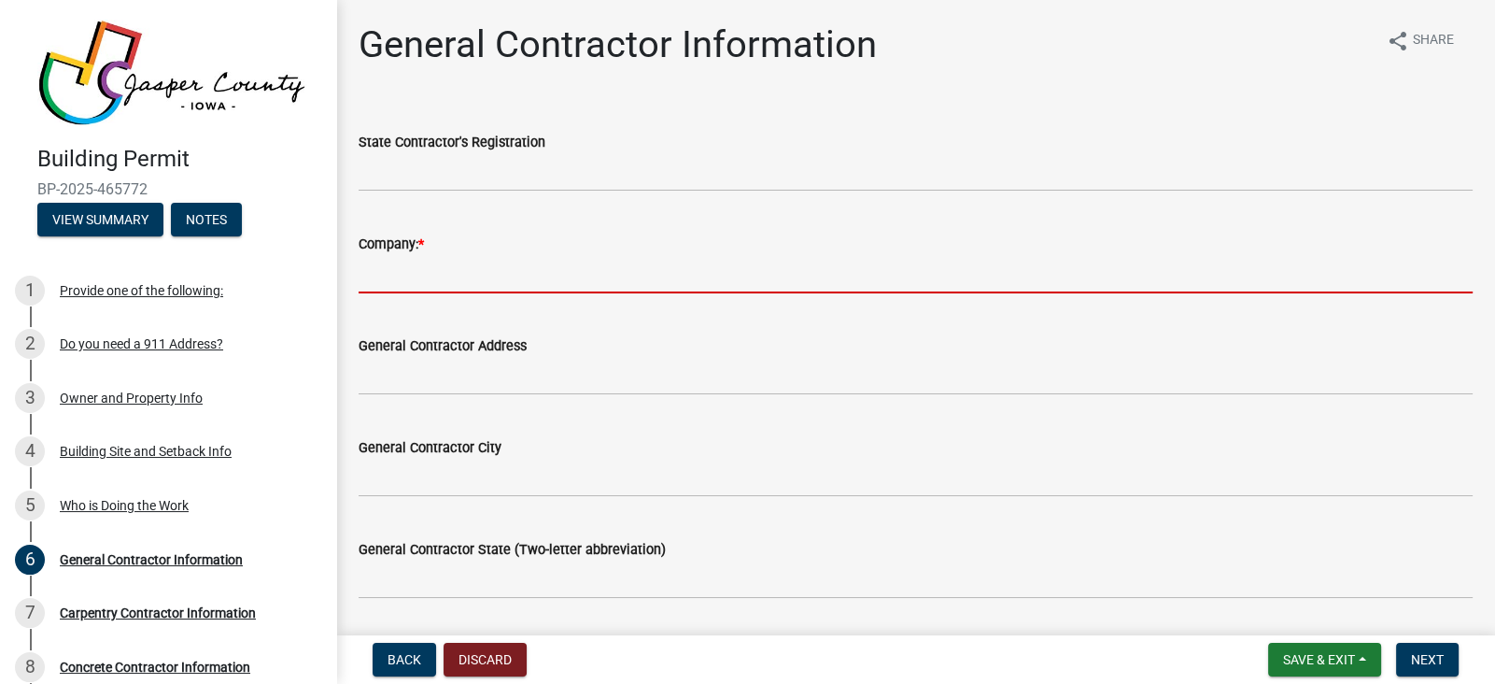
click at [468, 284] on input "Company: *" at bounding box center [916, 274] width 1114 height 38
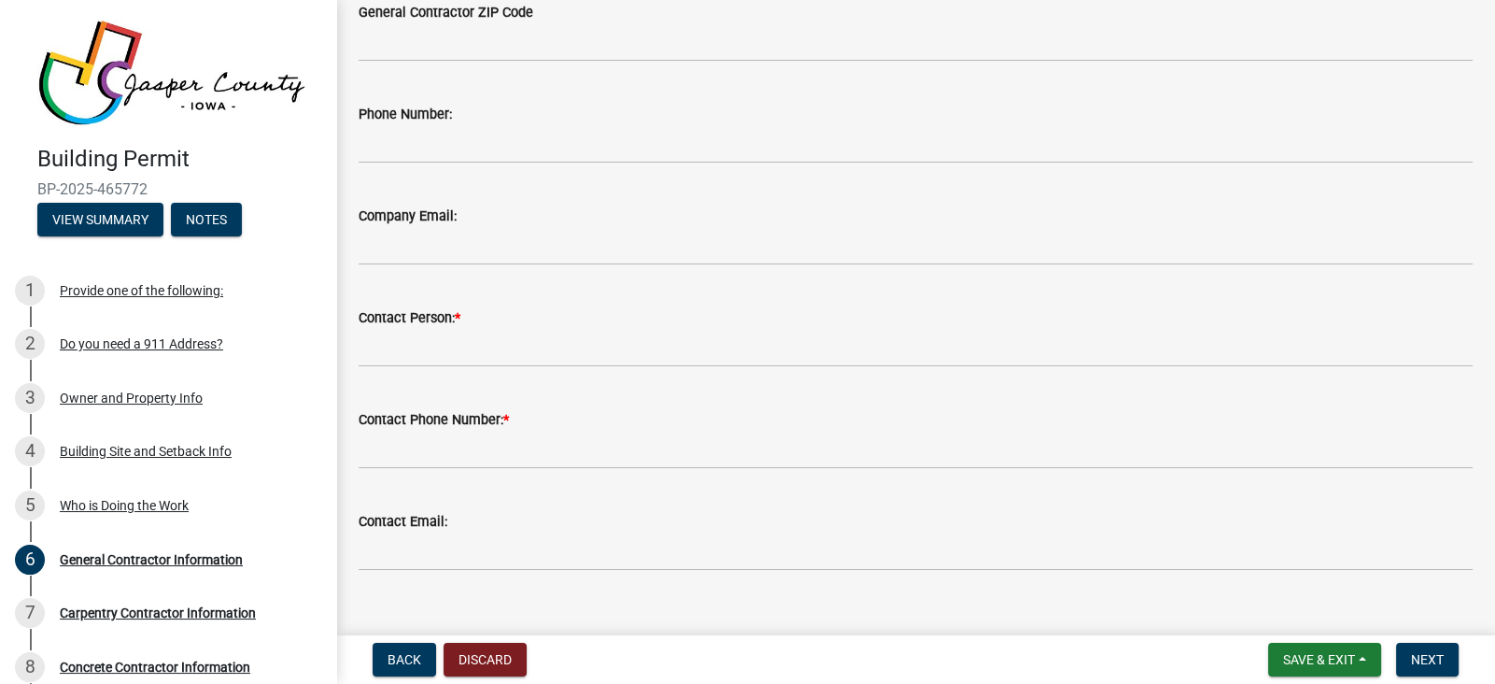
scroll to position [640, 0]
type input "NPS Construction LLC"
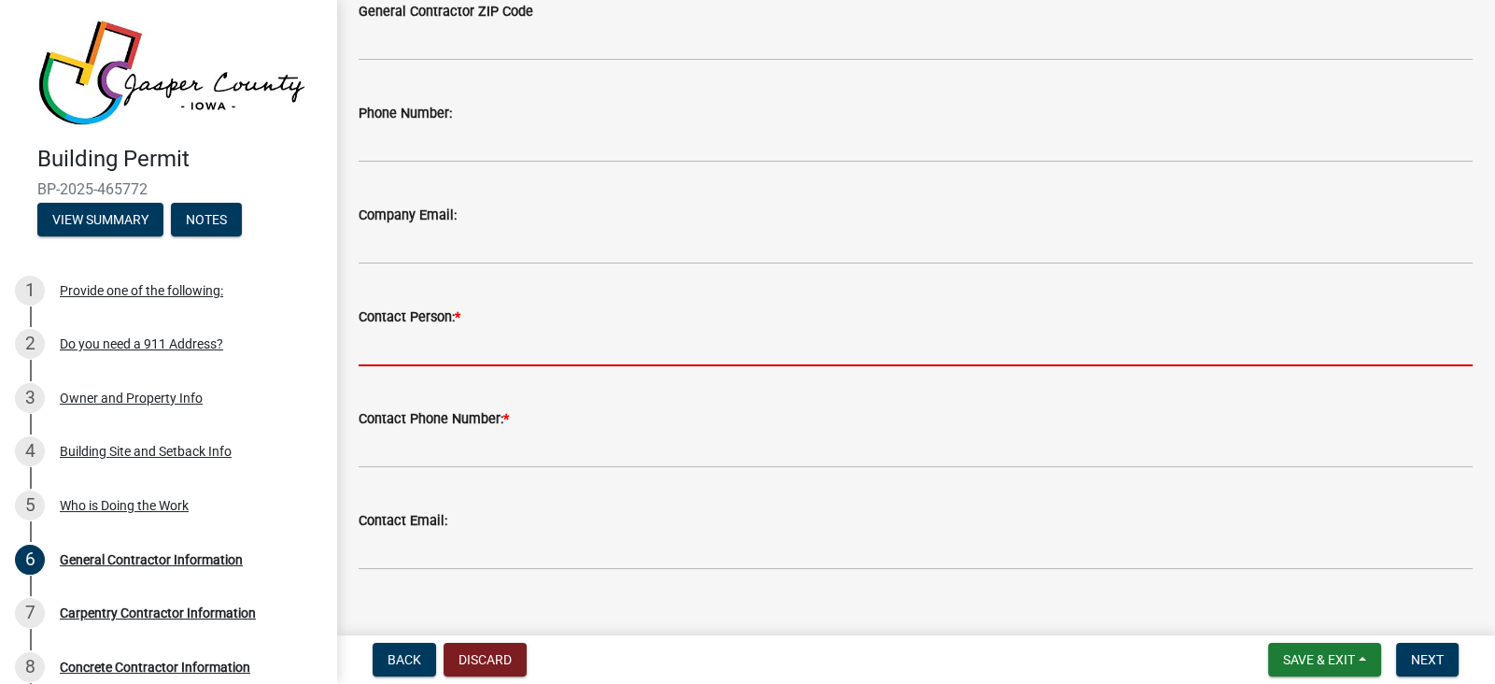
click at [431, 338] on input "Contact Person: *" at bounding box center [916, 347] width 1114 height 38
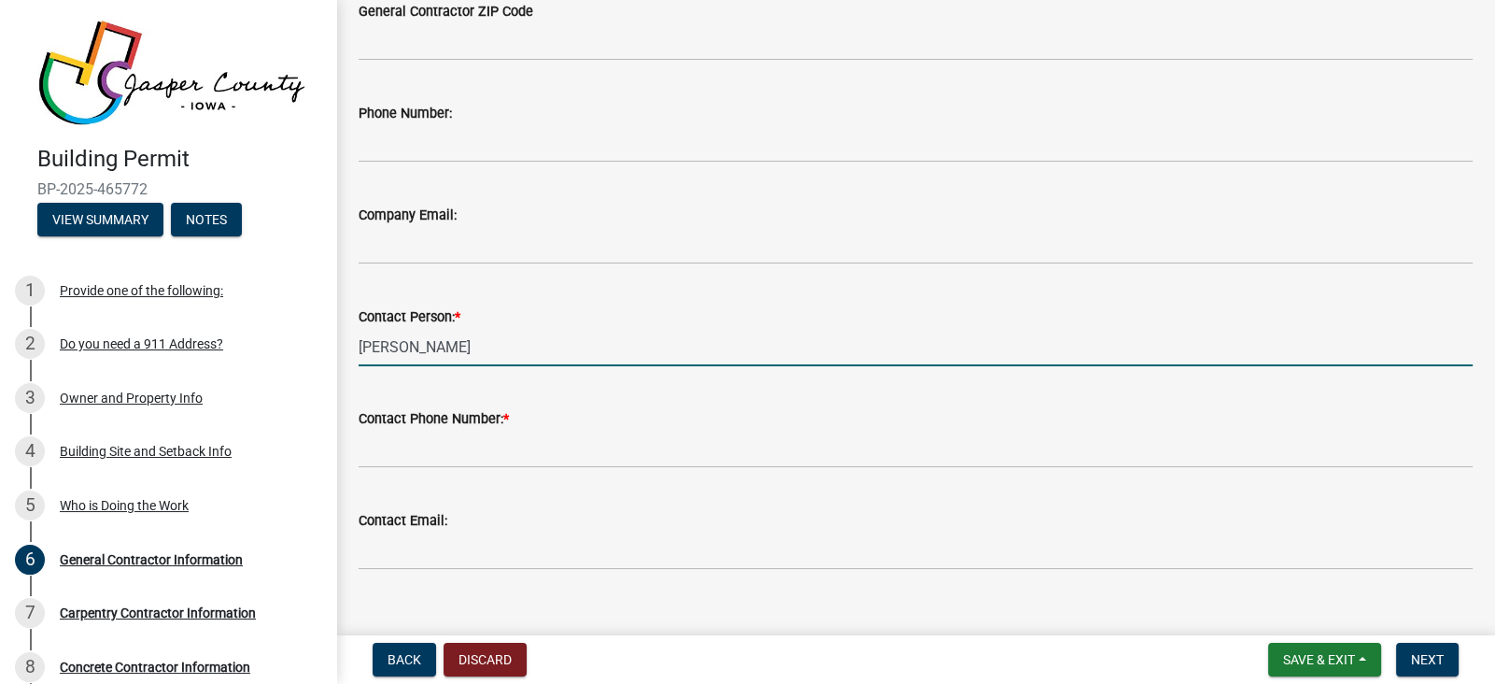
type input "[PERSON_NAME]"
type input "[US_STATE]"
type input "[STREET_ADDRESS]"
type input "[PERSON_NAME]"
type input "[US_STATE]"
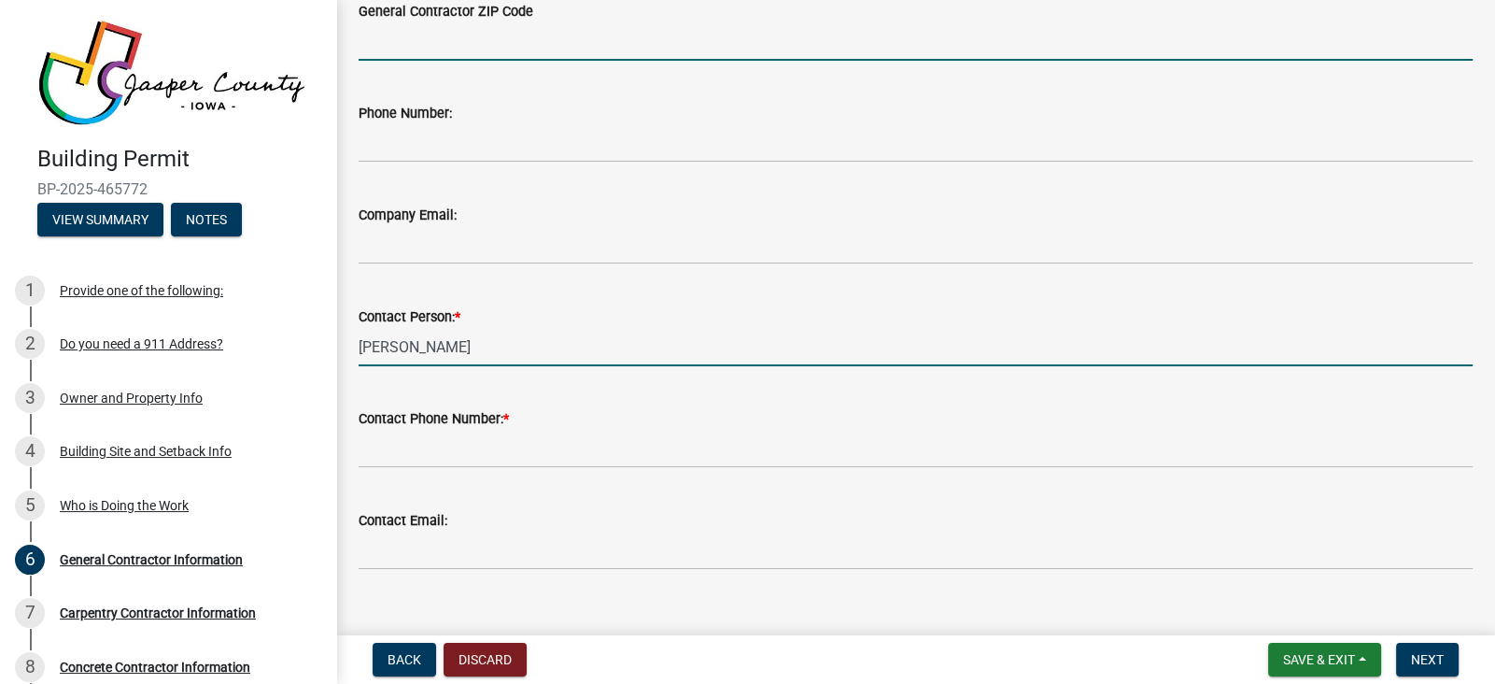
type input "50208"
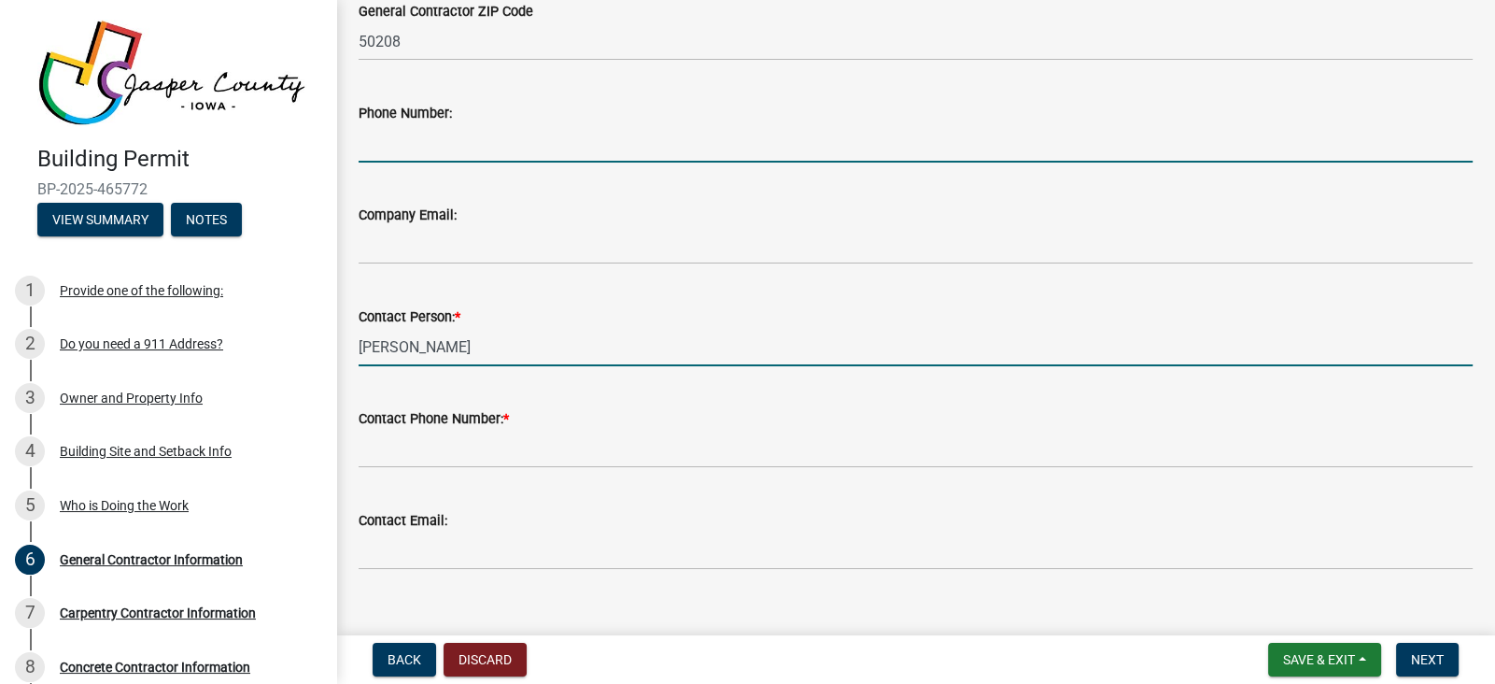
type input "5155185512"
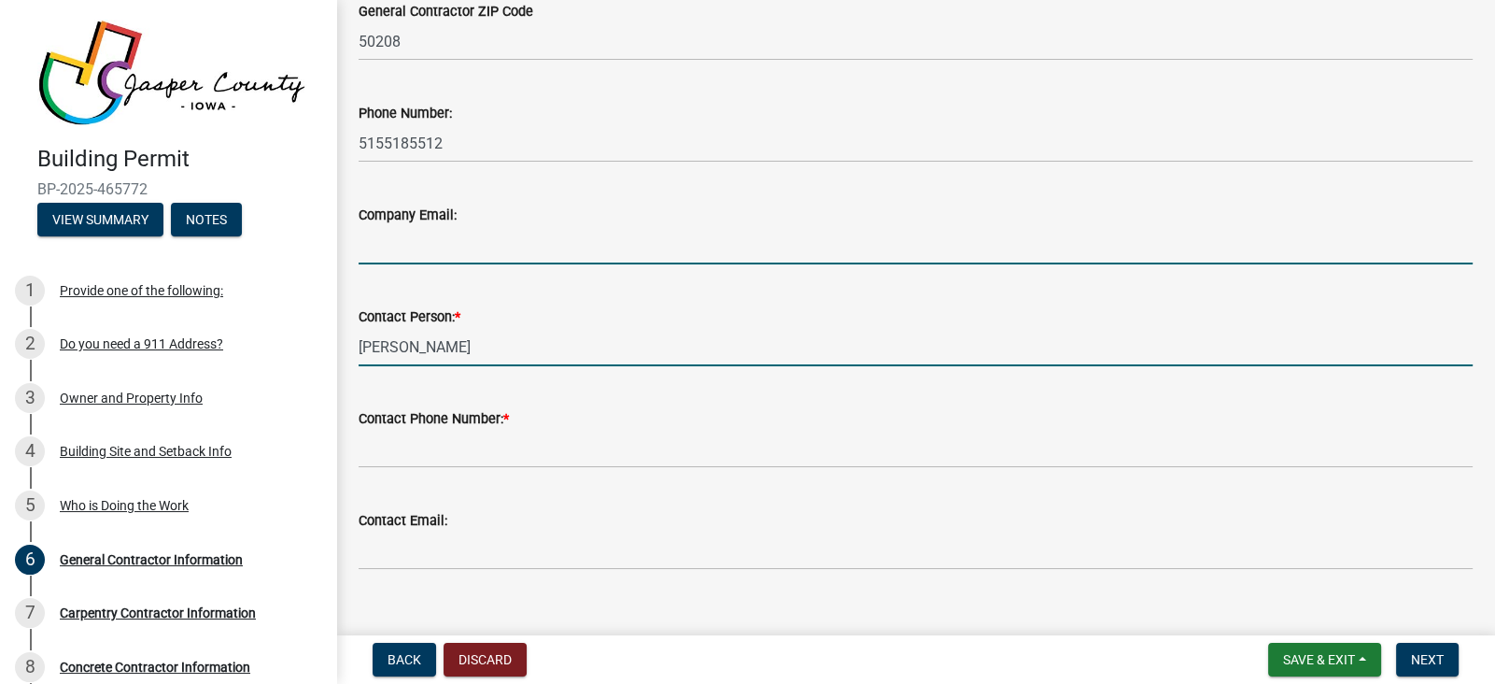
type input "[EMAIL_ADDRESS][DOMAIN_NAME]"
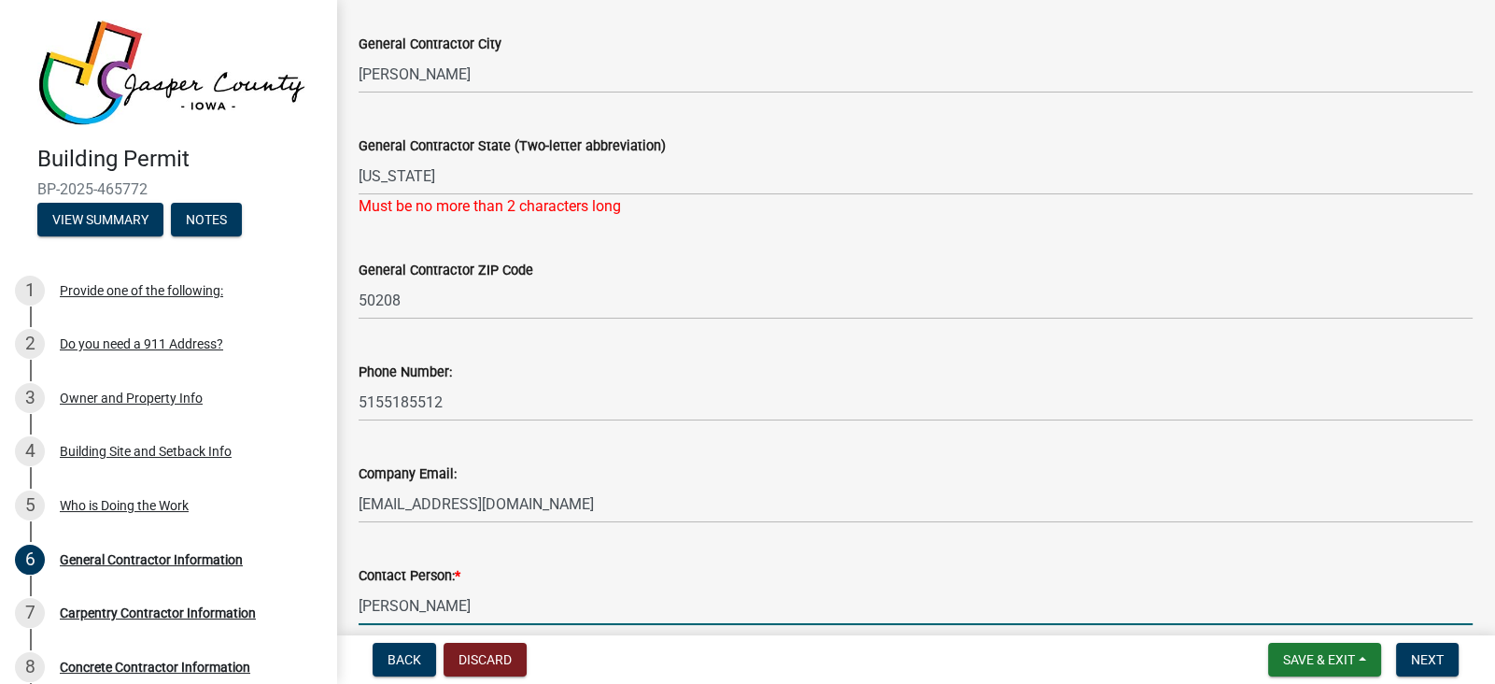
scroll to position [402, 0]
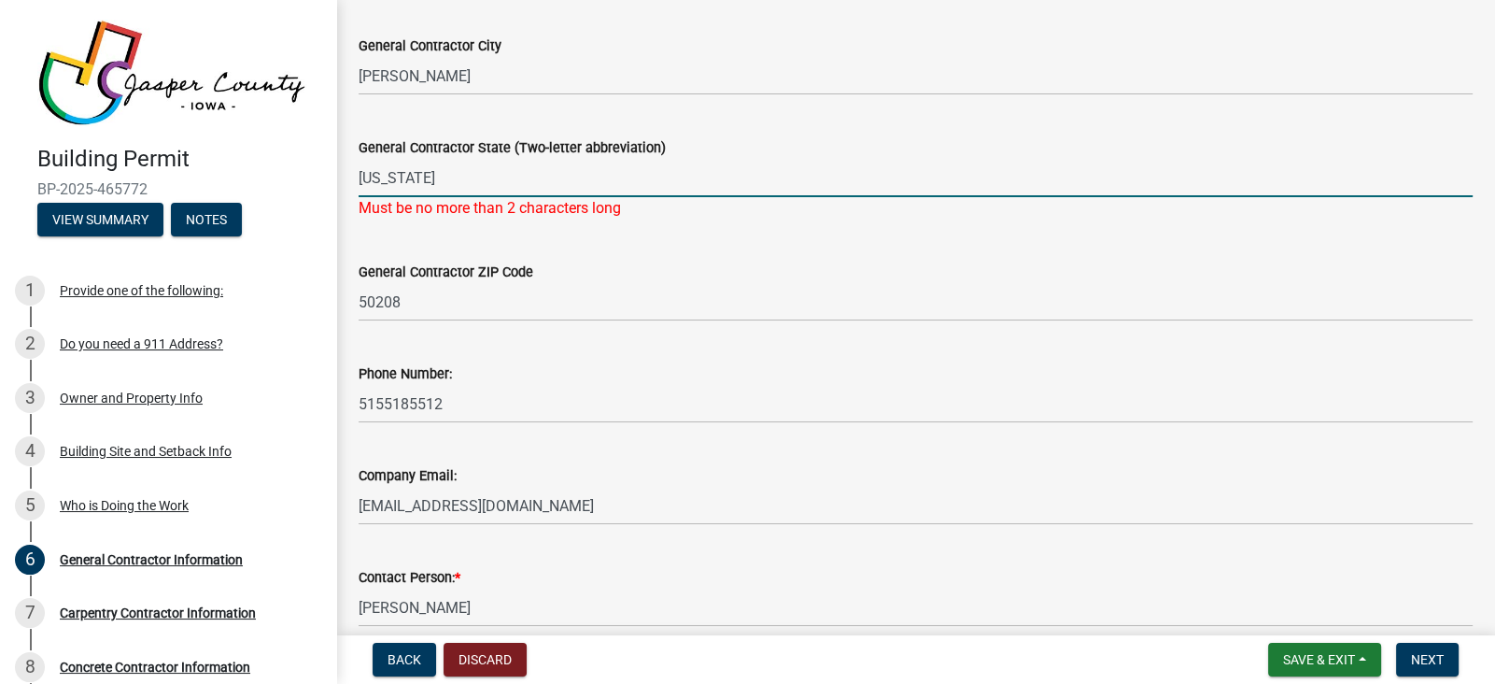
click at [450, 171] on input "[US_STATE]" at bounding box center [916, 178] width 1114 height 38
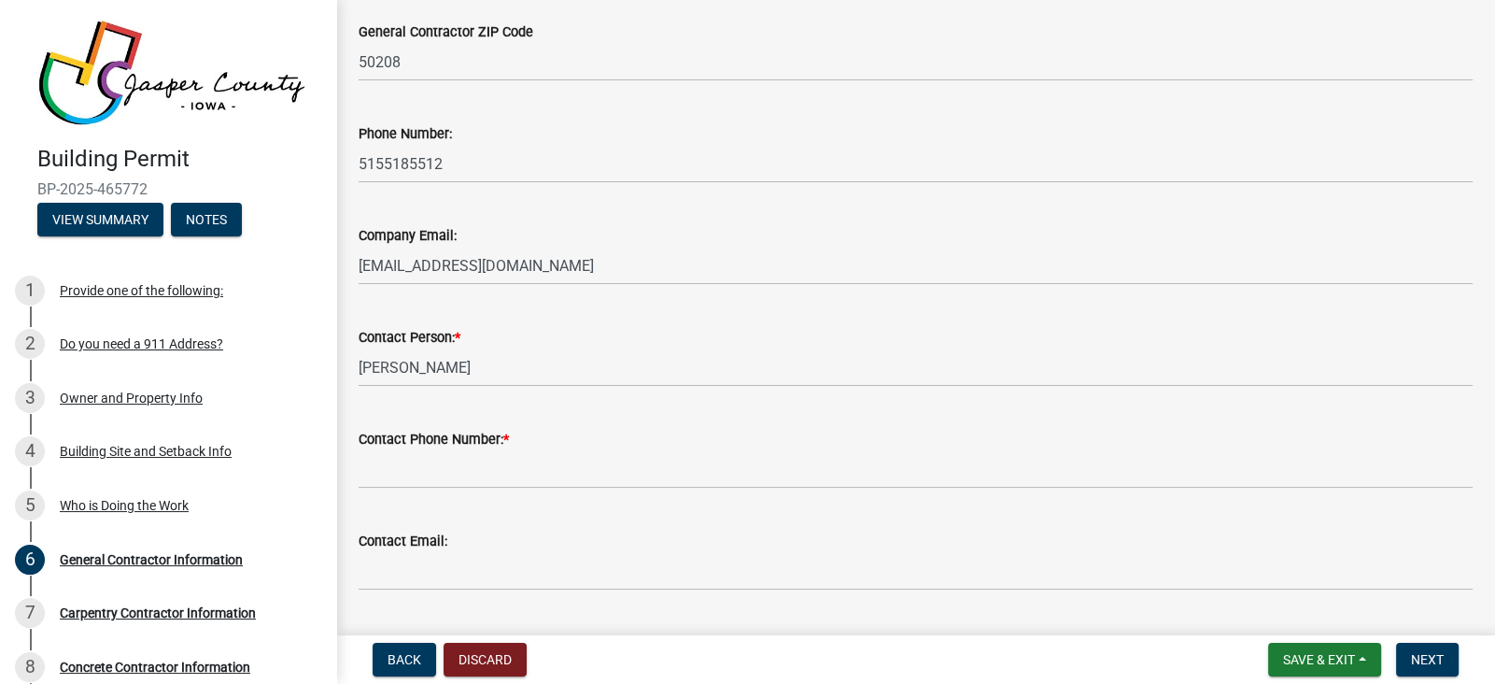
scroll to position [691, 0]
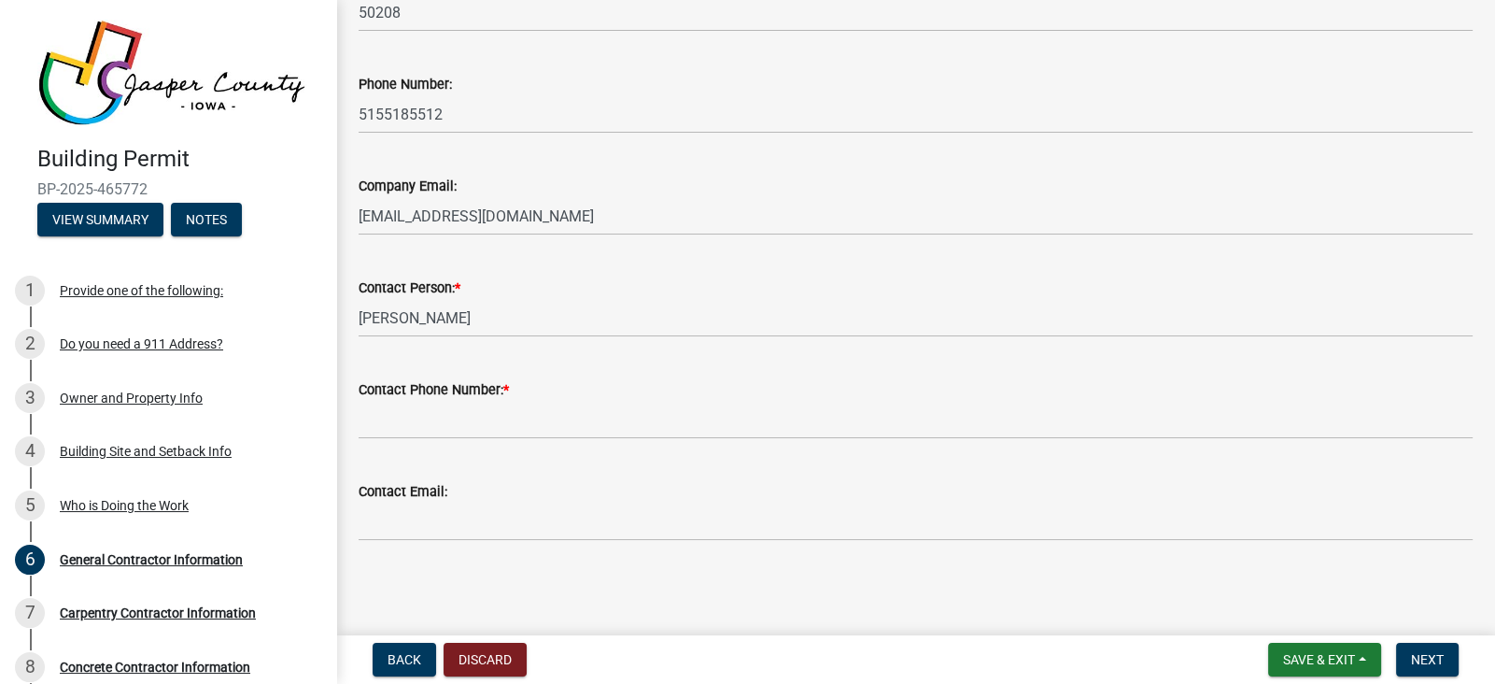
type input "Ia"
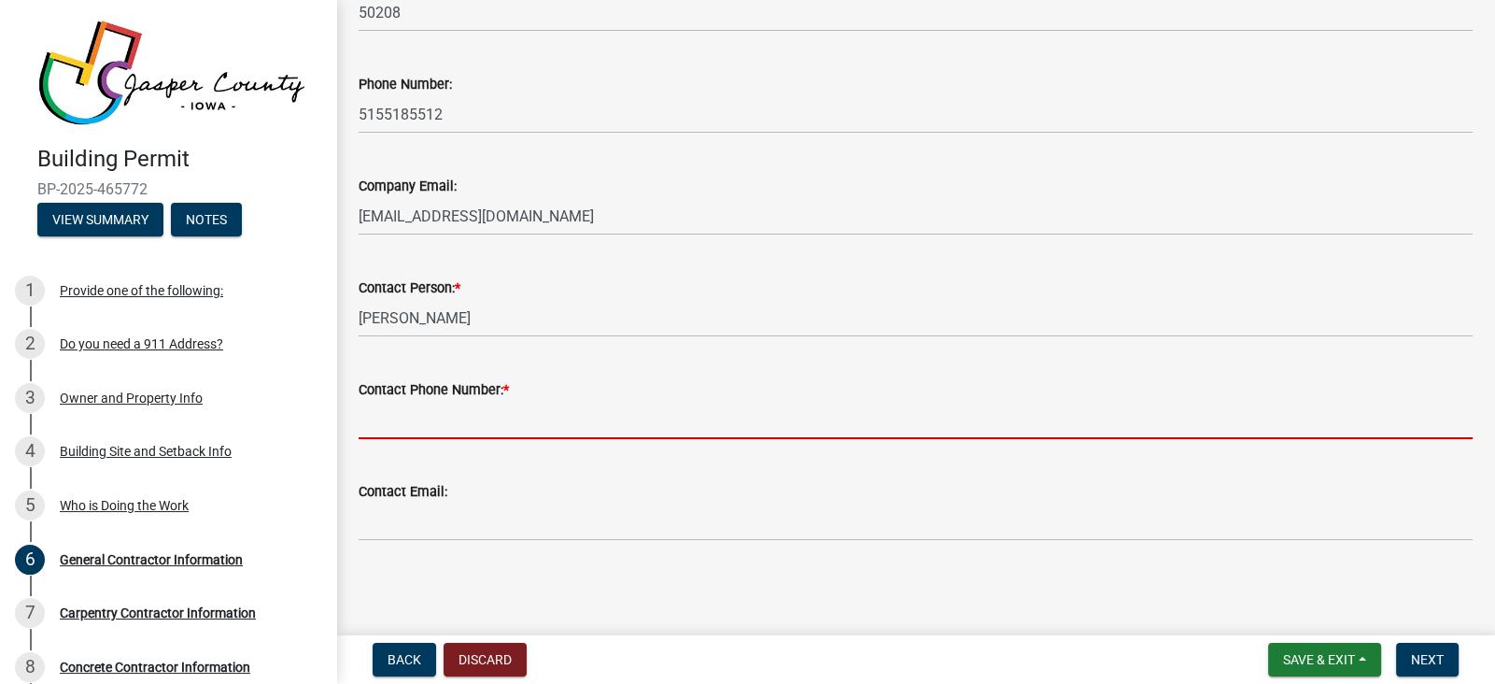
click at [459, 420] on input "Contact Phone Number: *" at bounding box center [916, 420] width 1114 height 38
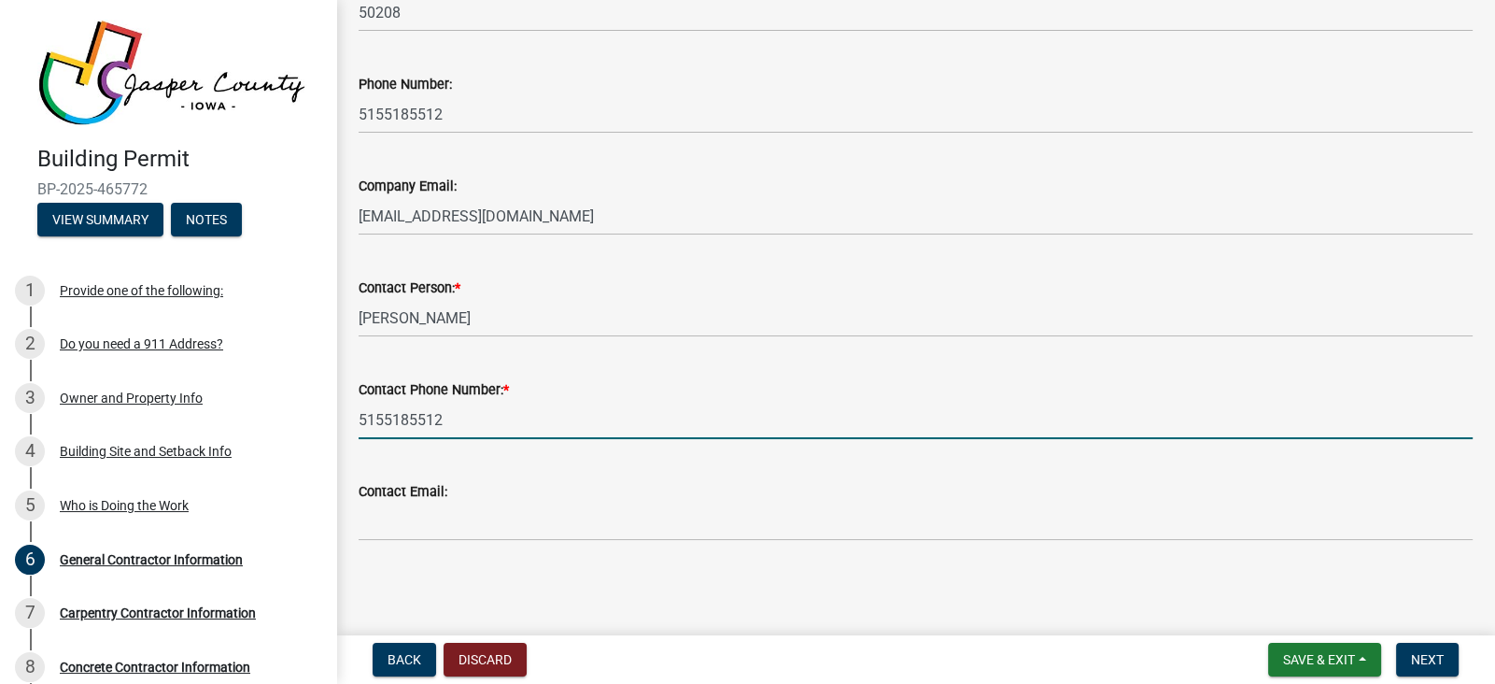
type input "5155185512"
click at [608, 594] on main "General Contractor Information share Share State Contractor's Registration [US_…" at bounding box center [915, 314] width 1159 height 628
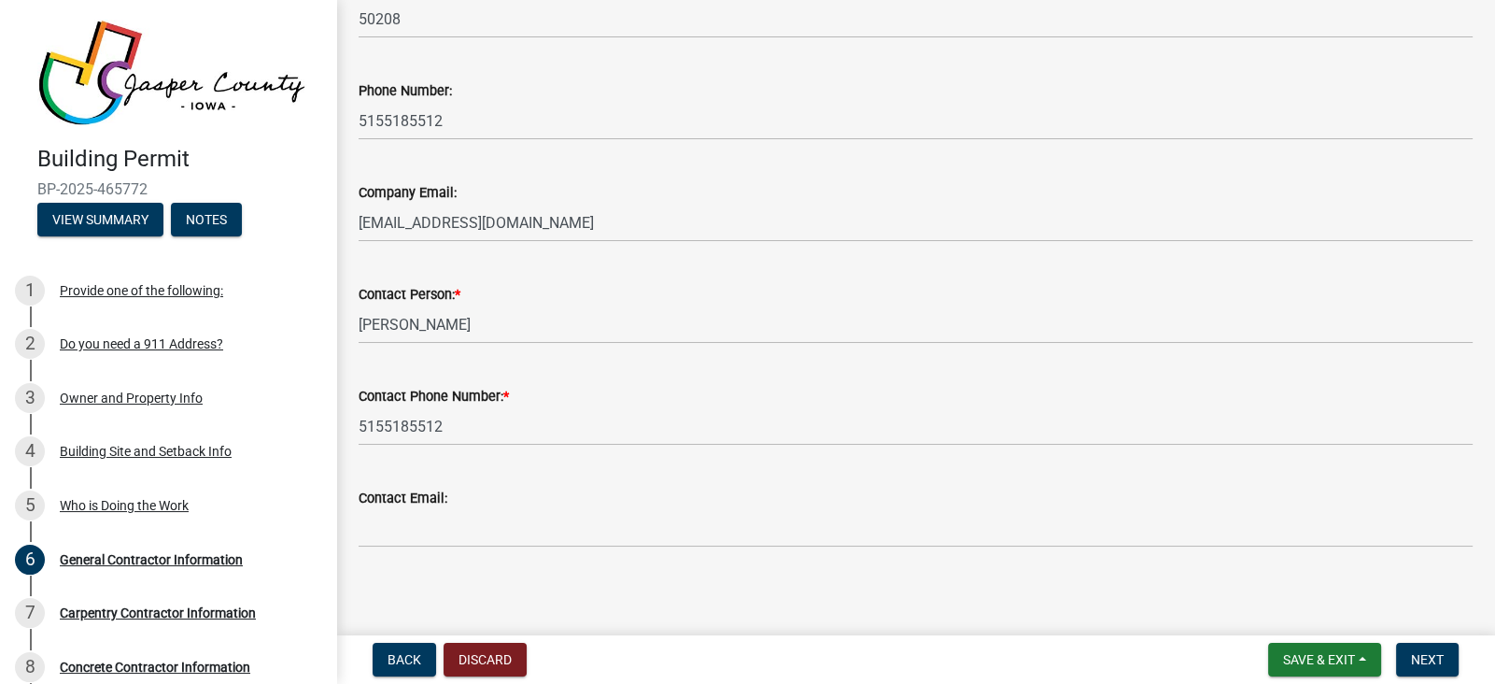
scroll to position [661, 0]
click at [1450, 659] on button "Next" at bounding box center [1427, 659] width 63 height 34
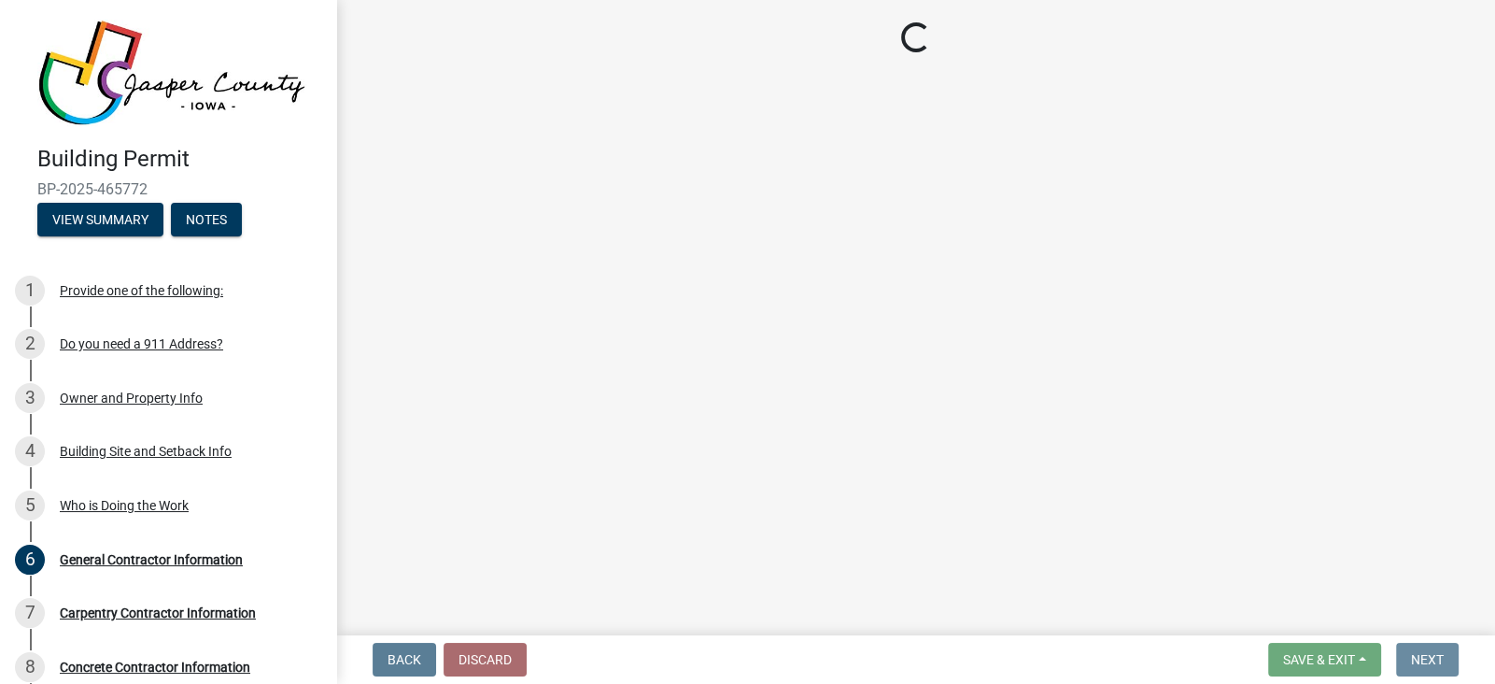
scroll to position [0, 0]
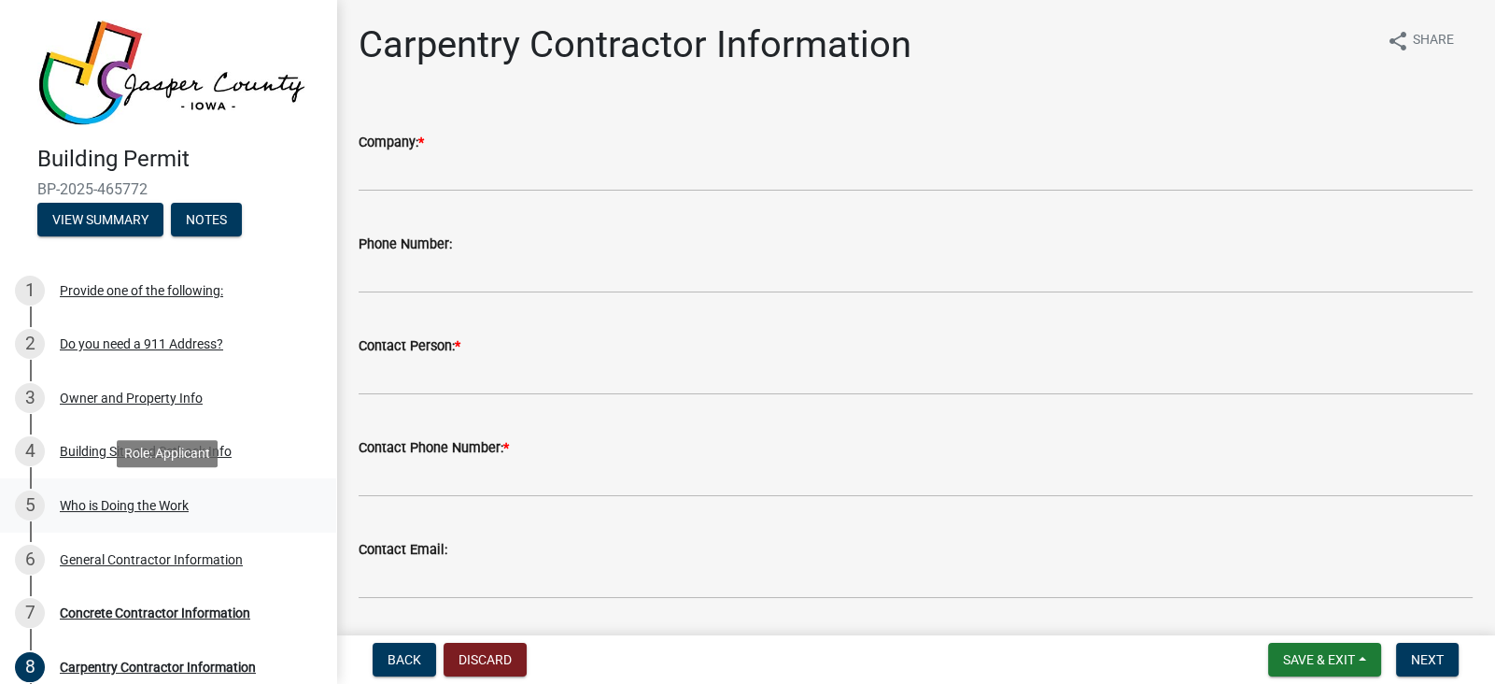
click at [124, 506] on div "Who is Doing the Work" at bounding box center [124, 505] width 129 height 13
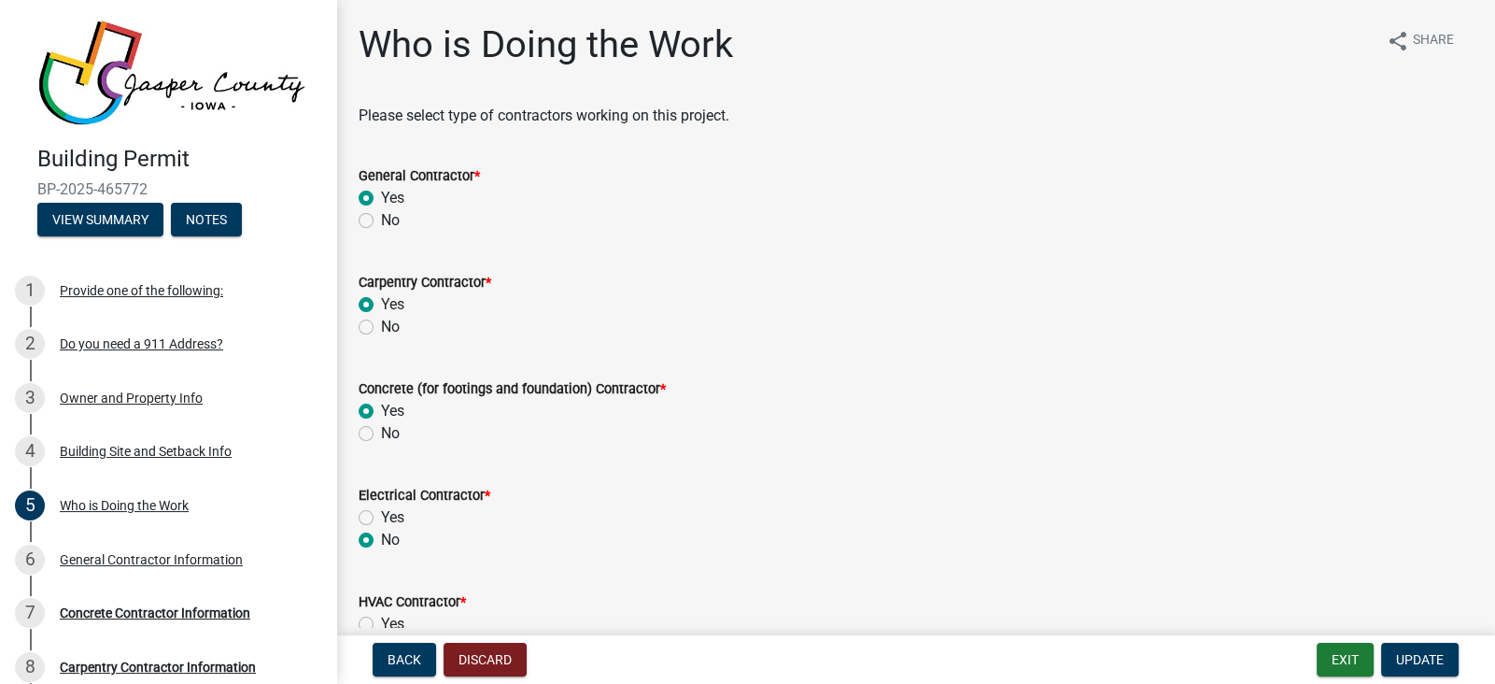
click at [381, 222] on label "No" at bounding box center [390, 220] width 19 height 22
click at [381, 221] on input "No" at bounding box center [387, 215] width 12 height 12
radio input "true"
click at [381, 431] on label "No" at bounding box center [390, 433] width 19 height 22
click at [381, 431] on input "No" at bounding box center [387, 428] width 12 height 12
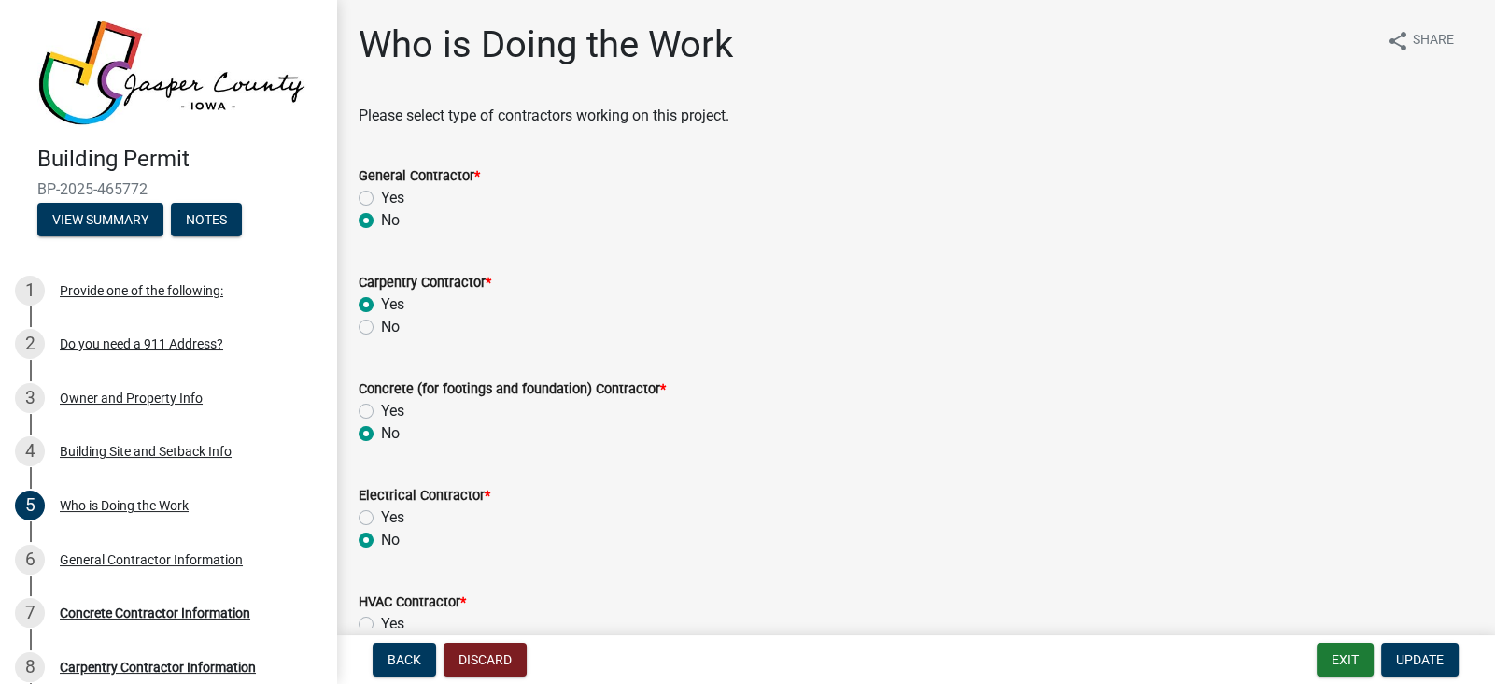
radio input "true"
click at [1435, 656] on span "Update" at bounding box center [1420, 659] width 48 height 15
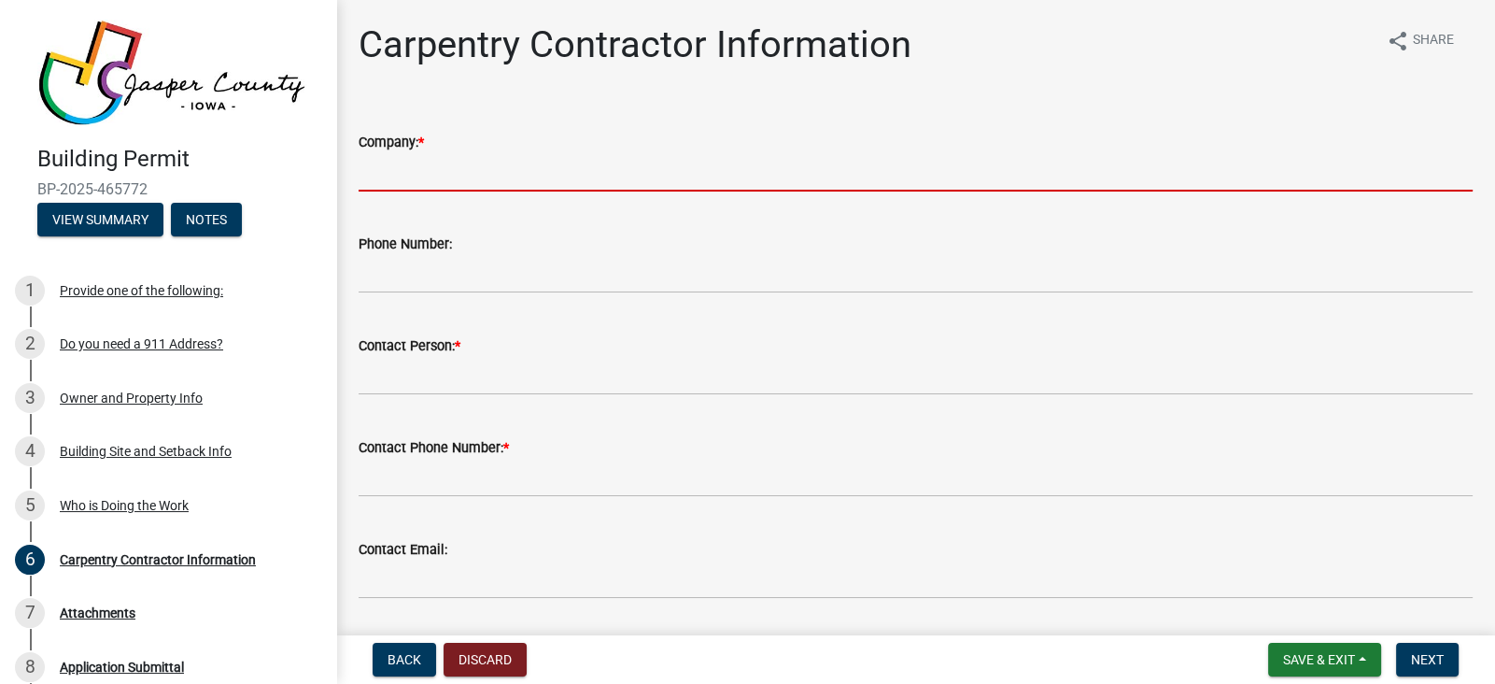
click at [628, 176] on input "Company: *" at bounding box center [916, 172] width 1114 height 38
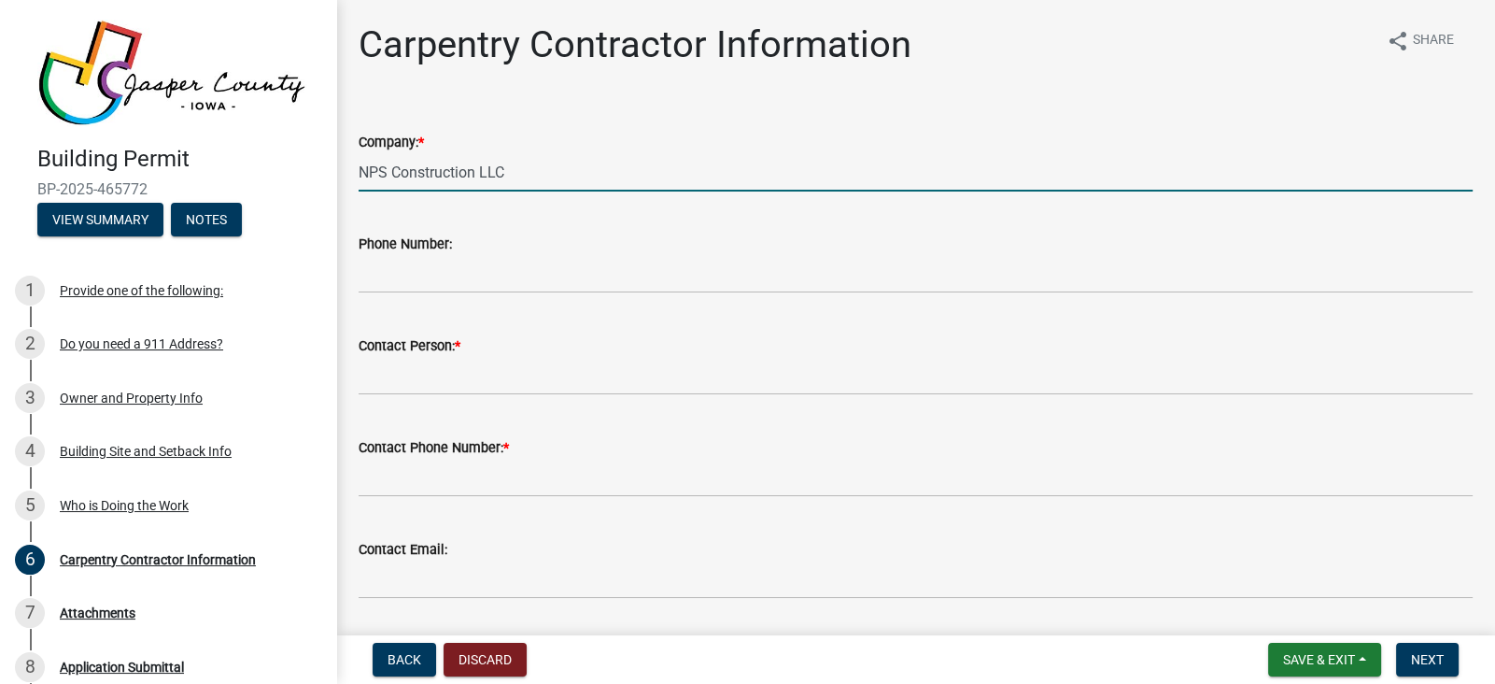
type input "NPS Construction LLC"
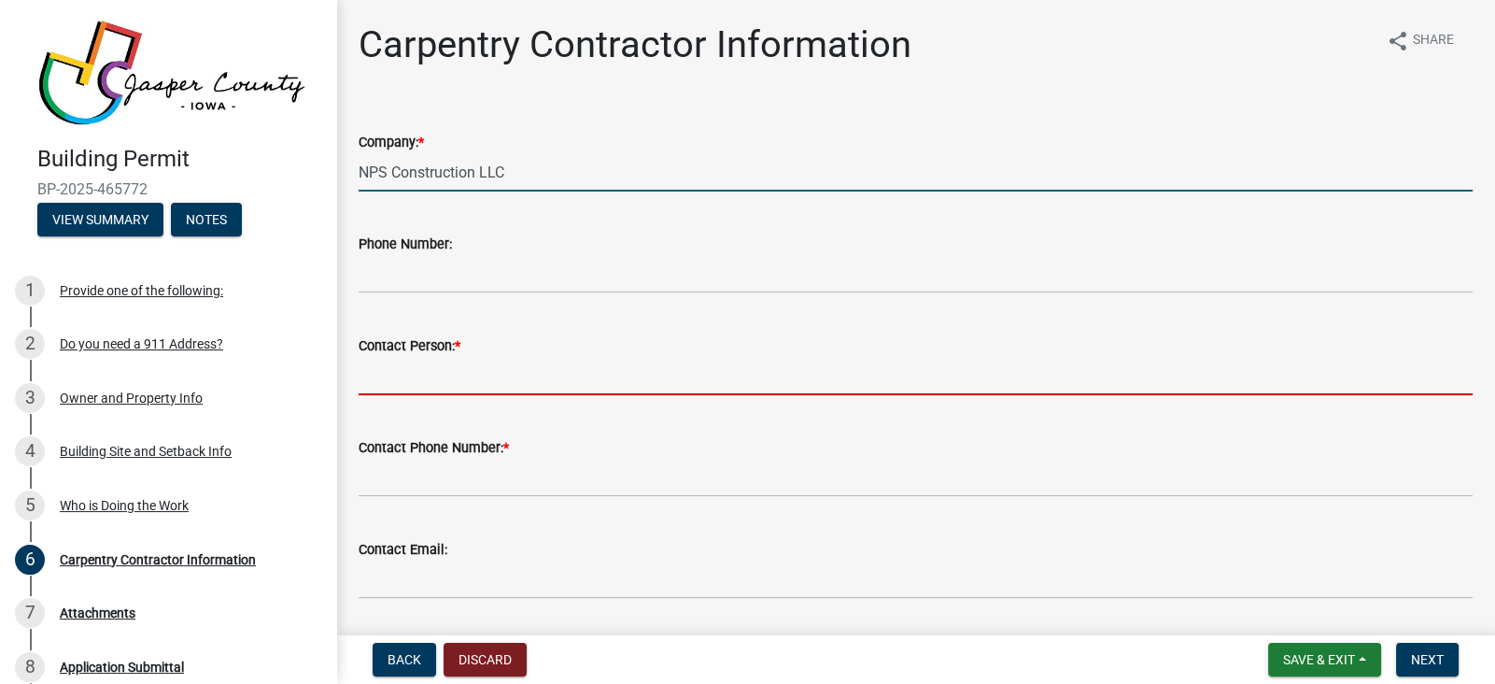
click at [560, 373] on input "Contact Person: *" at bounding box center [916, 376] width 1114 height 38
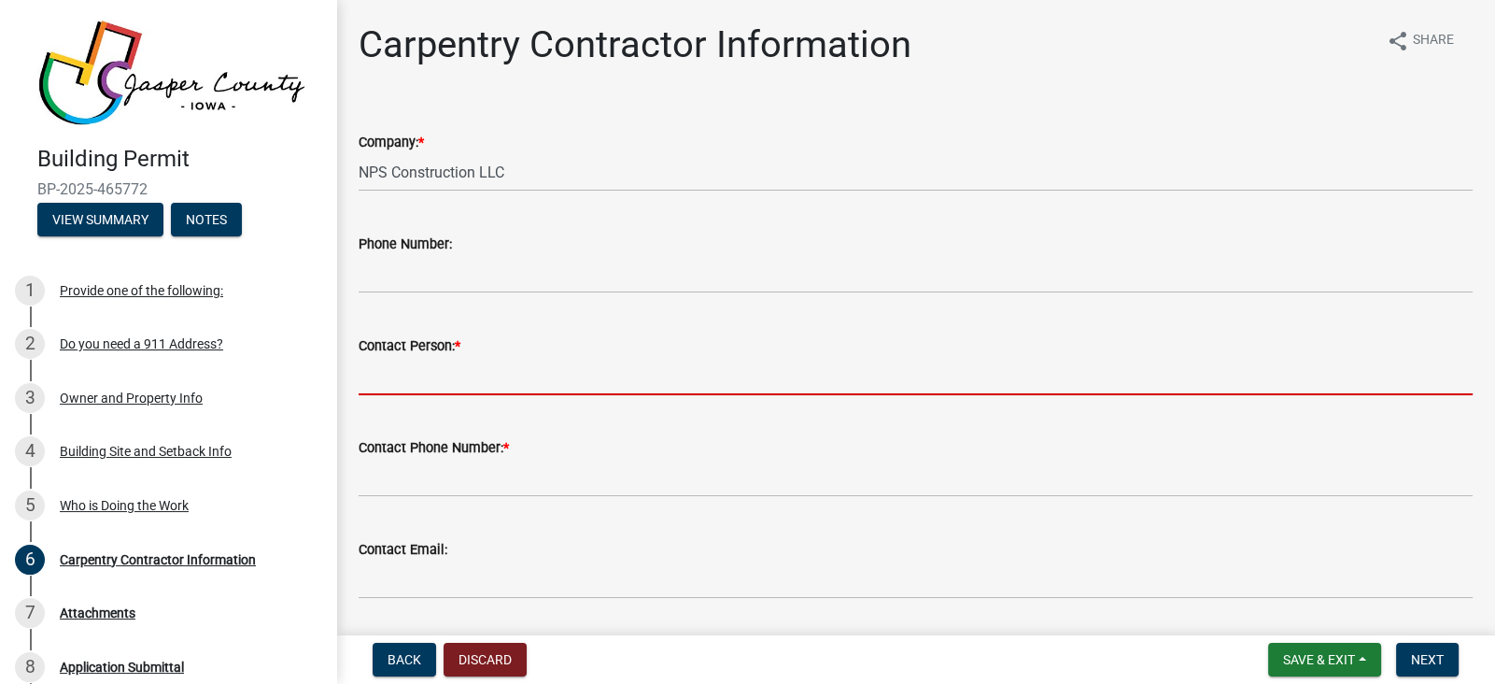
type input "[PERSON_NAME]"
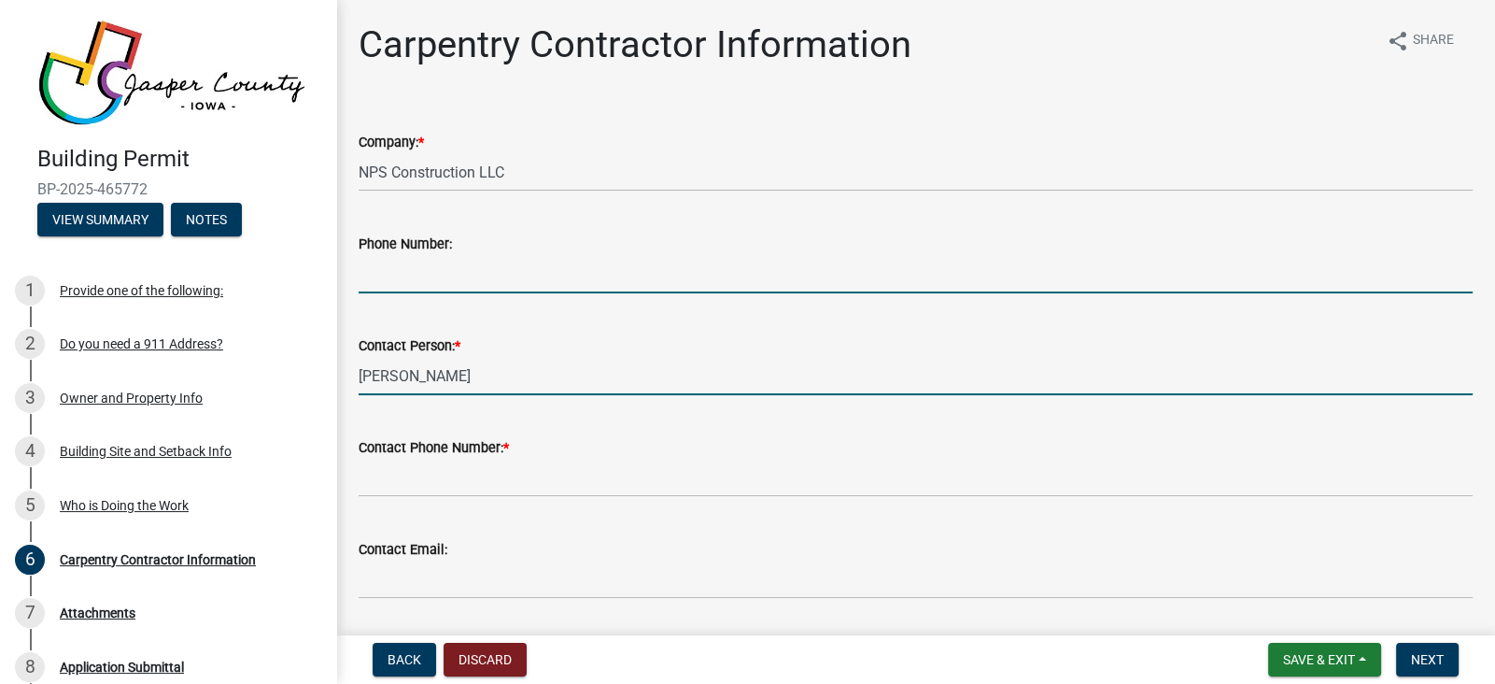
type input "5155185512"
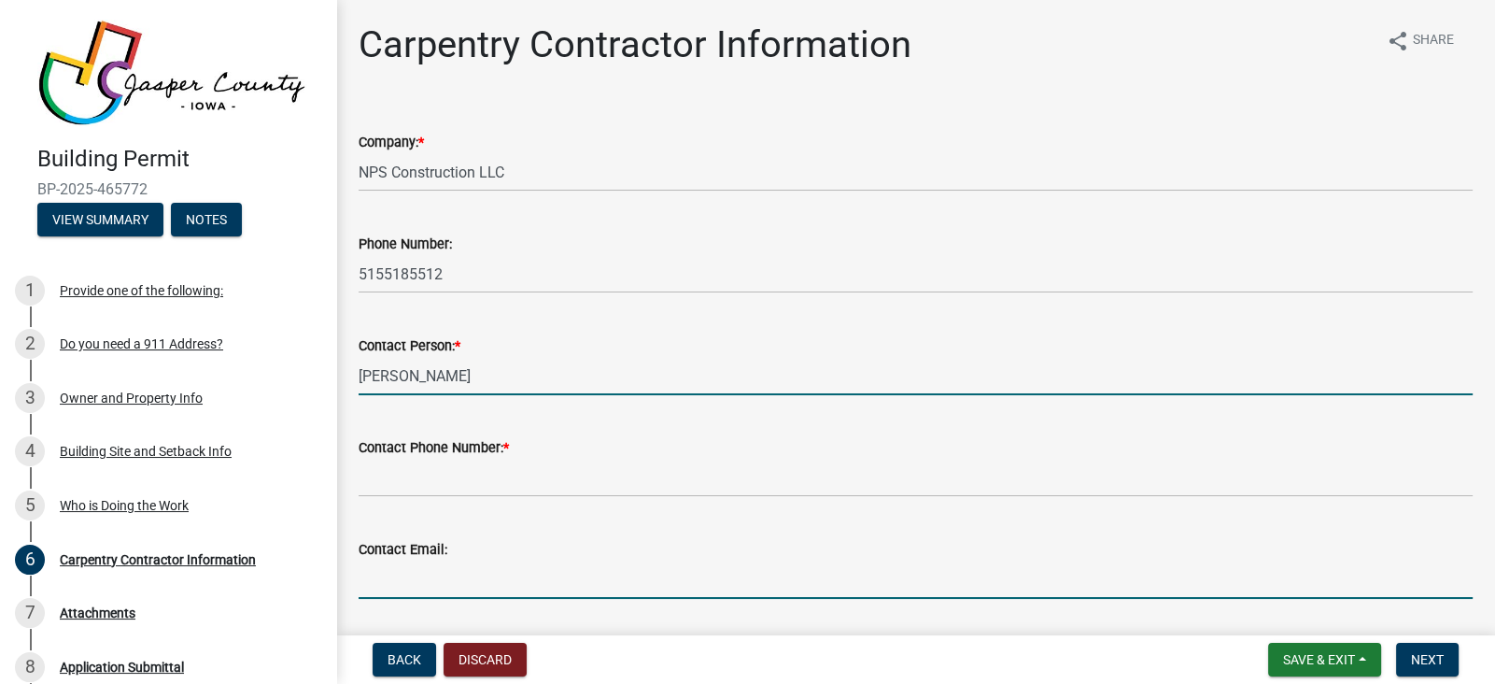
type input "[EMAIL_ADDRESS][DOMAIN_NAME]"
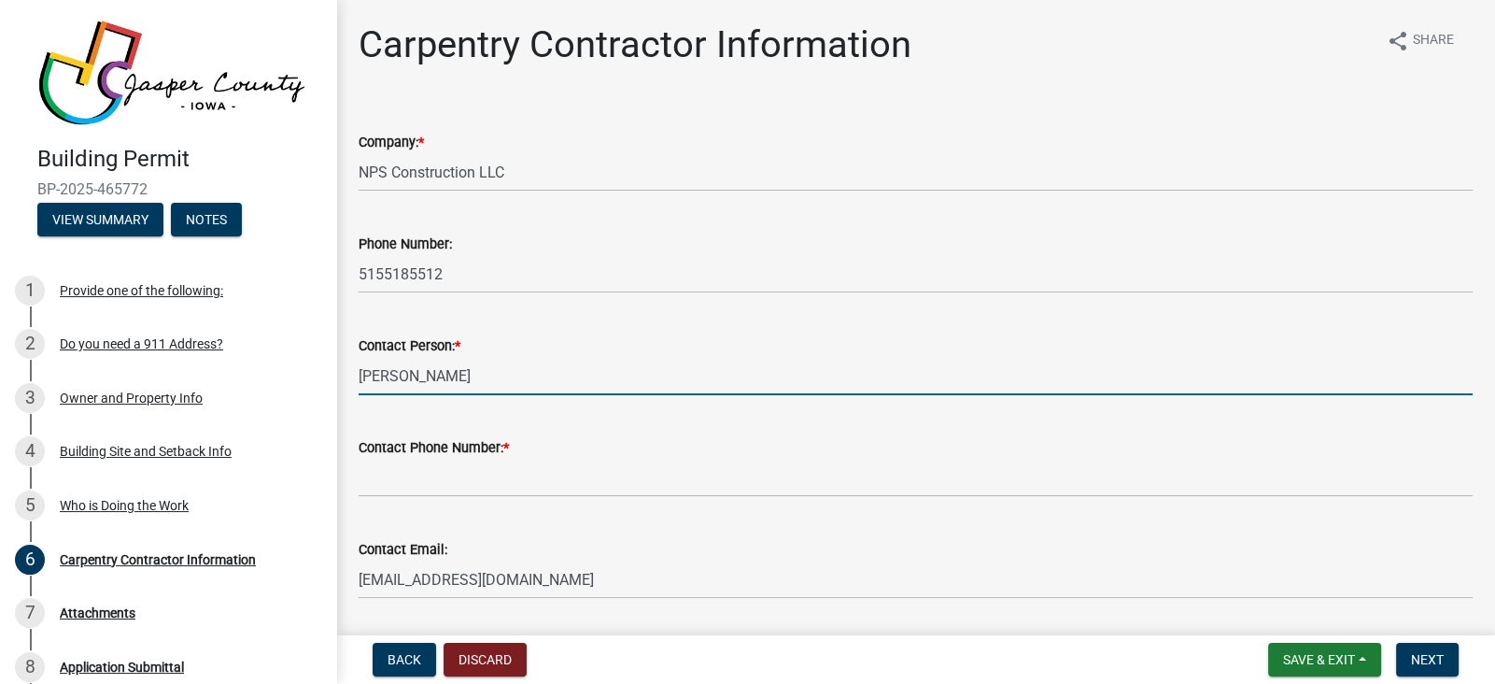
scroll to position [59, 0]
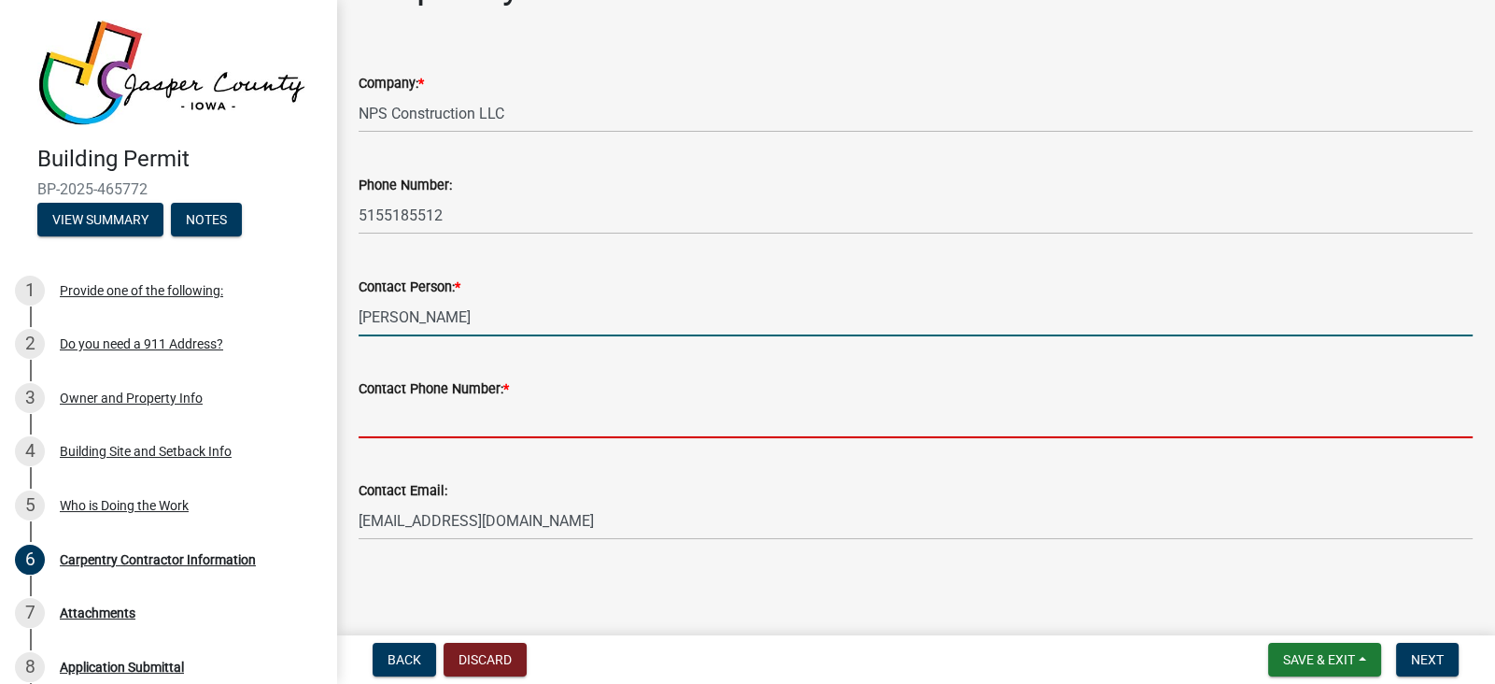
click at [557, 426] on input "Contact Phone Number: *" at bounding box center [916, 419] width 1114 height 38
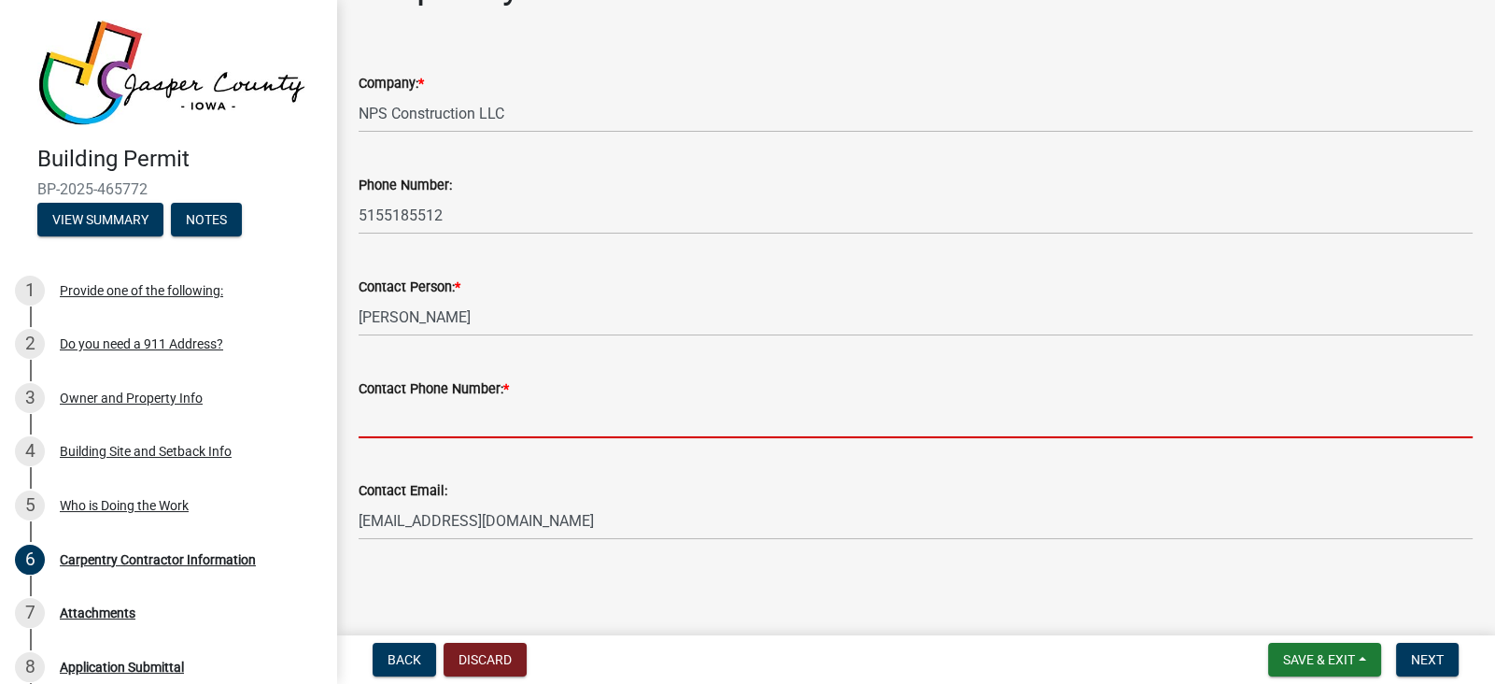
type input "5155185512"
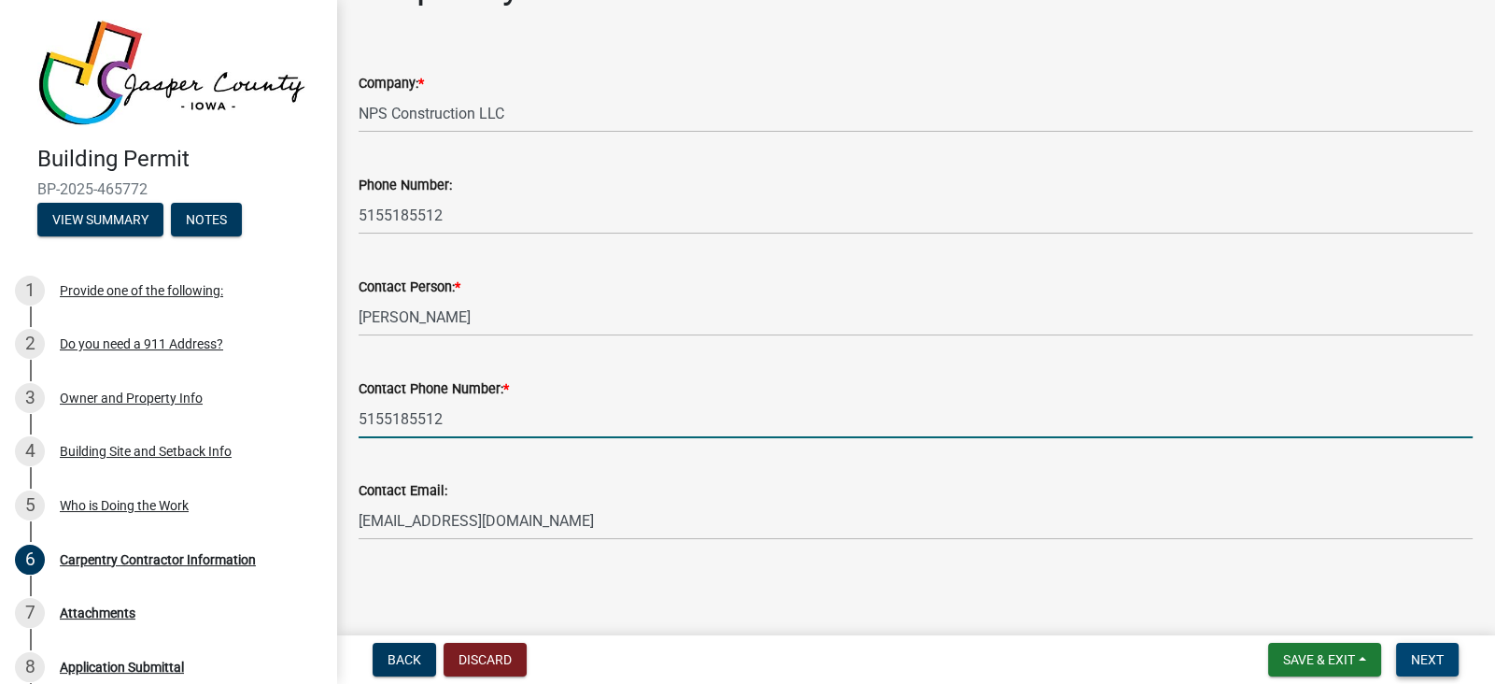
click at [1435, 652] on span "Next" at bounding box center [1427, 659] width 33 height 15
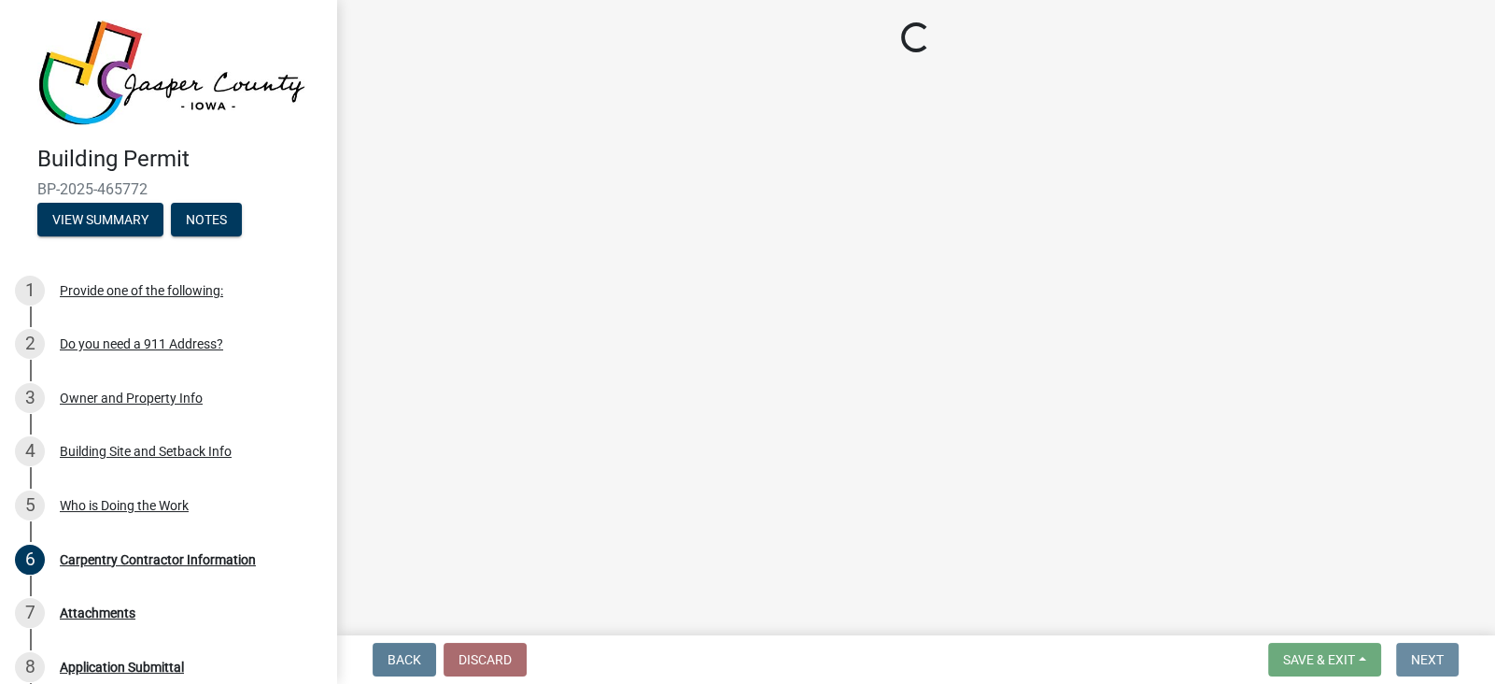
scroll to position [0, 0]
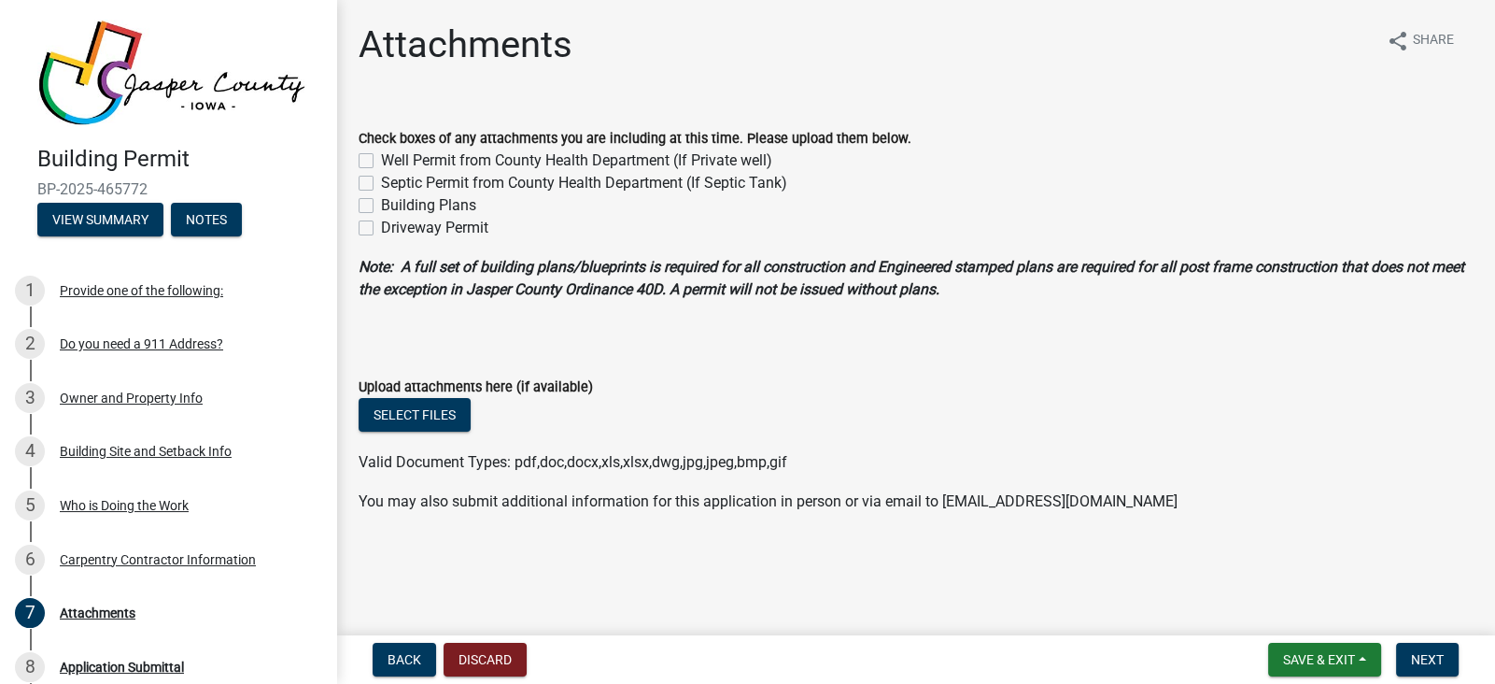
click at [381, 206] on label "Building Plans" at bounding box center [428, 205] width 95 height 22
click at [381, 206] on input "Building Plans" at bounding box center [387, 200] width 12 height 12
checkbox input "true"
checkbox input "false"
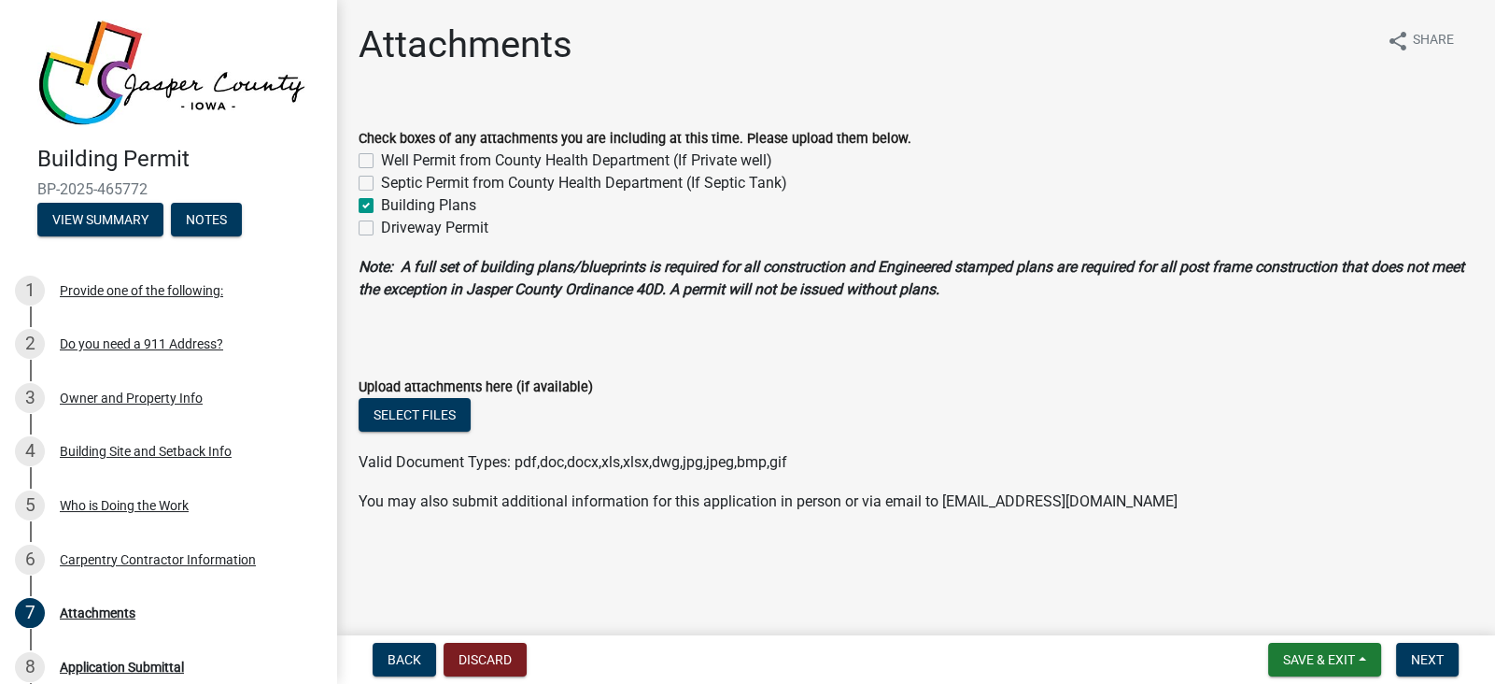
checkbox input "true"
checkbox input "false"
click at [1423, 657] on span "Next" at bounding box center [1427, 659] width 33 height 15
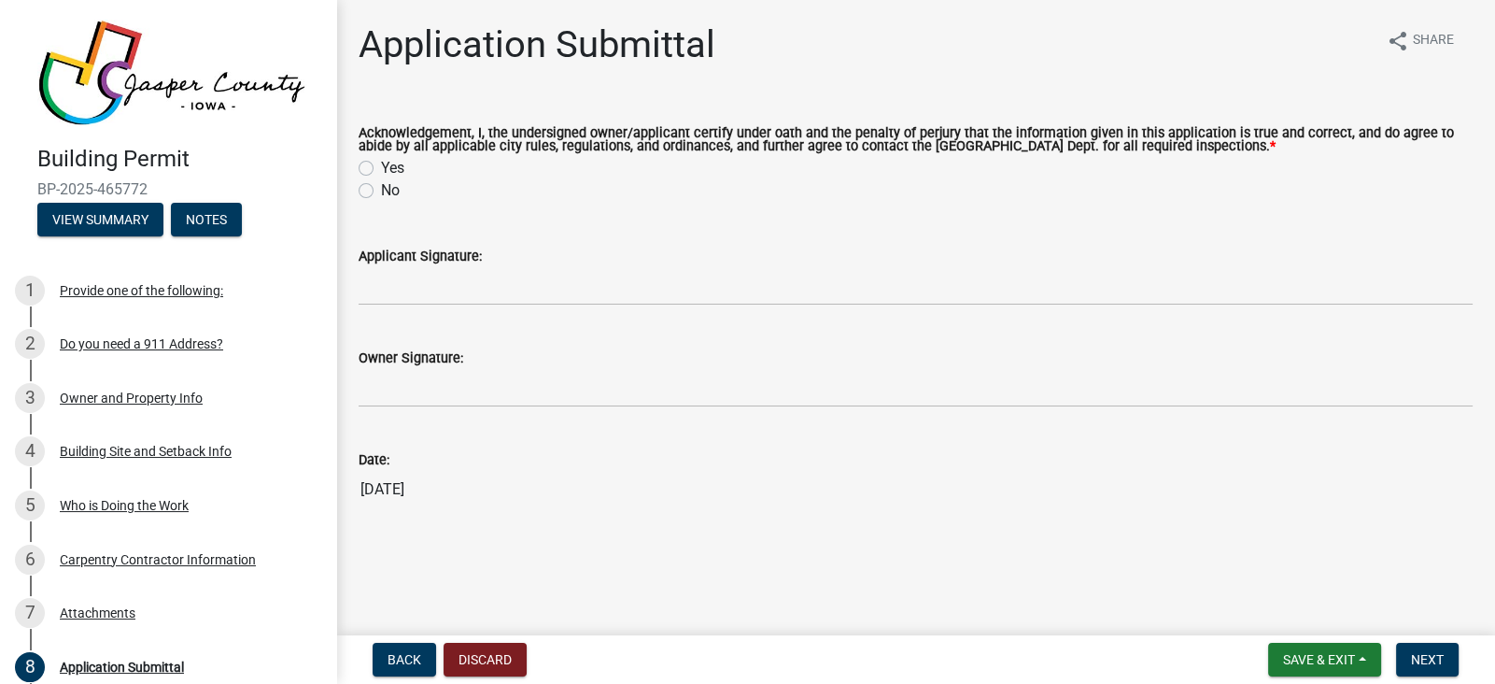
click at [381, 168] on label "Yes" at bounding box center [392, 168] width 23 height 22
click at [381, 168] on input "Yes" at bounding box center [387, 163] width 12 height 12
radio input "true"
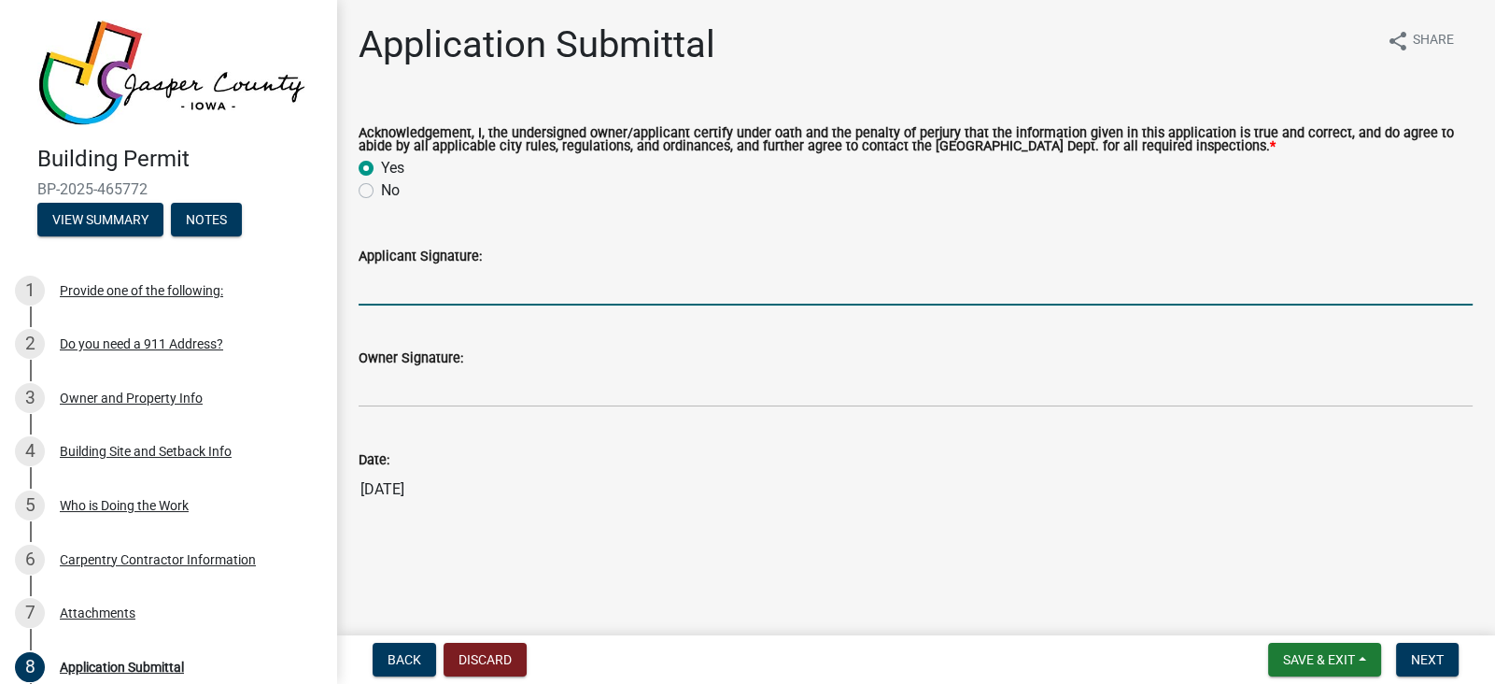
click at [600, 276] on input "Applicant Signature:" at bounding box center [916, 286] width 1114 height 38
type input "[PERSON_NAME]"
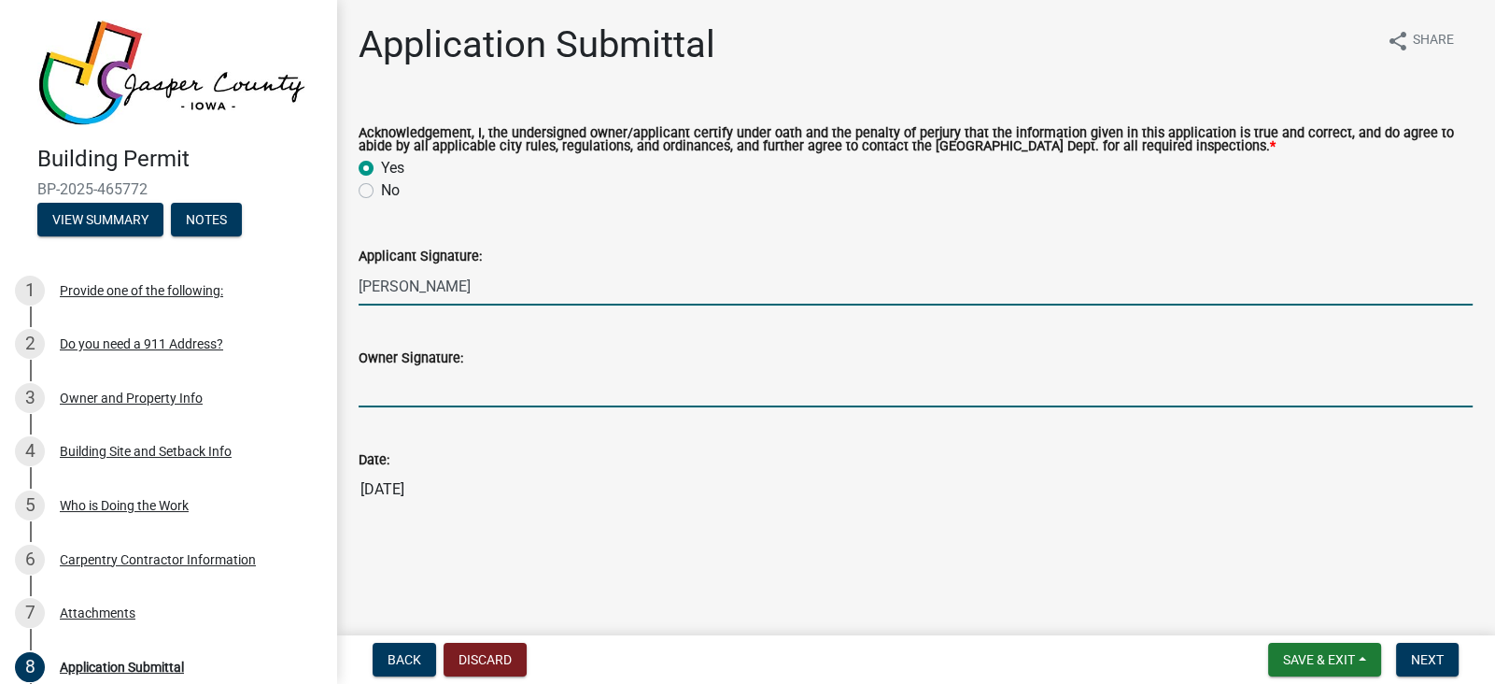
type input "[PERSON_NAME]"
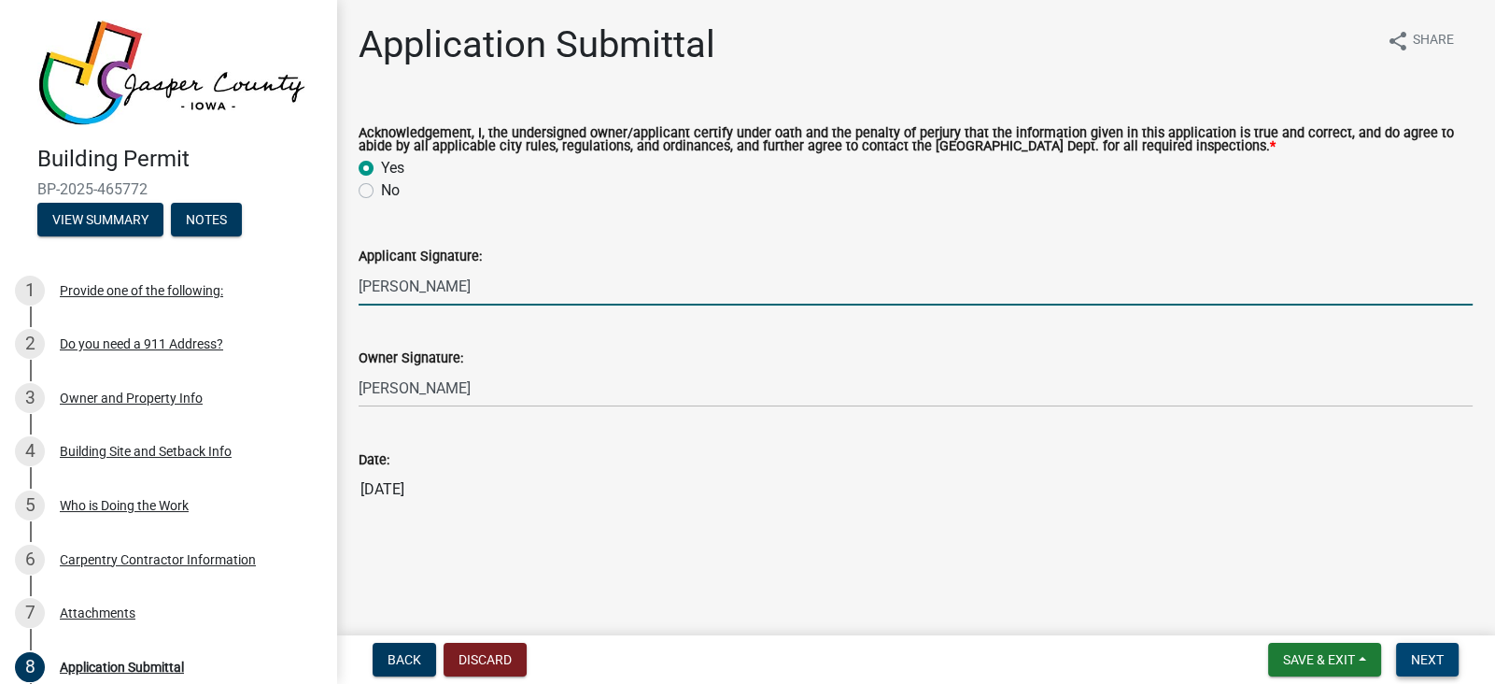
click at [1430, 661] on span "Next" at bounding box center [1427, 659] width 33 height 15
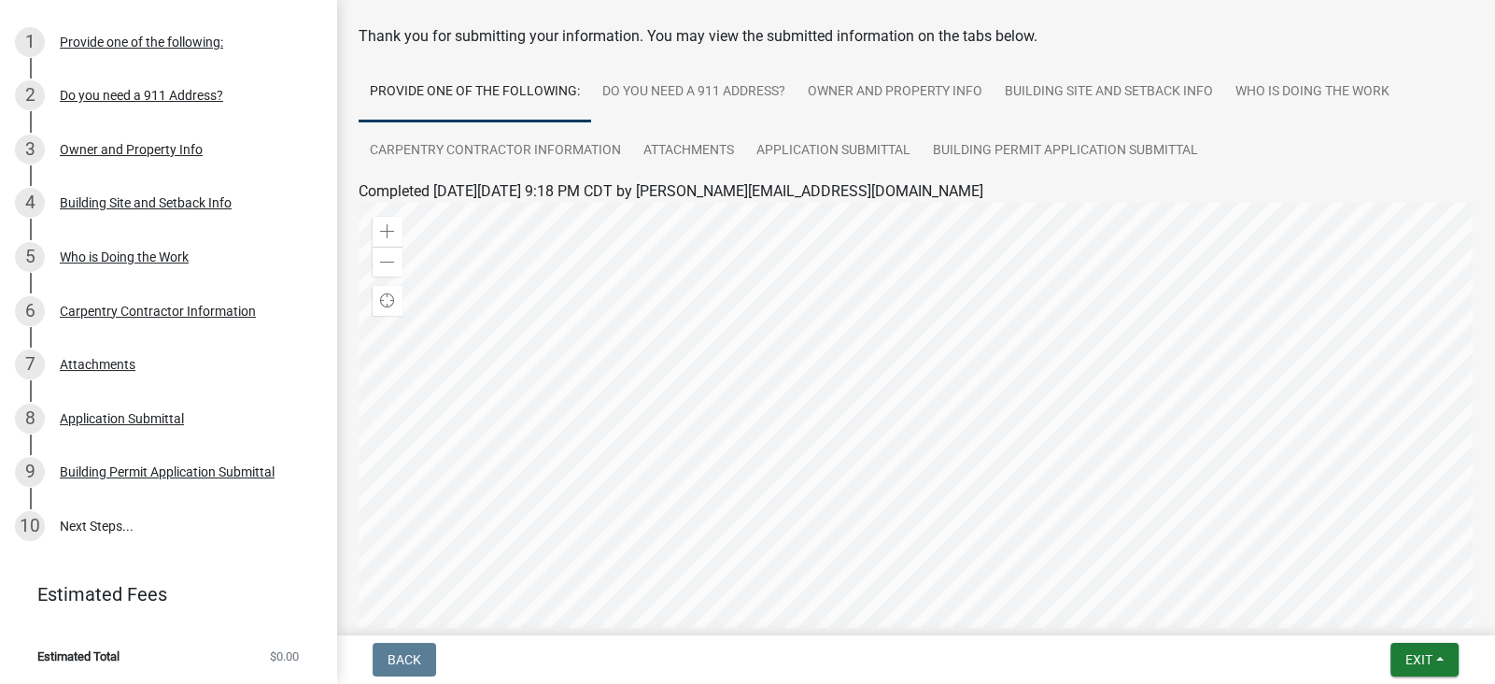
scroll to position [323, 0]
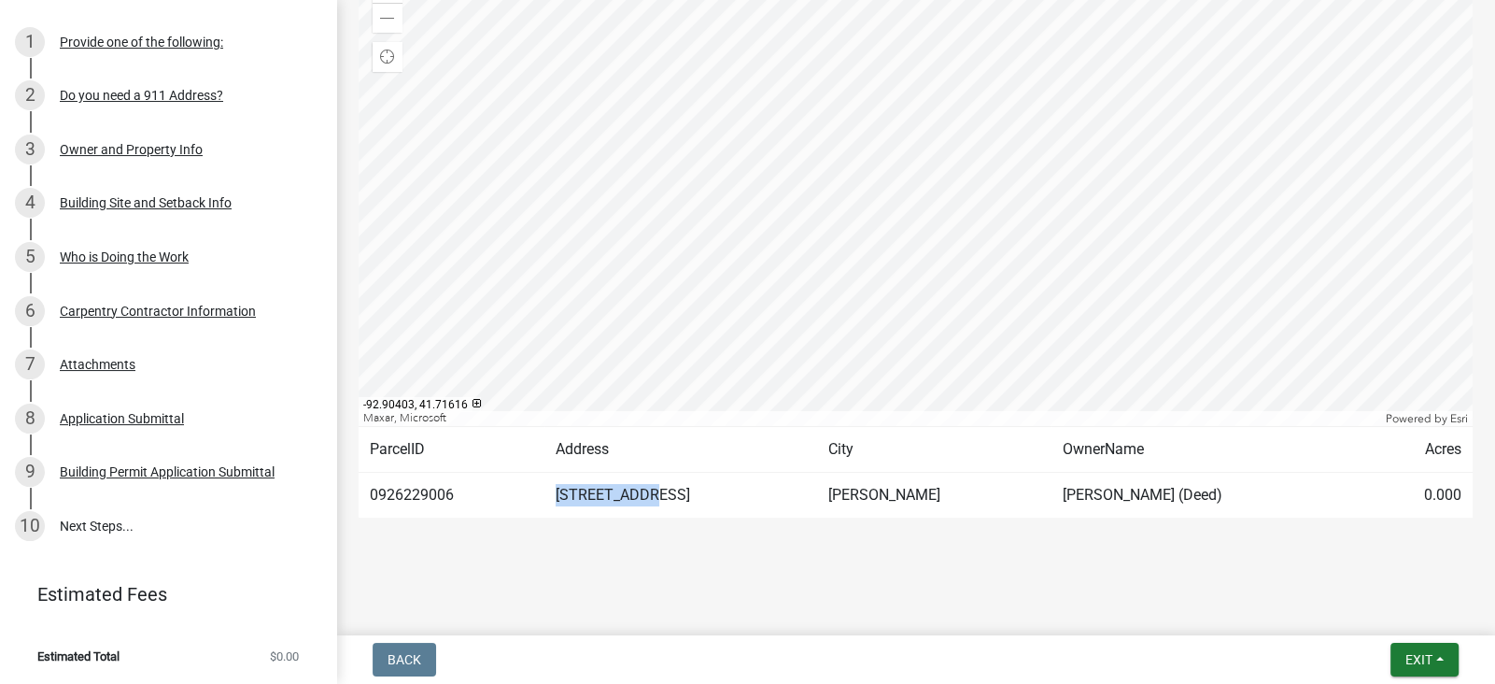
drag, startPoint x: 673, startPoint y: 492, endPoint x: 577, endPoint y: 492, distance: 96.2
click at [577, 492] on td "[STREET_ADDRESS]" at bounding box center [681, 496] width 274 height 46
copy td "[STREET_ADDRESS]"
